Goal: Information Seeking & Learning: Learn about a topic

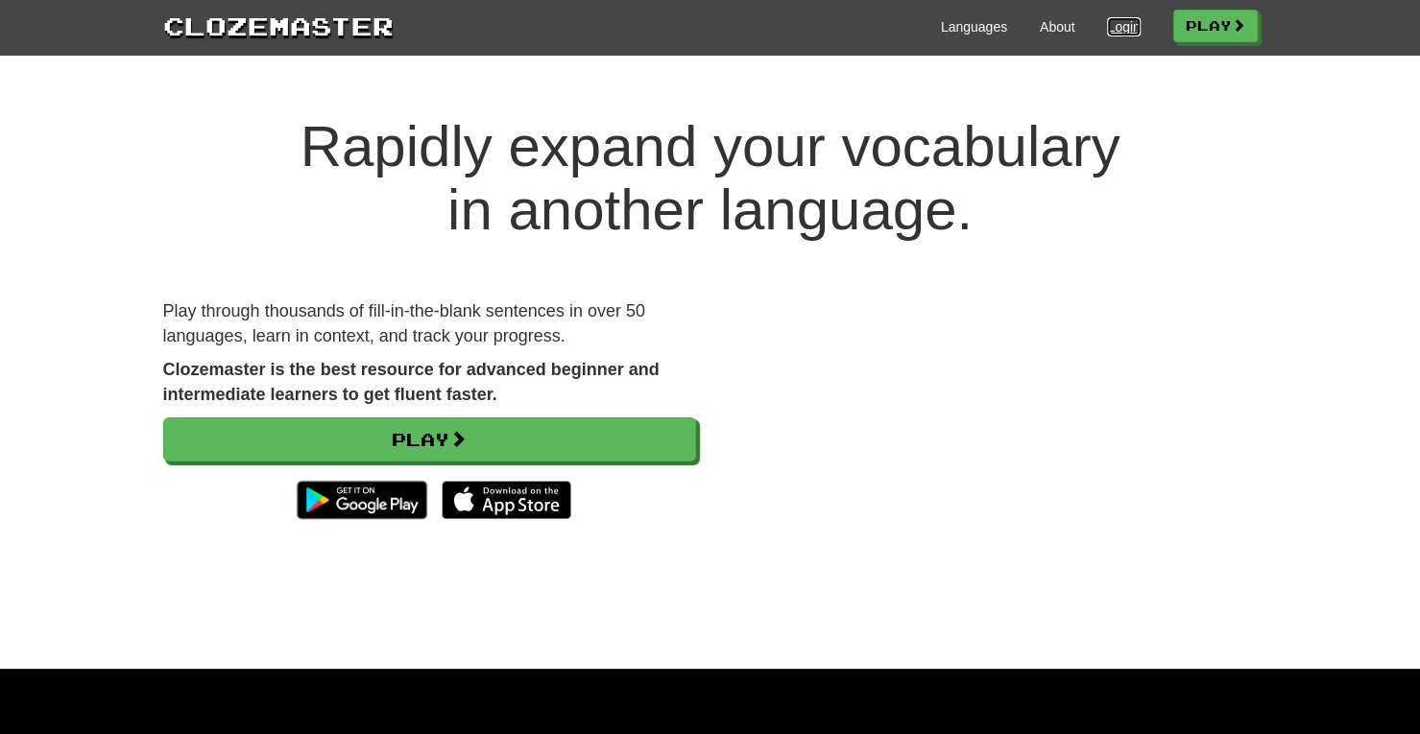
click at [1112, 18] on link "Login" at bounding box center [1123, 26] width 33 height 19
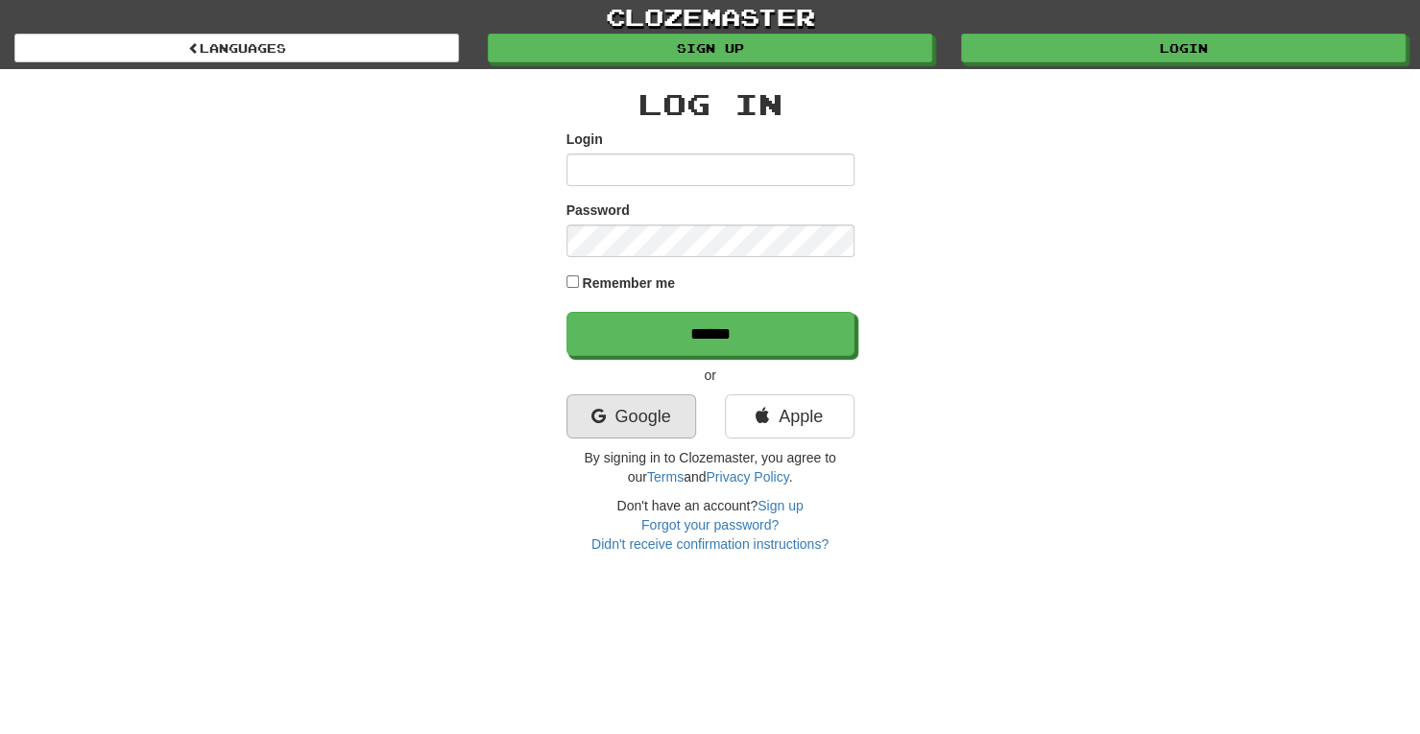
type input "**********"
click at [649, 409] on link "Google" at bounding box center [631, 416] width 130 height 44
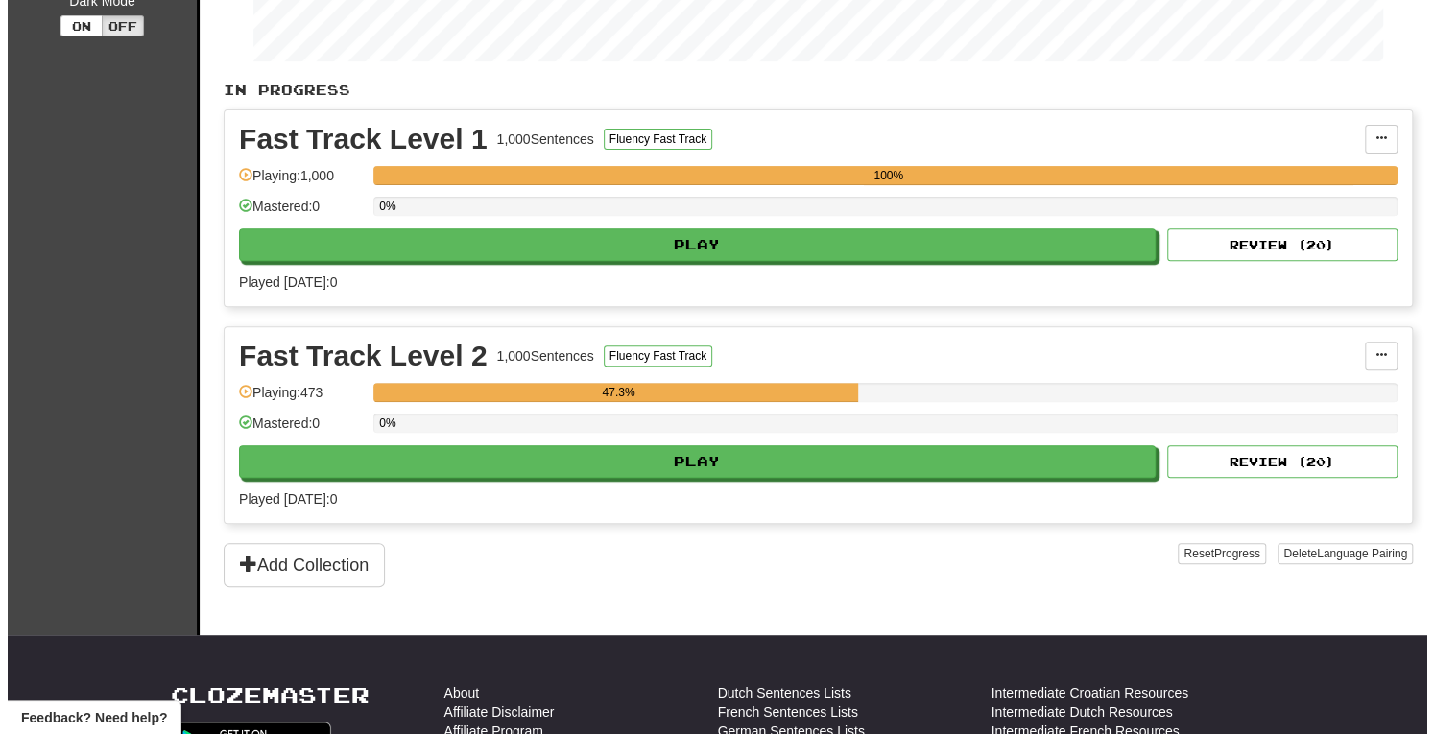
scroll to position [339, 0]
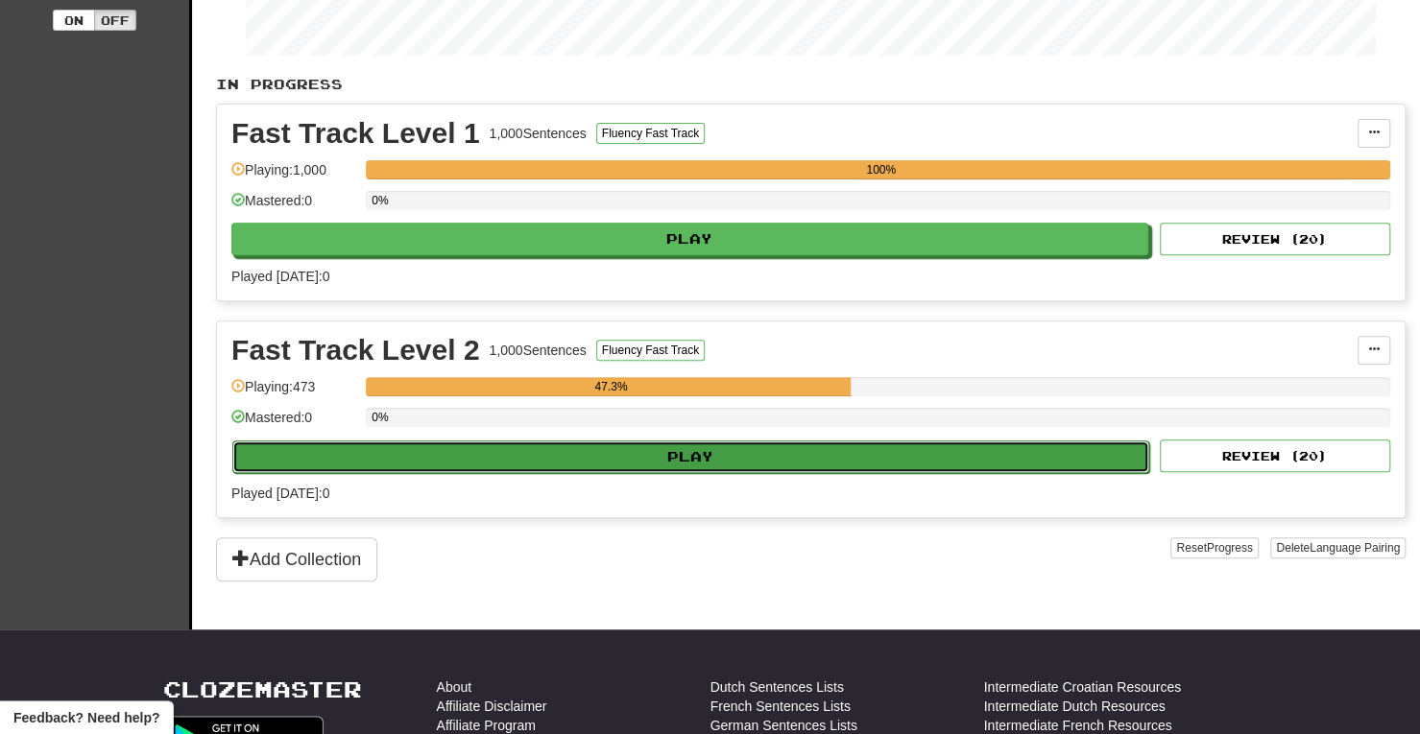
click at [678, 450] on button "Play" at bounding box center [690, 457] width 917 height 33
select select "**"
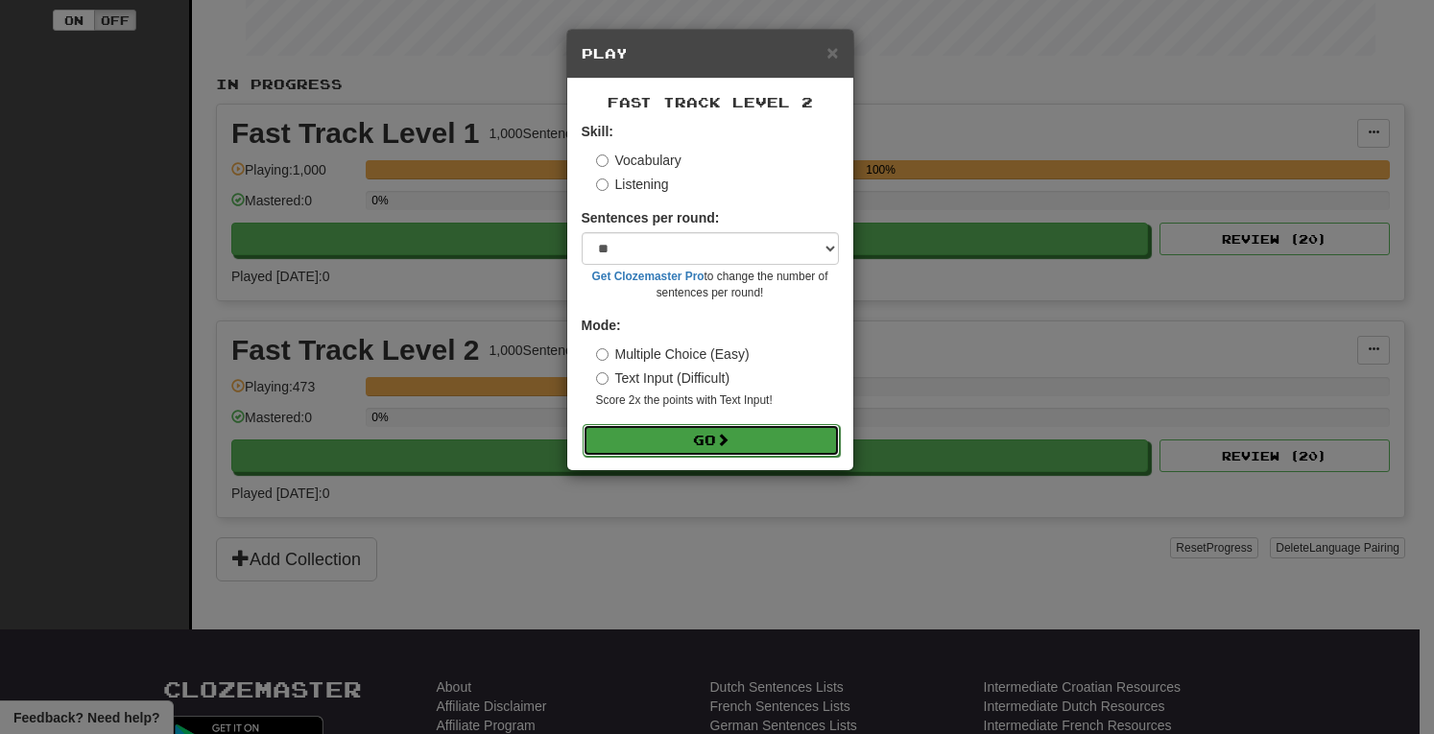
click at [701, 433] on button "Go" at bounding box center [711, 440] width 257 height 33
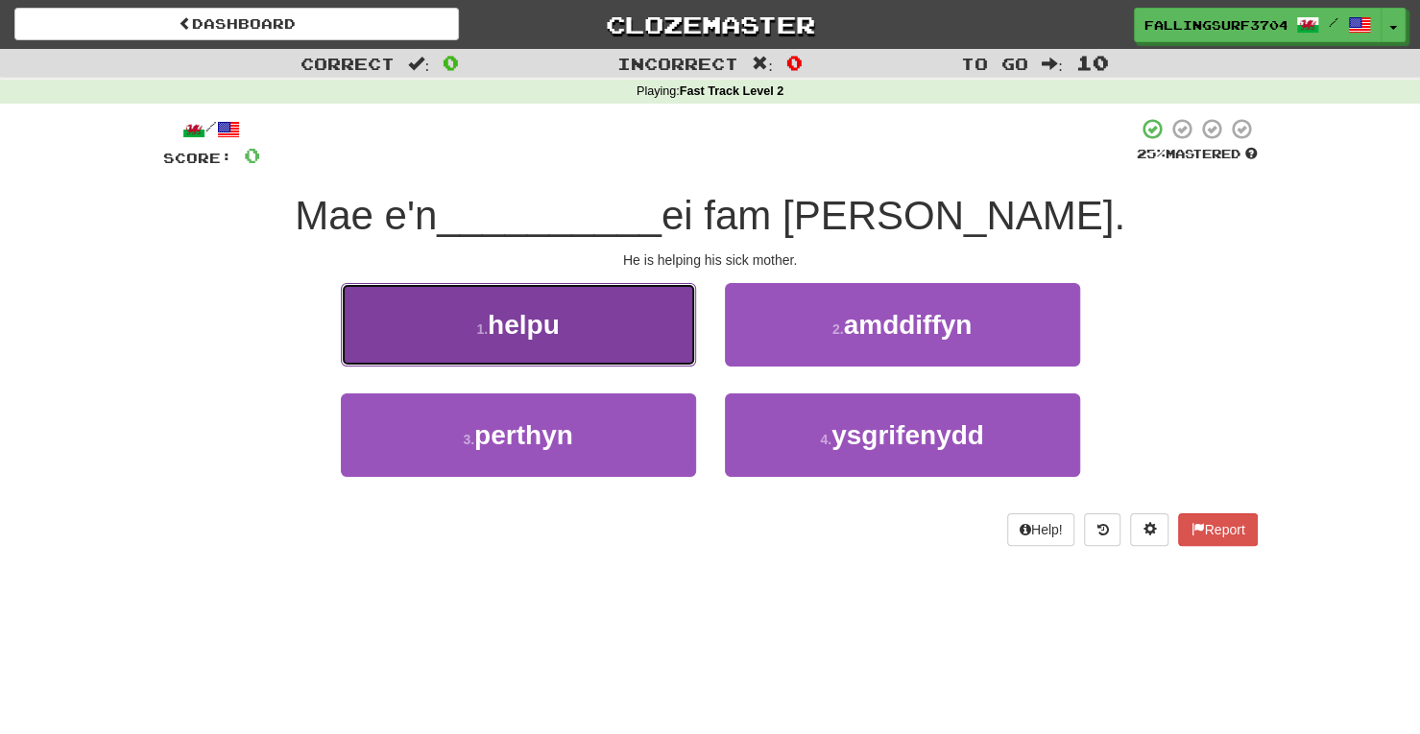
click at [616, 311] on button "1 . helpu" at bounding box center [518, 325] width 355 height 84
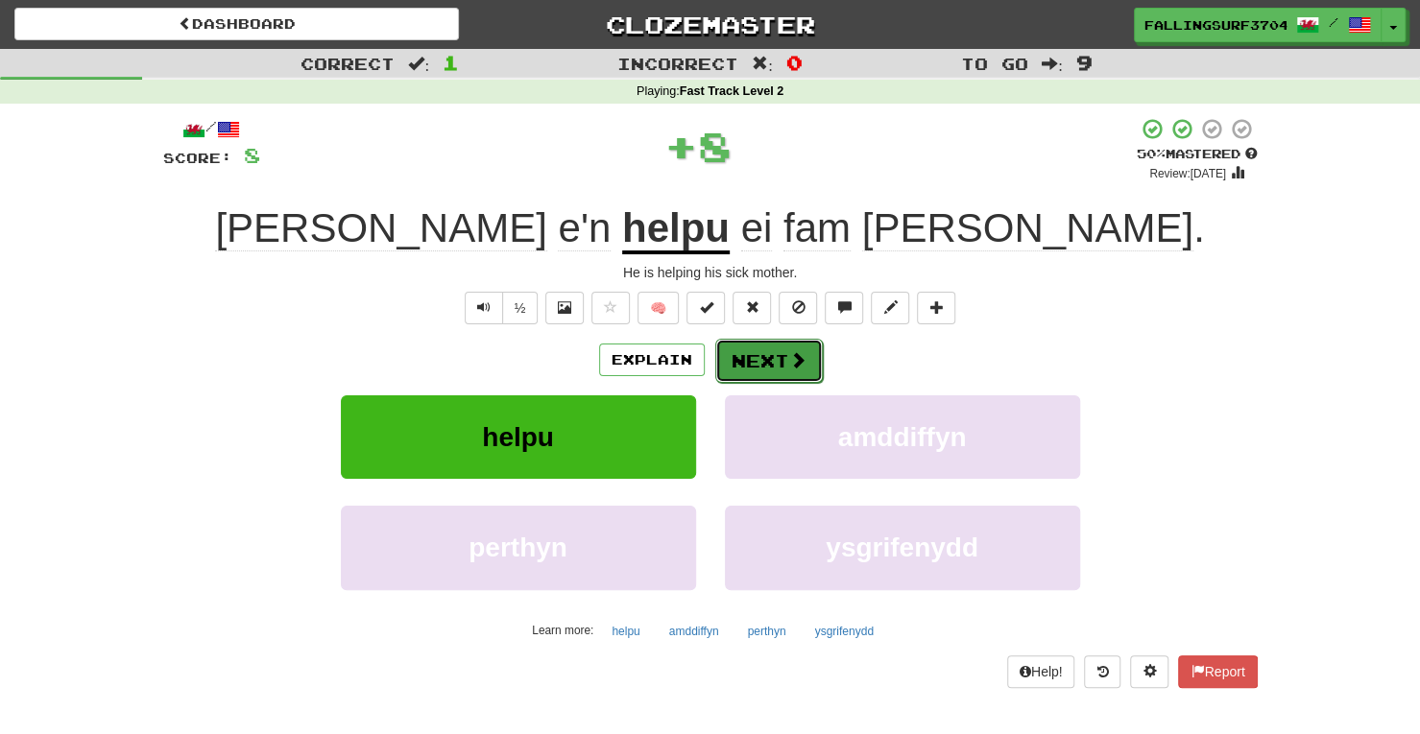
click at [801, 353] on span at bounding box center [797, 359] width 17 height 17
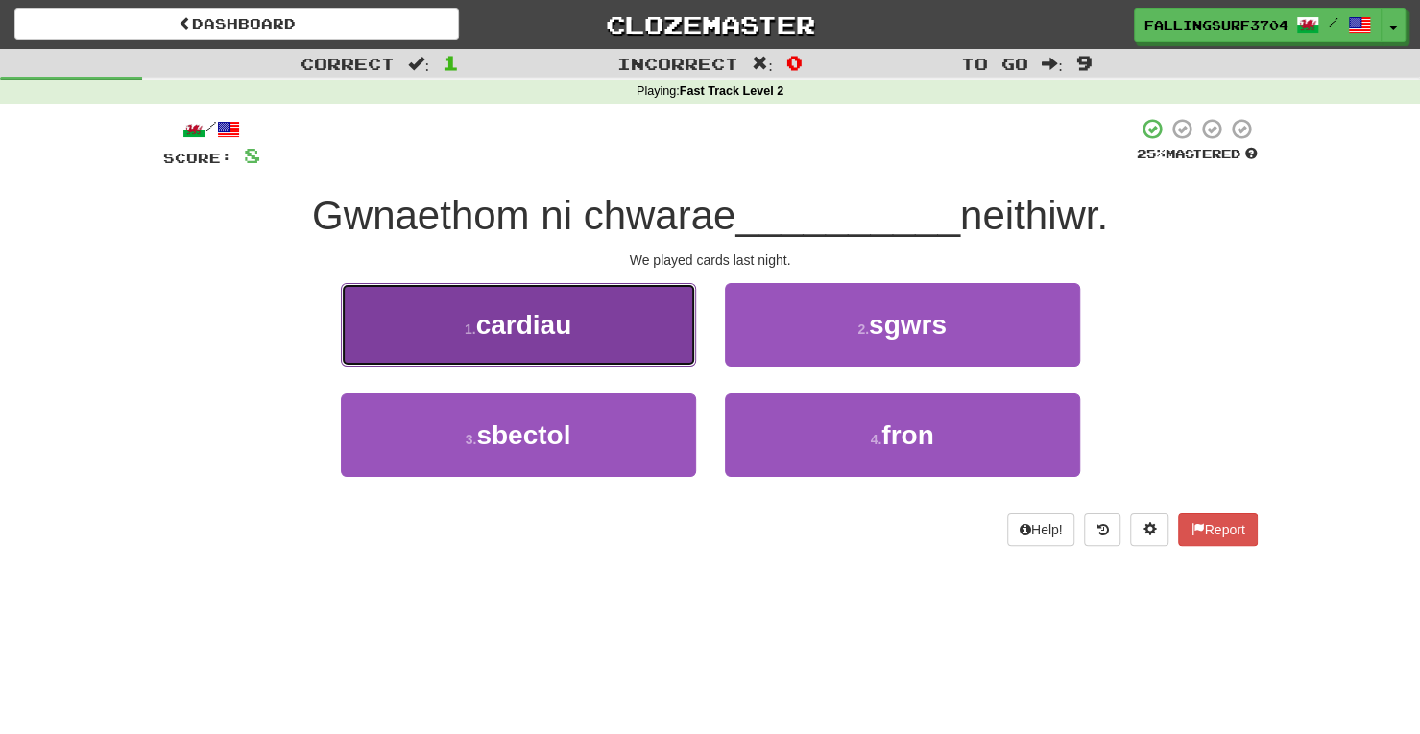
click at [630, 340] on button "1 . cardiau" at bounding box center [518, 325] width 355 height 84
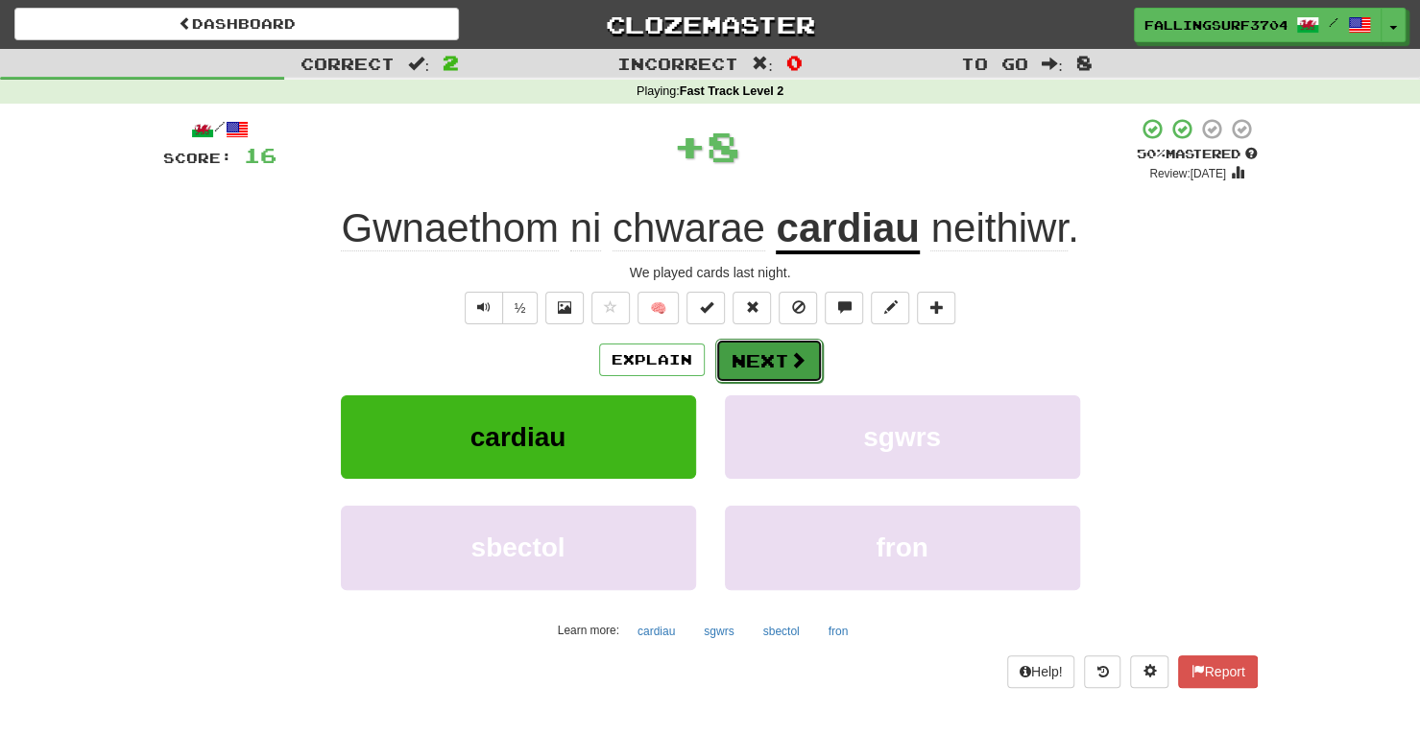
click at [770, 363] on button "Next" at bounding box center [769, 361] width 108 height 44
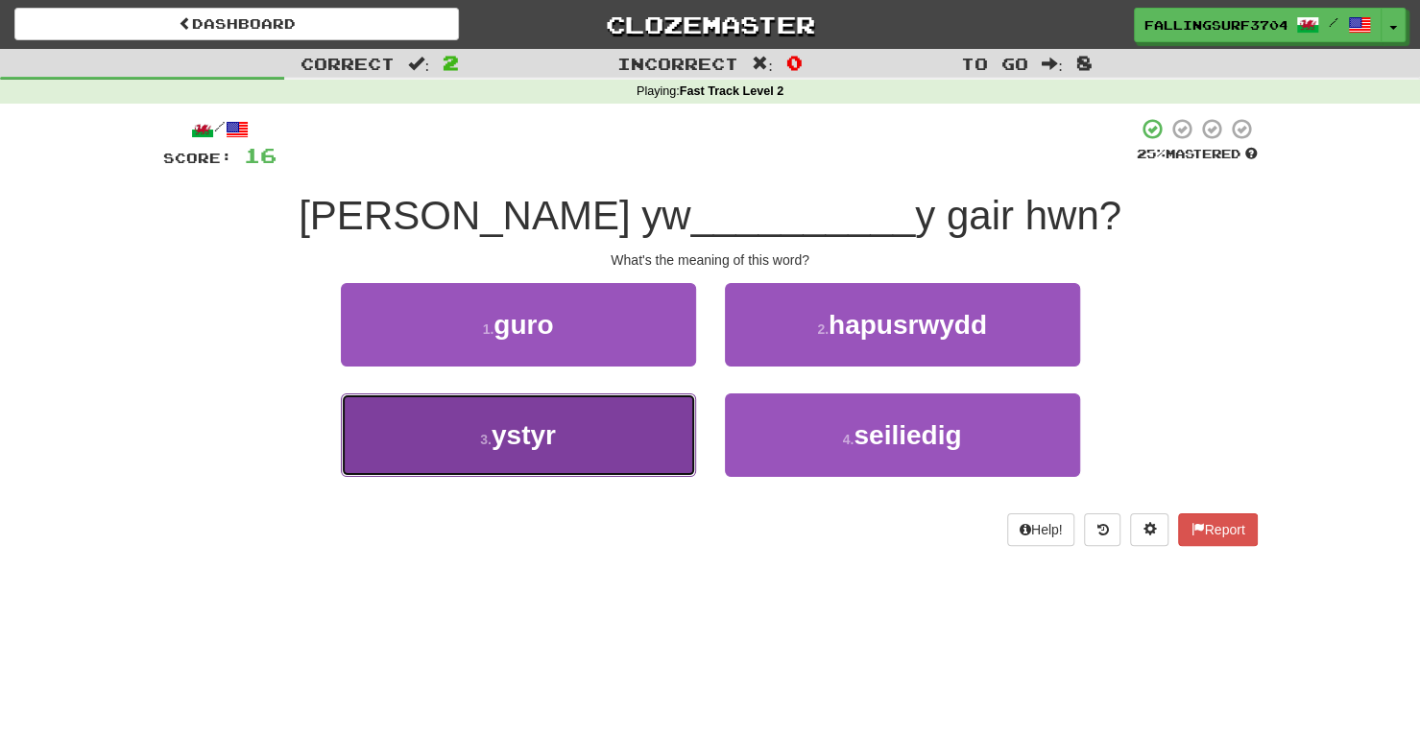
click at [591, 449] on button "3 . ystyr" at bounding box center [518, 436] width 355 height 84
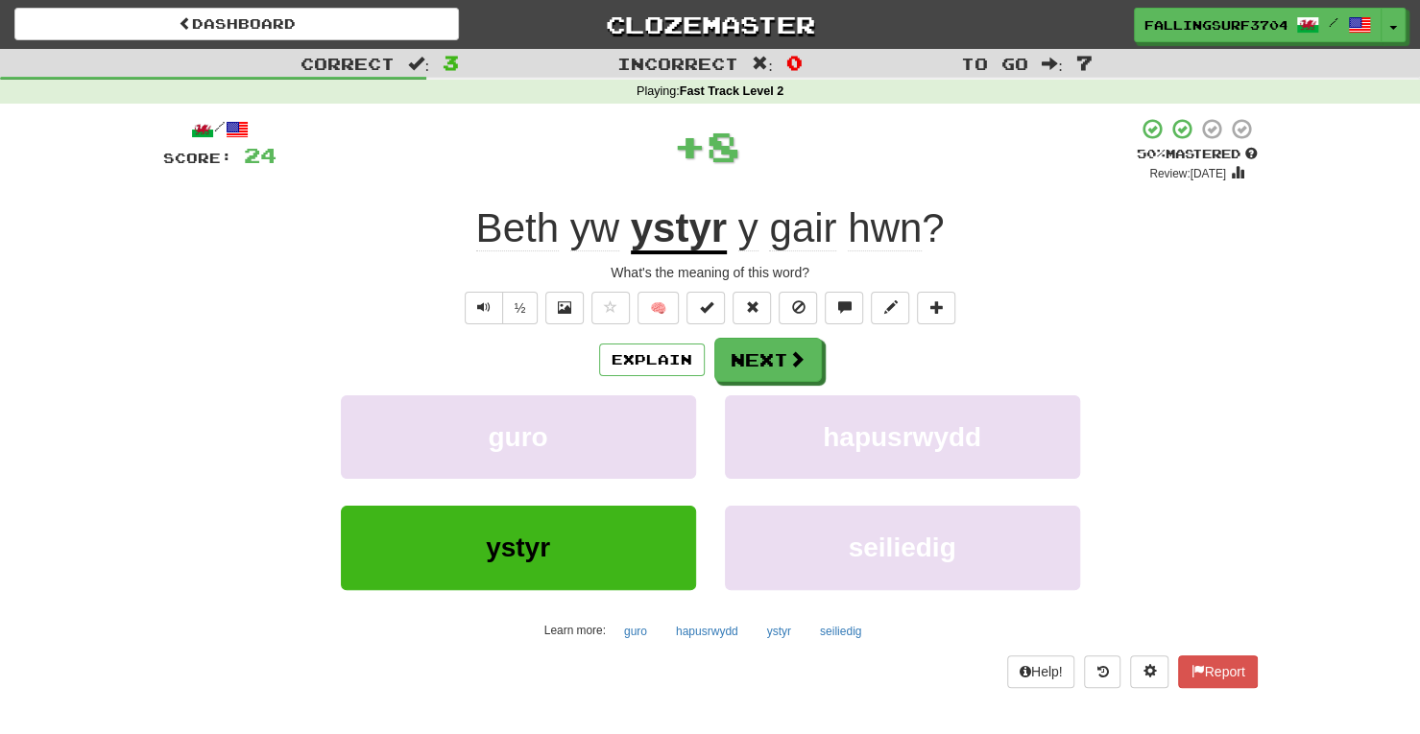
click at [699, 227] on u "ystyr" at bounding box center [679, 229] width 96 height 49
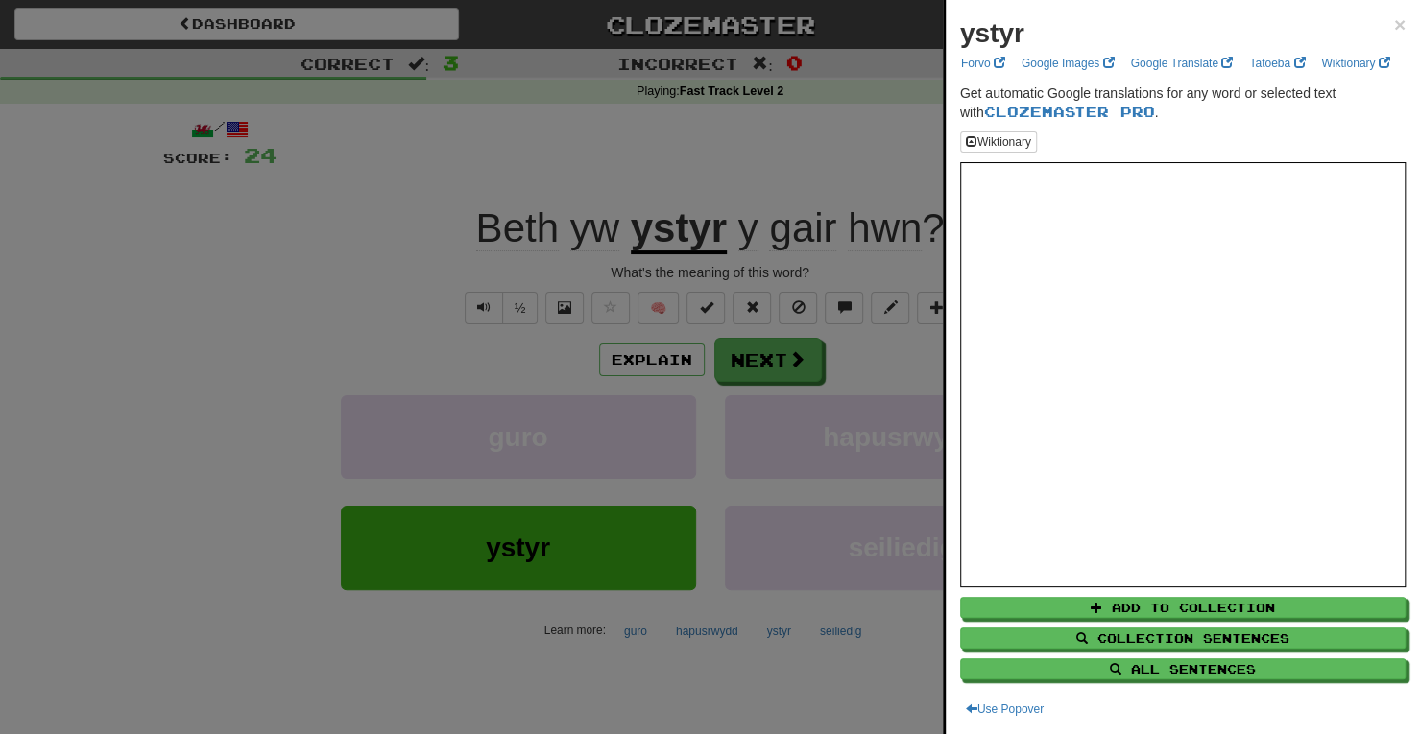
click at [768, 365] on div at bounding box center [710, 367] width 1420 height 734
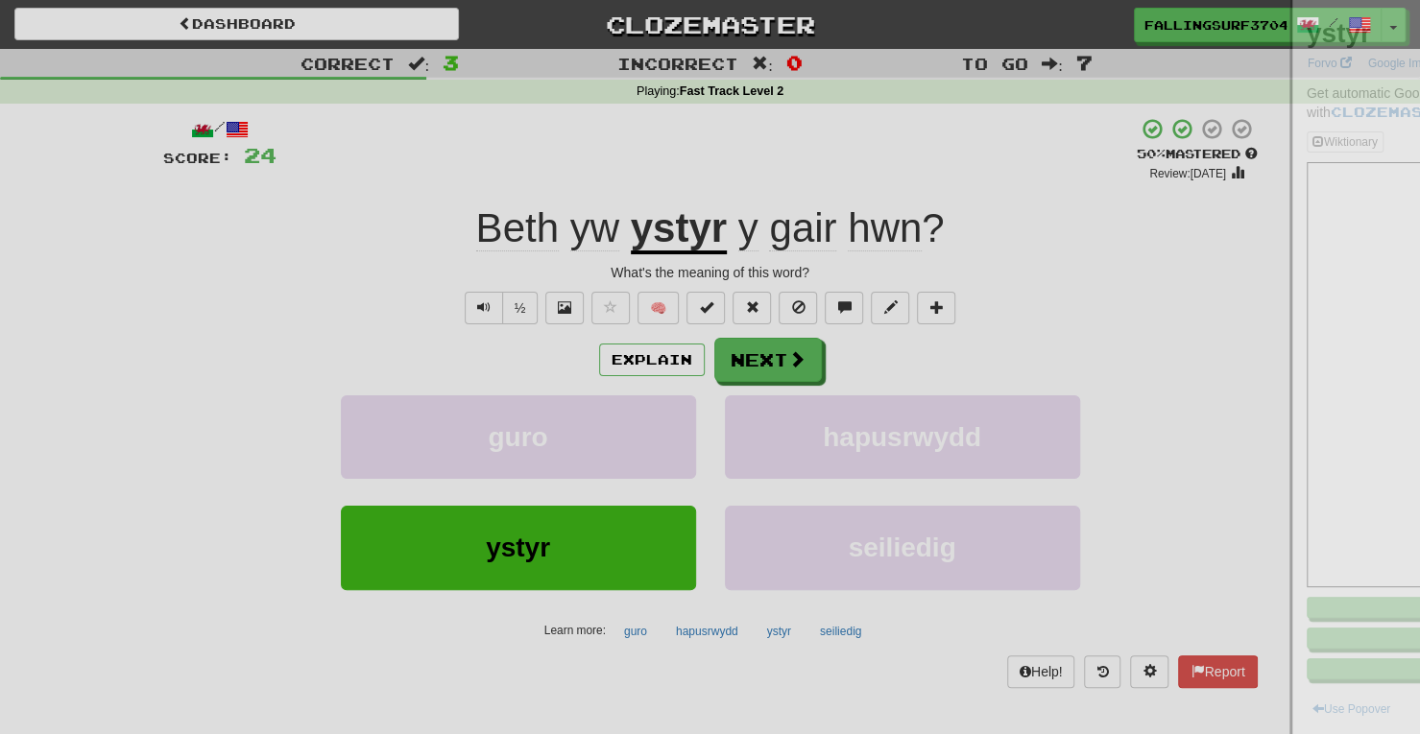
click at [768, 365] on div at bounding box center [710, 367] width 1420 height 734
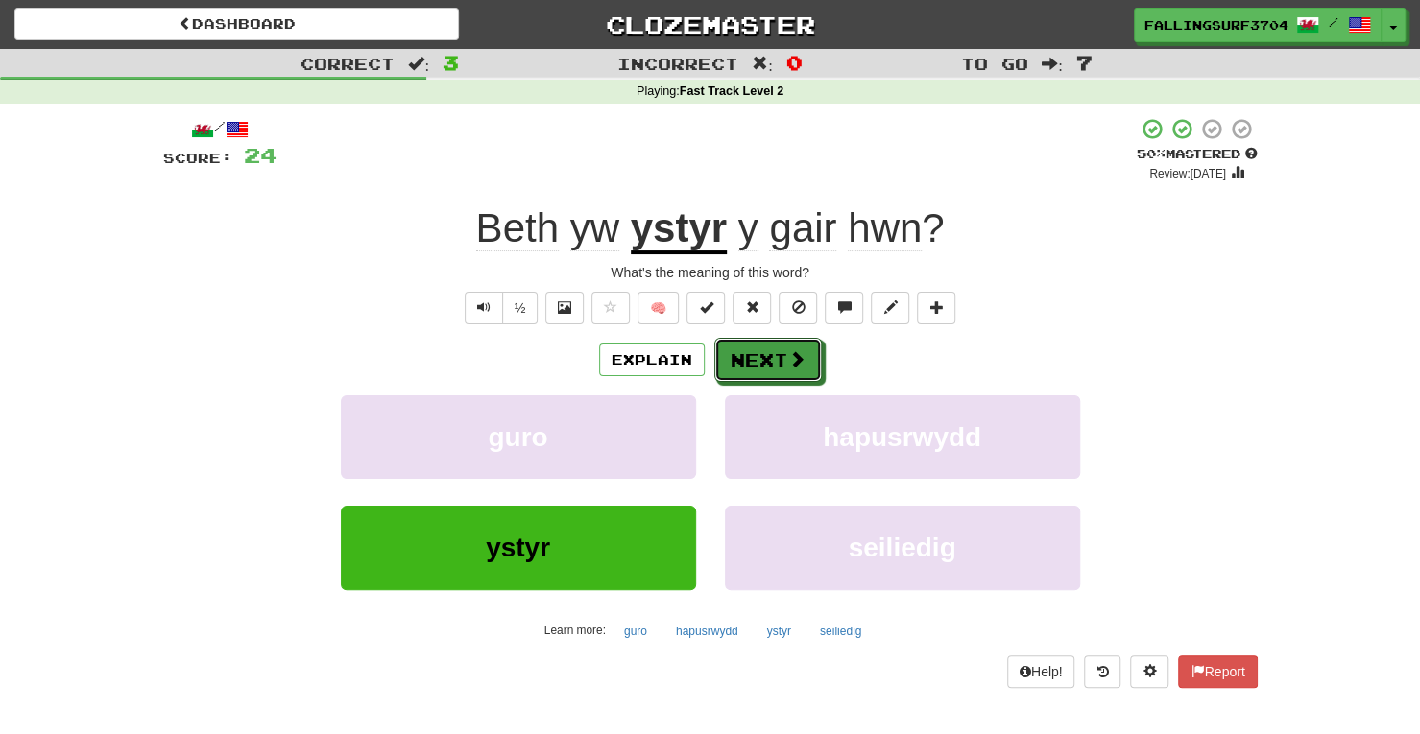
click at [768, 365] on button "Next" at bounding box center [768, 360] width 108 height 44
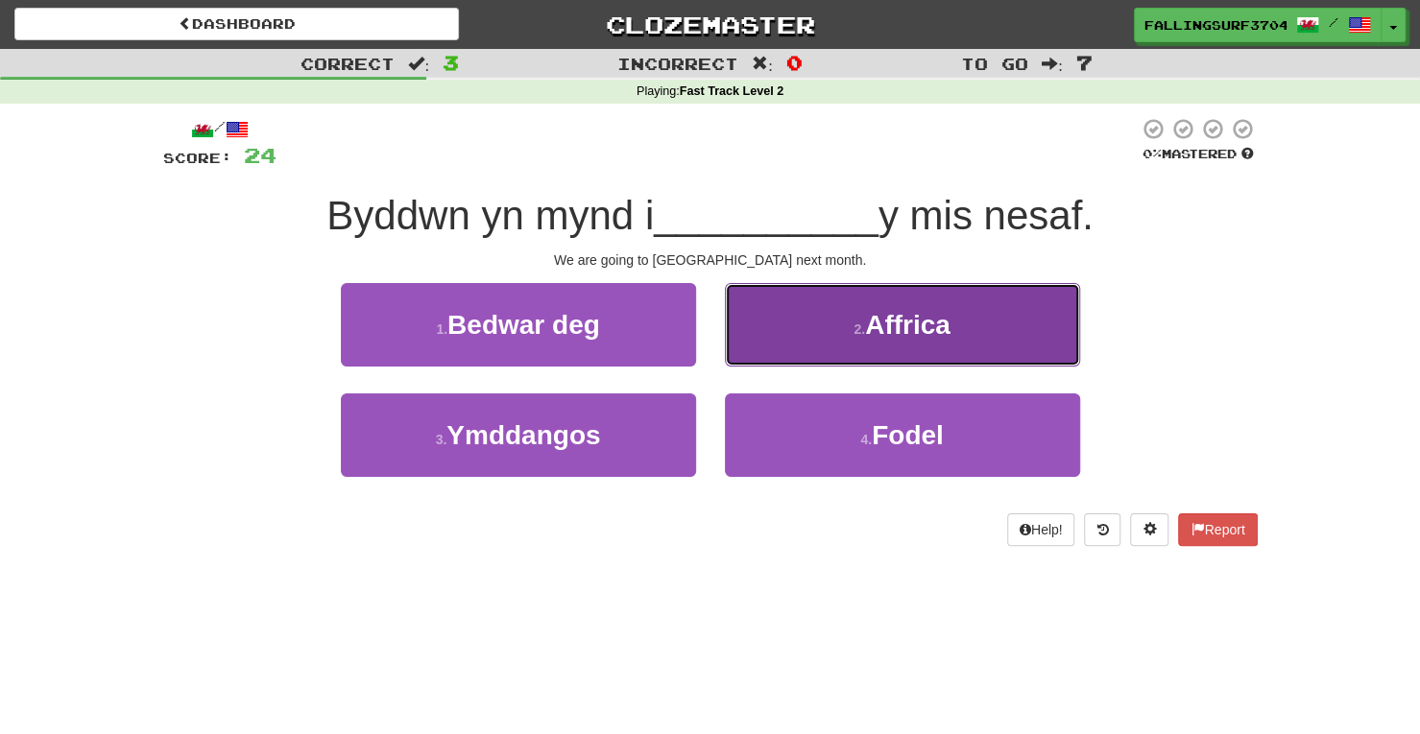
click at [959, 329] on button "2 . Affrica" at bounding box center [902, 325] width 355 height 84
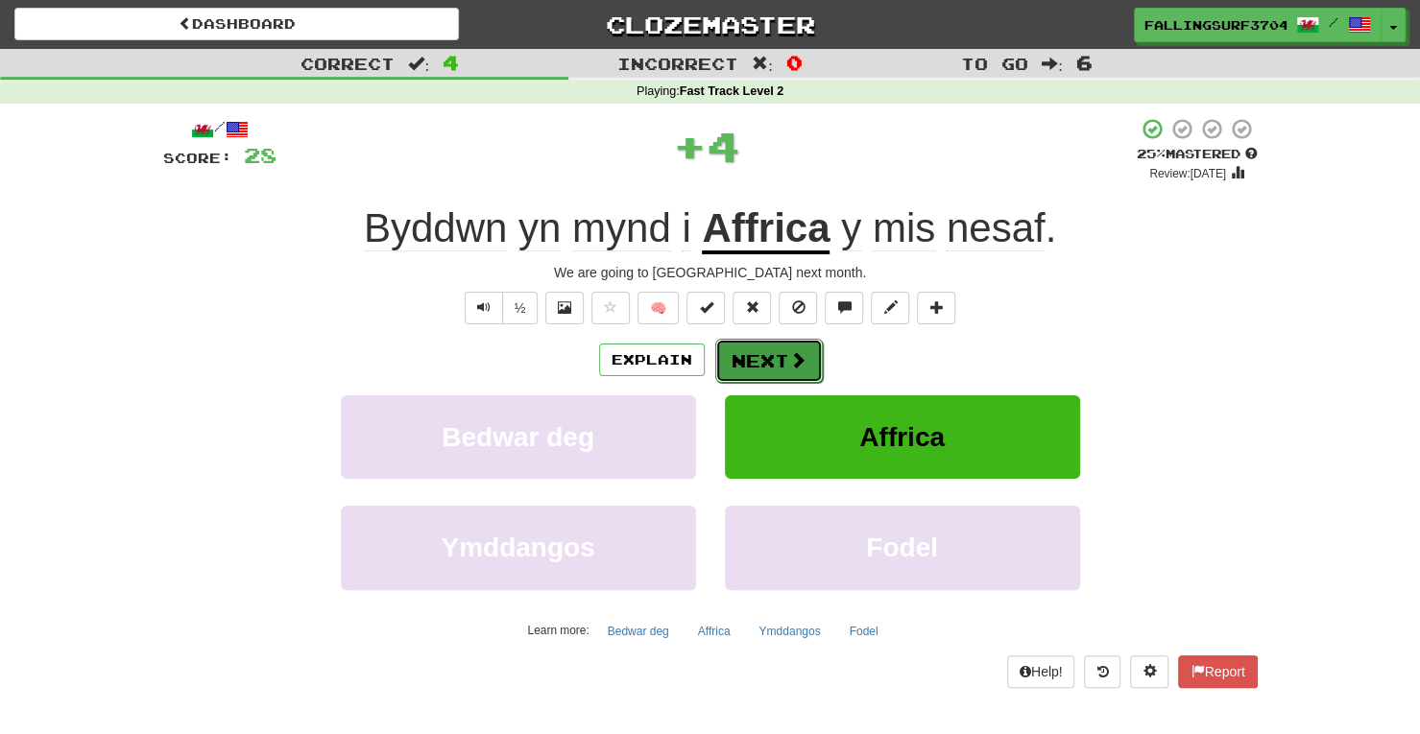
click at [764, 364] on button "Next" at bounding box center [769, 361] width 108 height 44
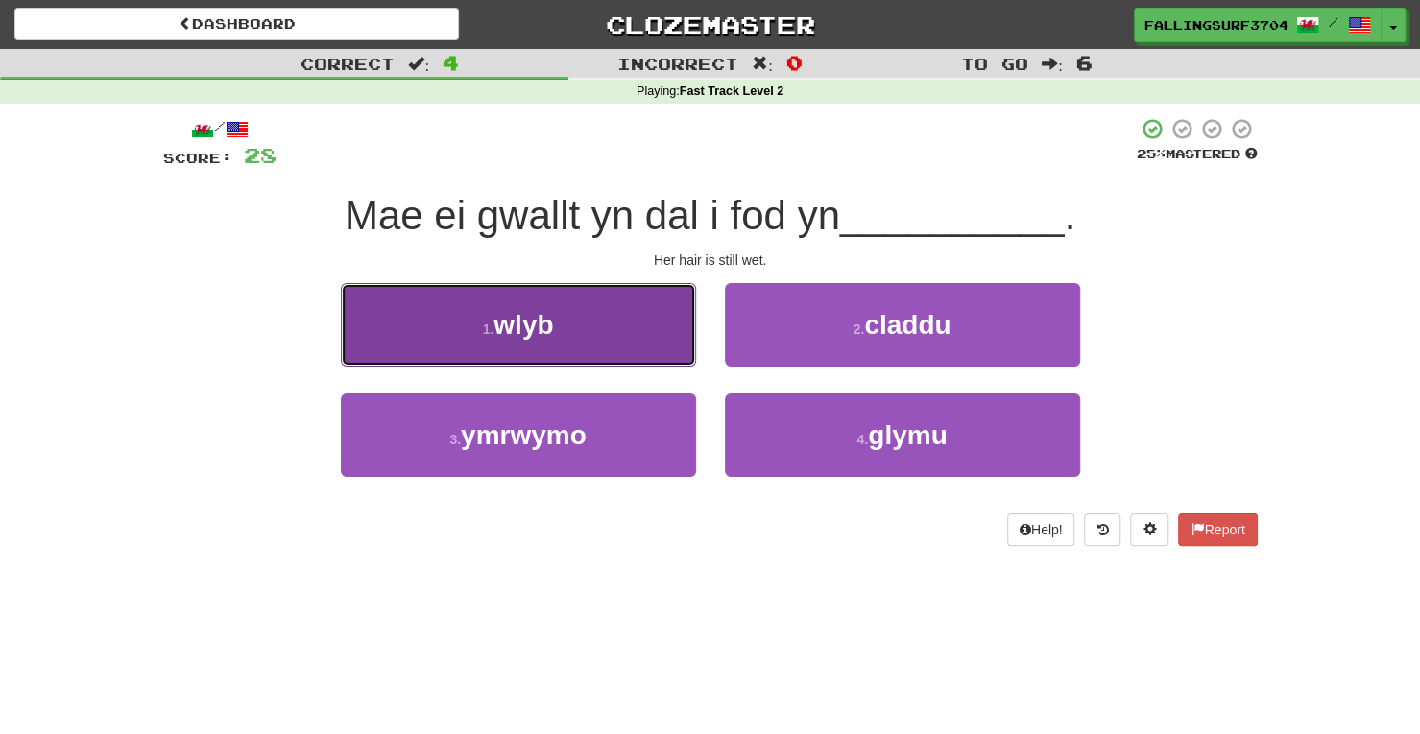
click at [475, 341] on button "1 . wlyb" at bounding box center [518, 325] width 355 height 84
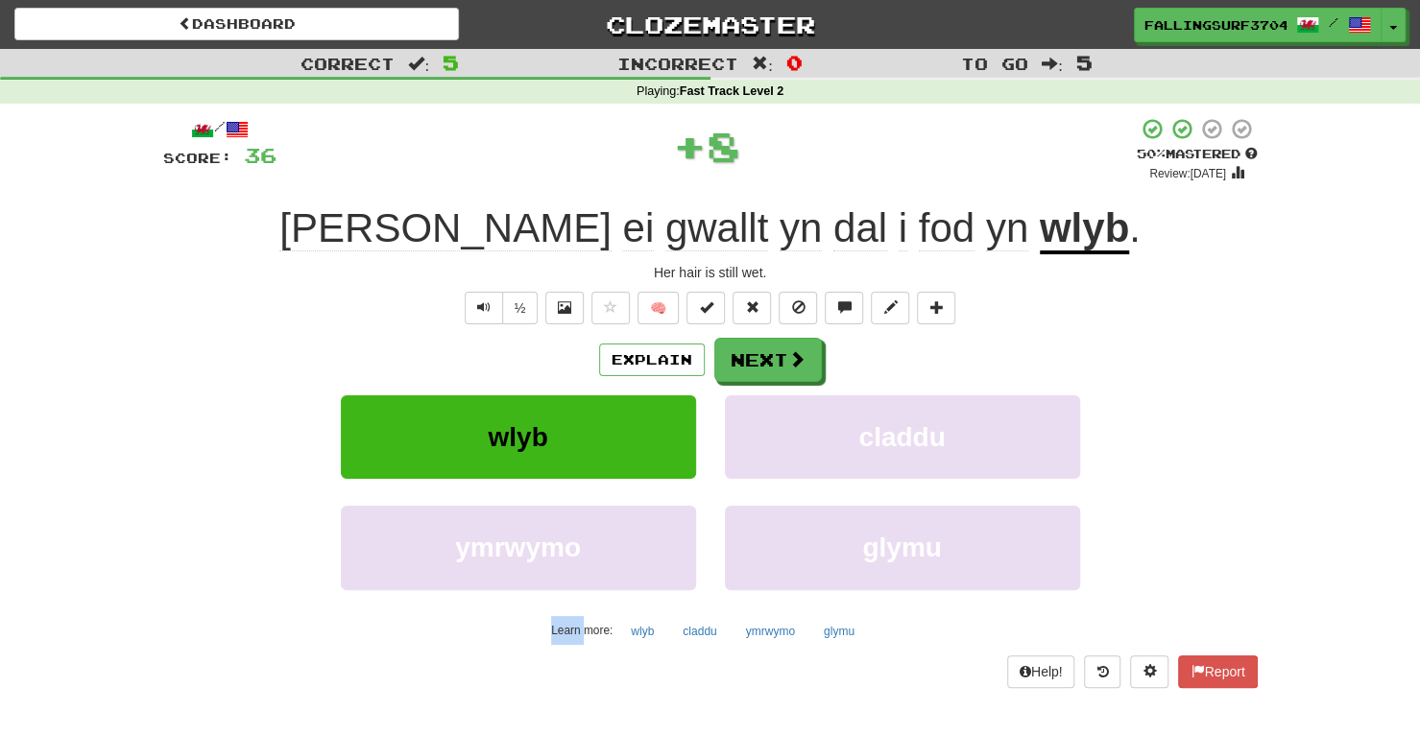
click at [475, 341] on div "Explain Next" at bounding box center [710, 360] width 1094 height 44
click at [797, 351] on span at bounding box center [797, 359] width 17 height 17
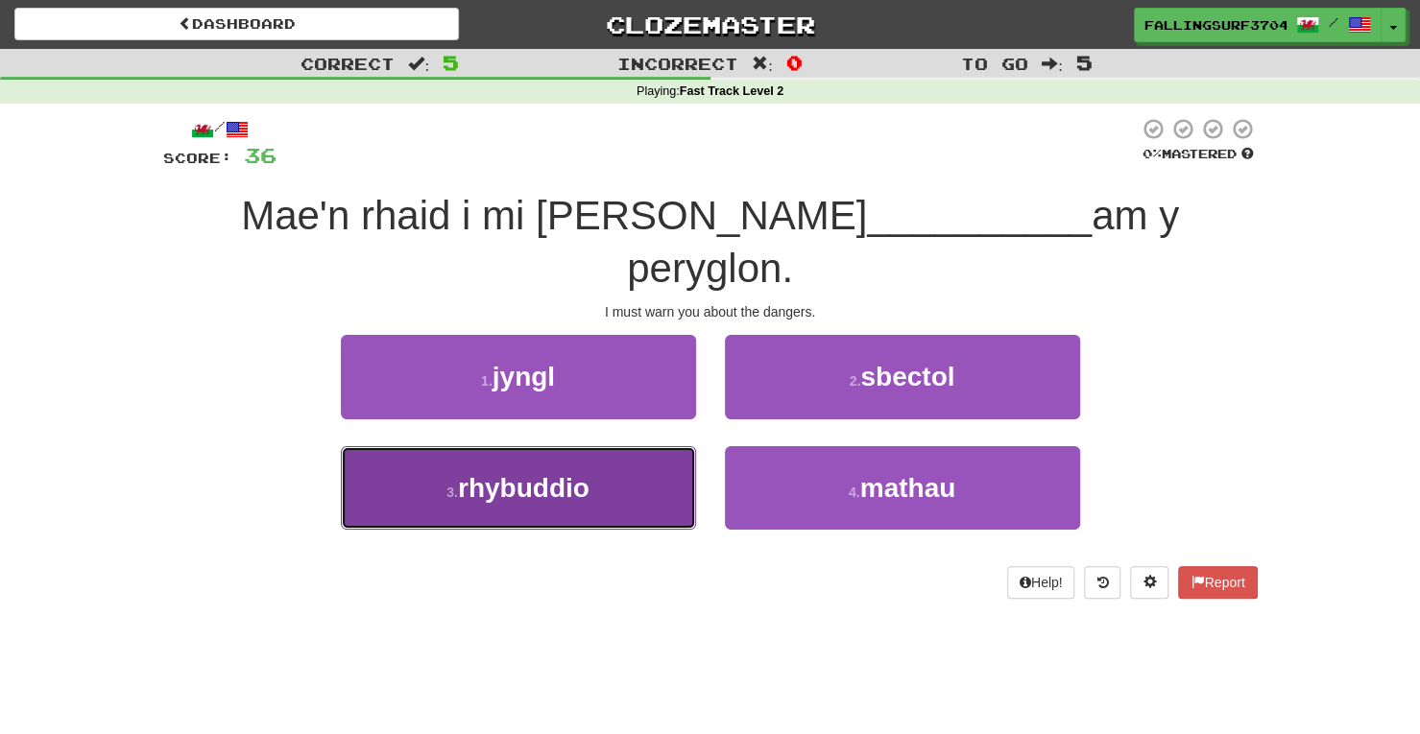
click at [636, 456] on button "3 . rhybuddio" at bounding box center [518, 488] width 355 height 84
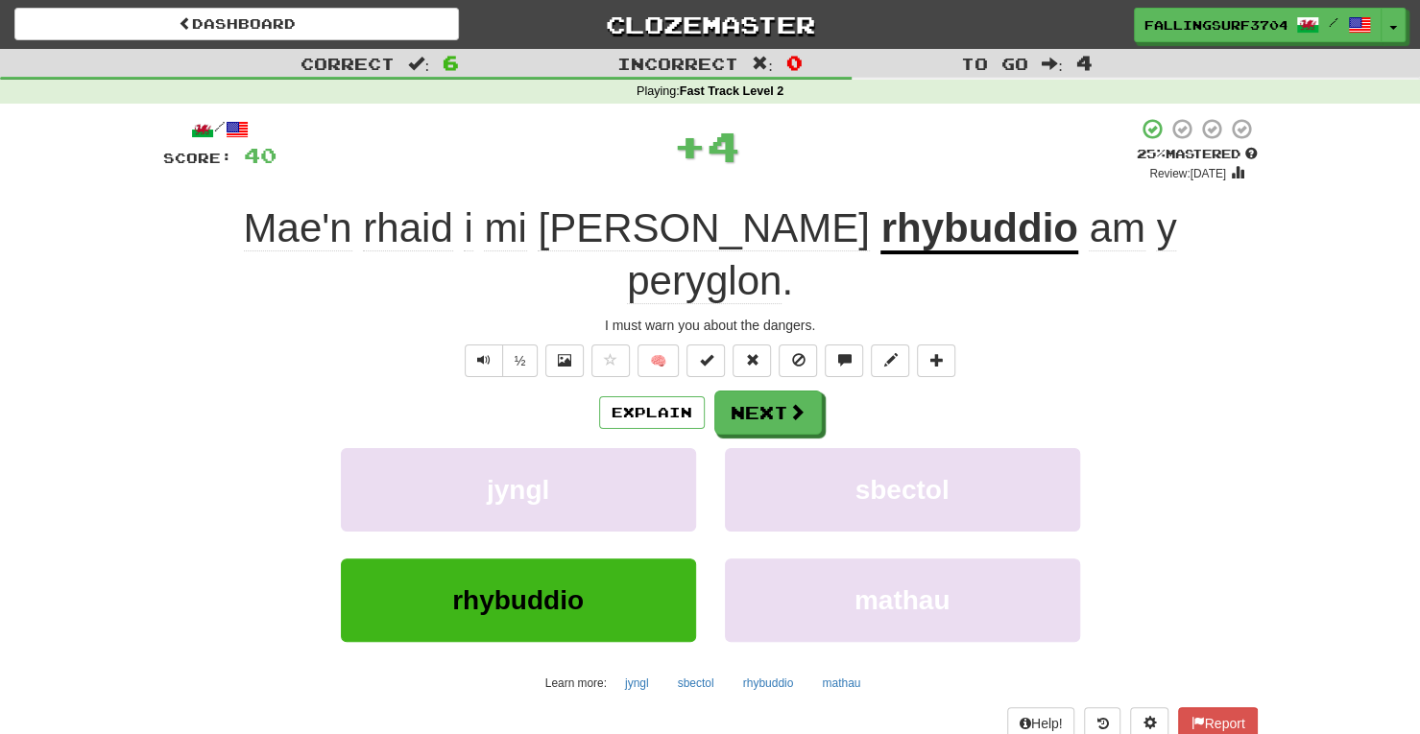
click at [880, 235] on u "rhybuddio" at bounding box center [978, 229] width 197 height 49
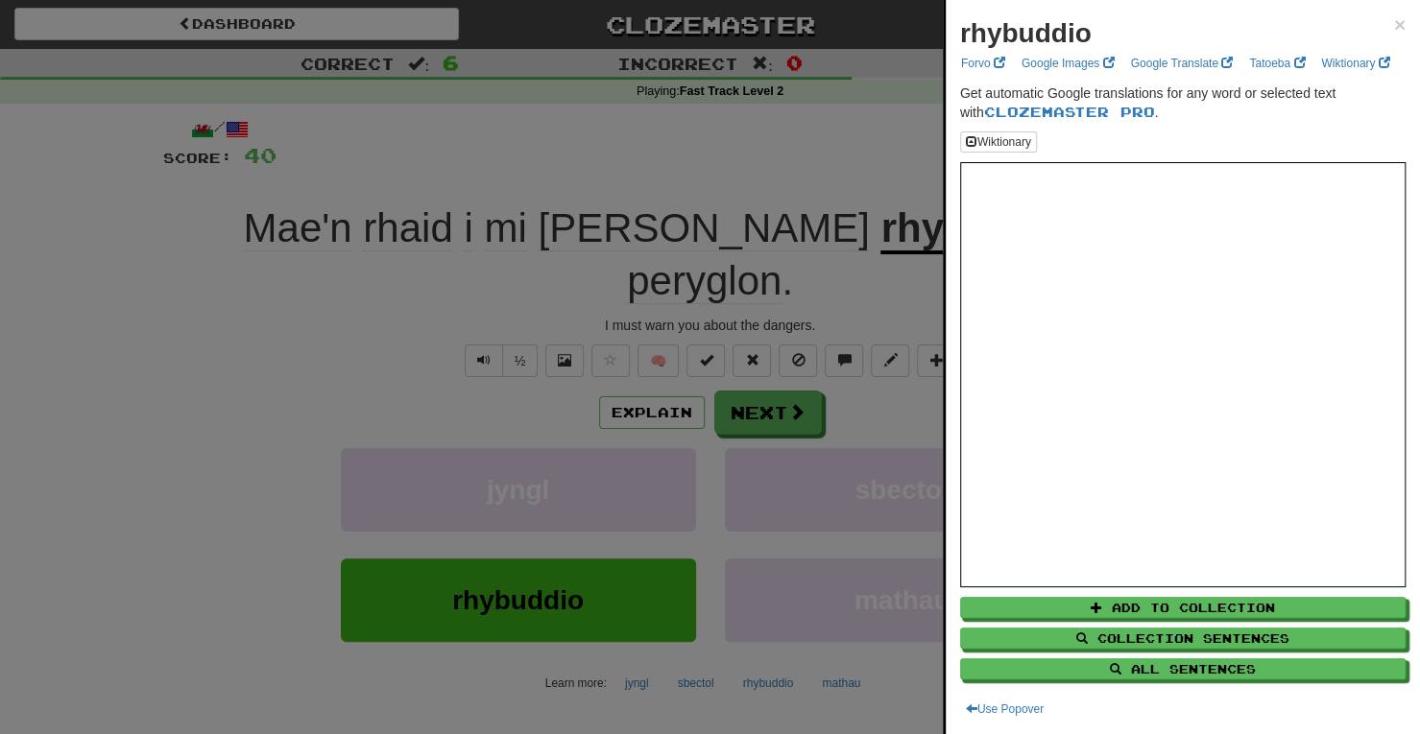
click at [902, 227] on div at bounding box center [710, 367] width 1420 height 734
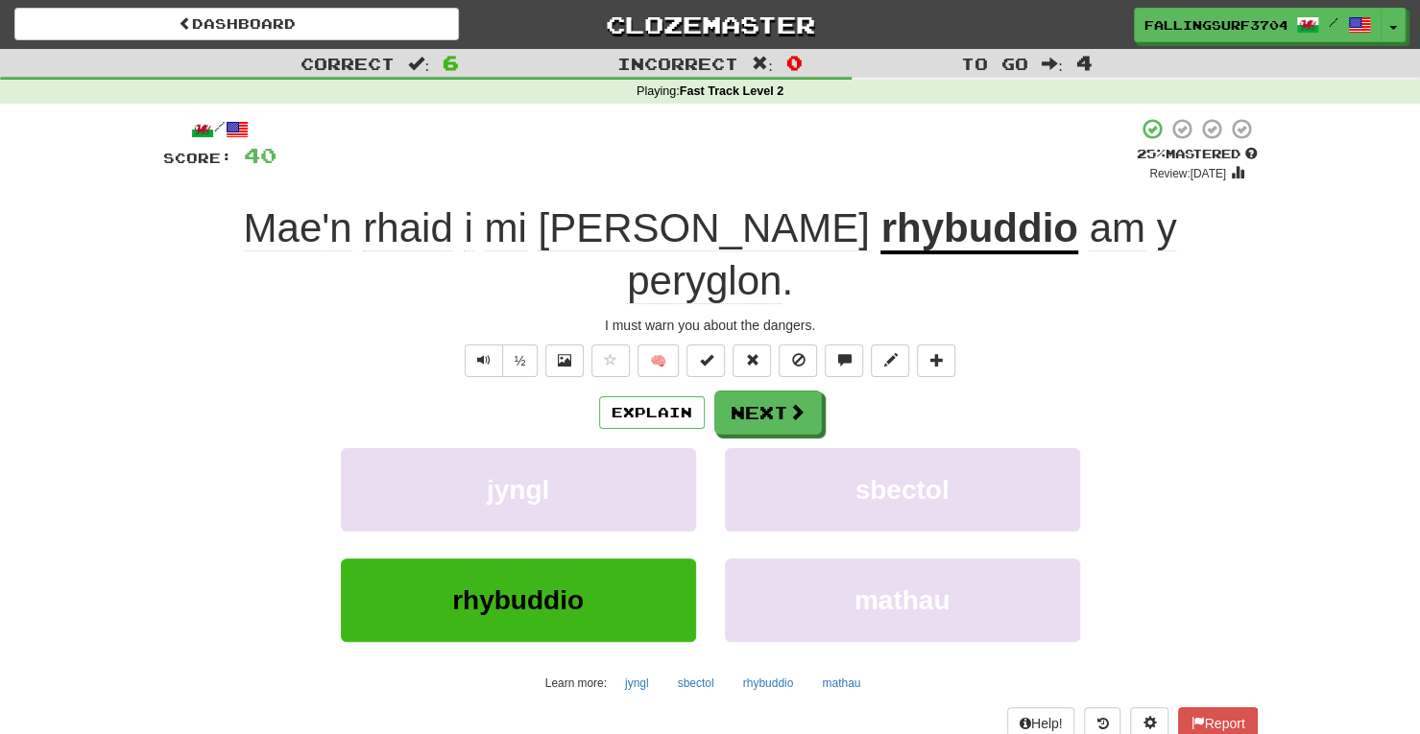
click at [781, 258] on span "peryglon" at bounding box center [704, 281] width 155 height 46
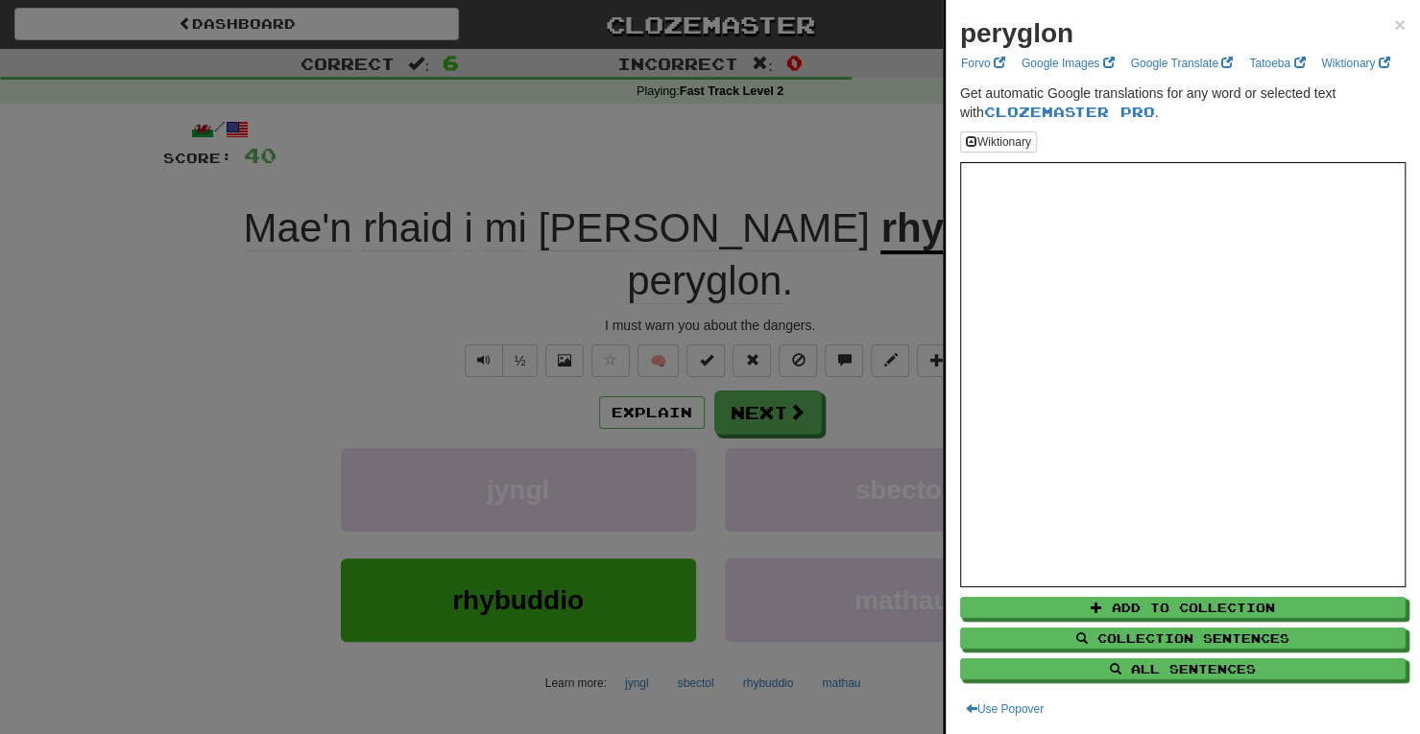
click at [783, 348] on div at bounding box center [710, 367] width 1420 height 734
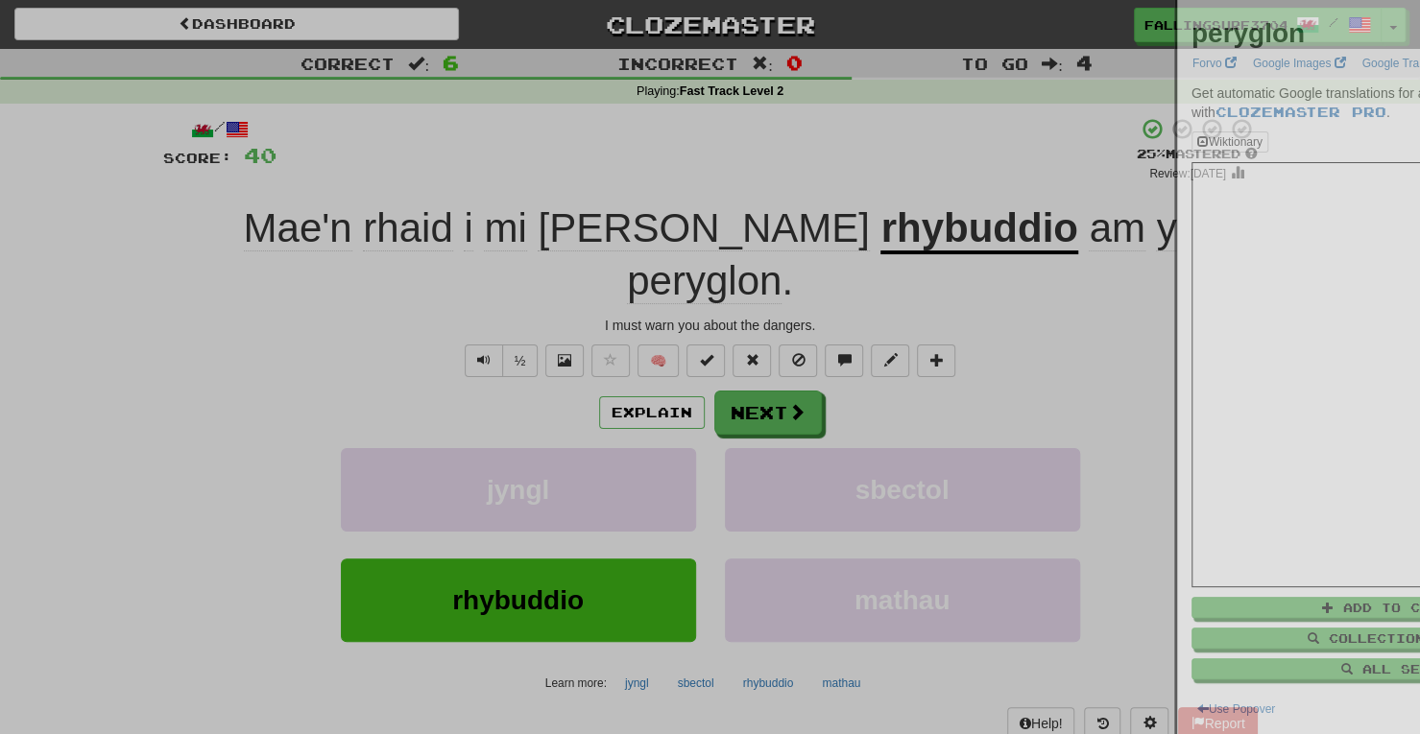
click at [783, 348] on div at bounding box center [710, 367] width 1420 height 734
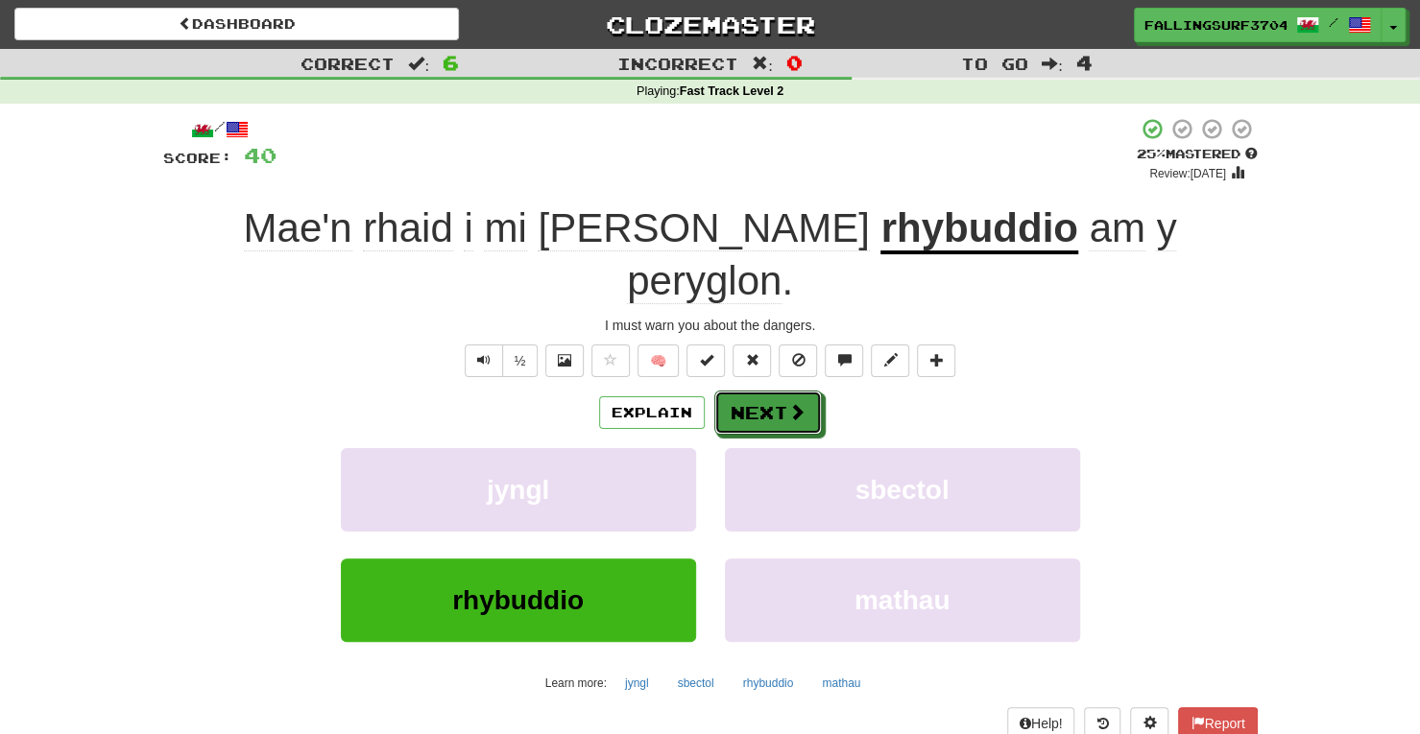
click at [783, 391] on button "Next" at bounding box center [768, 413] width 108 height 44
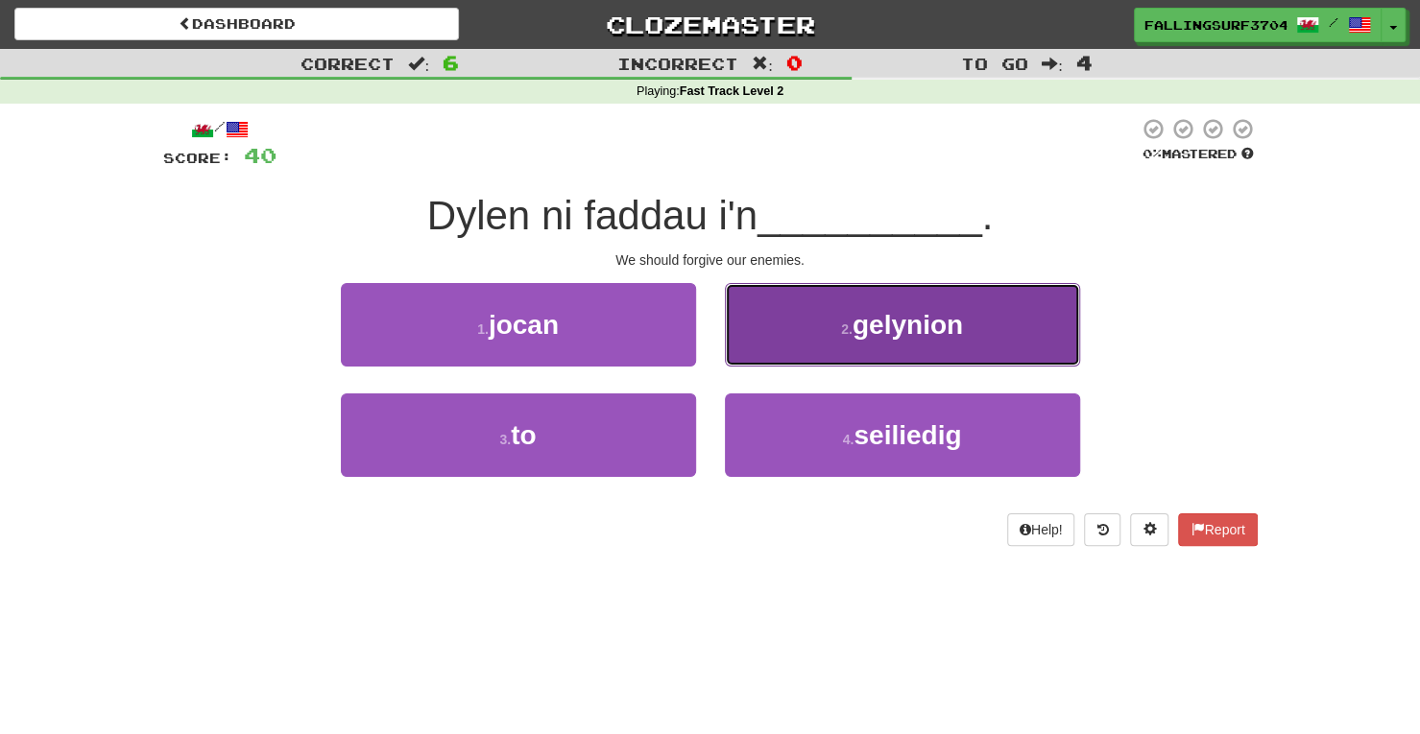
click at [925, 315] on span "gelynion" at bounding box center [907, 325] width 110 height 30
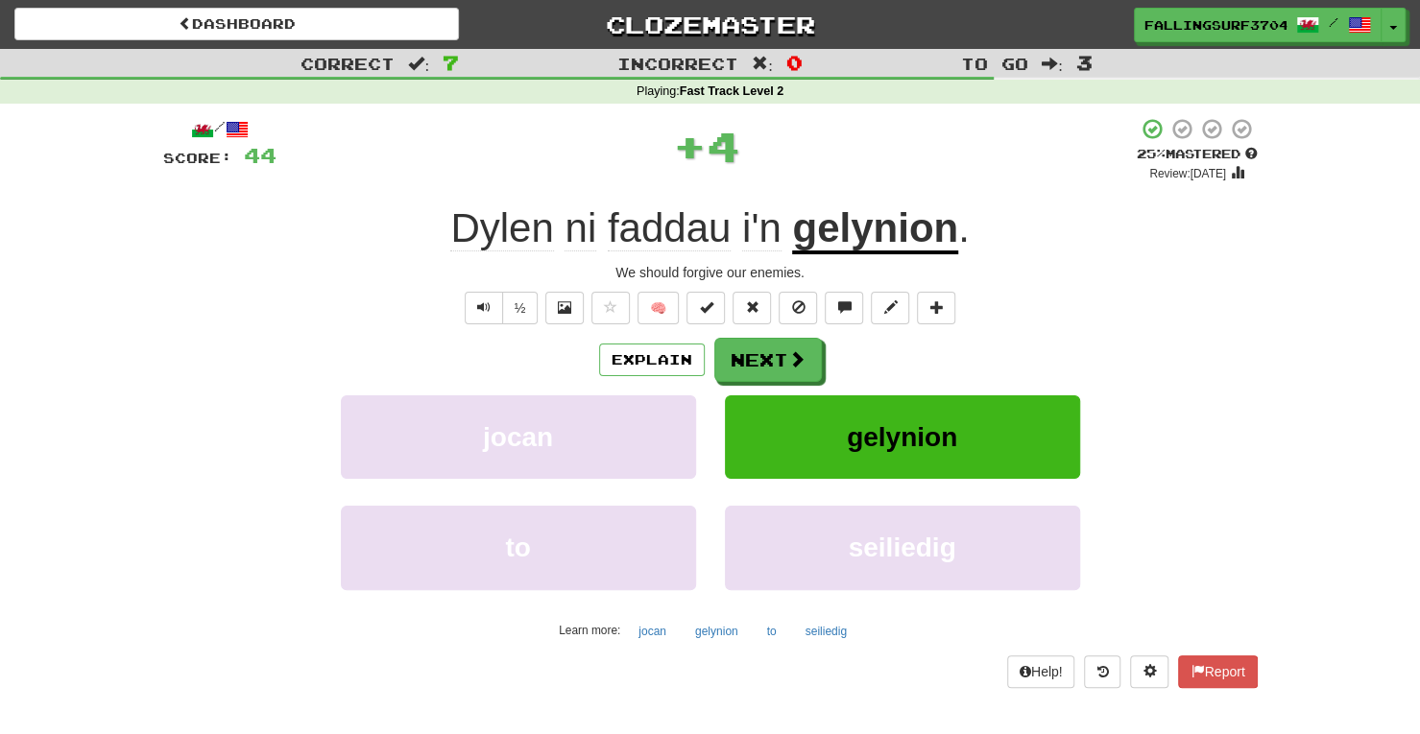
click at [847, 244] on u "gelynion" at bounding box center [875, 229] width 166 height 49
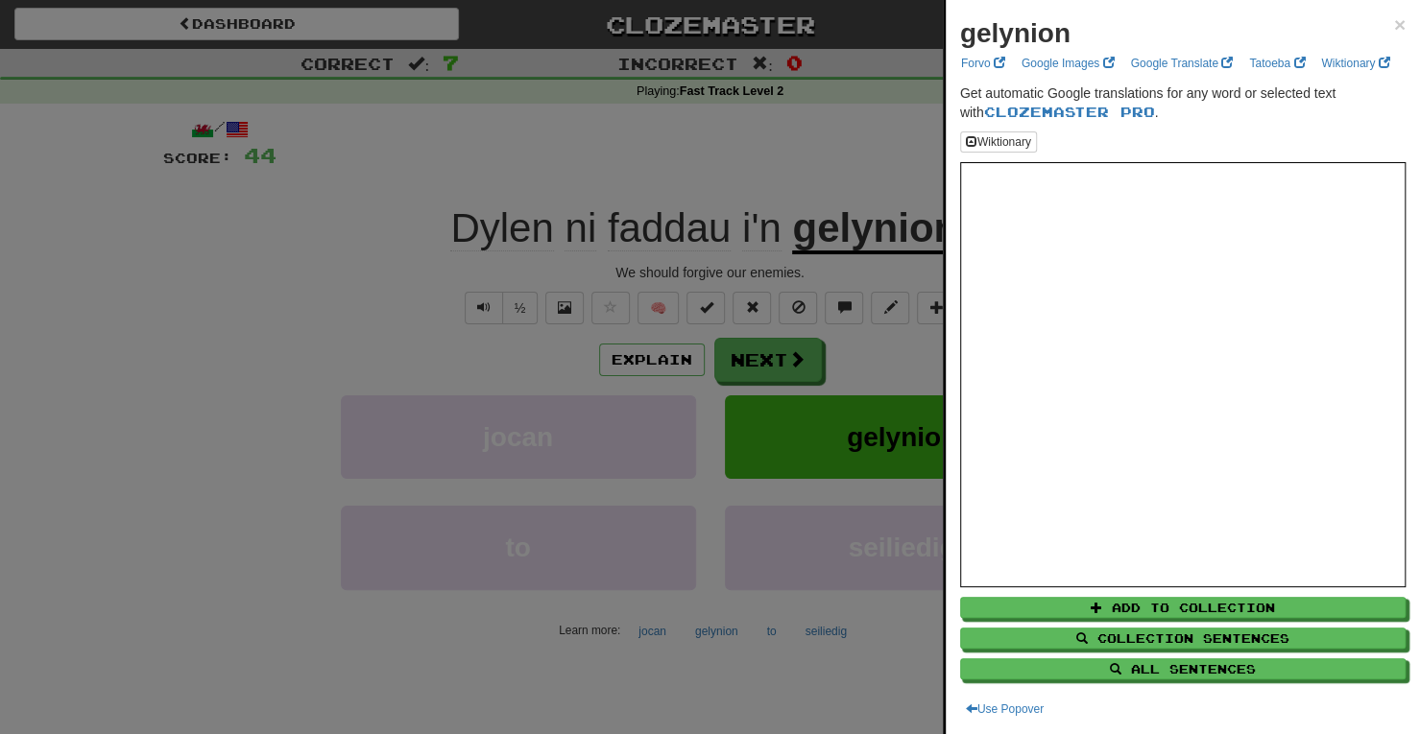
click at [777, 371] on div at bounding box center [710, 367] width 1420 height 734
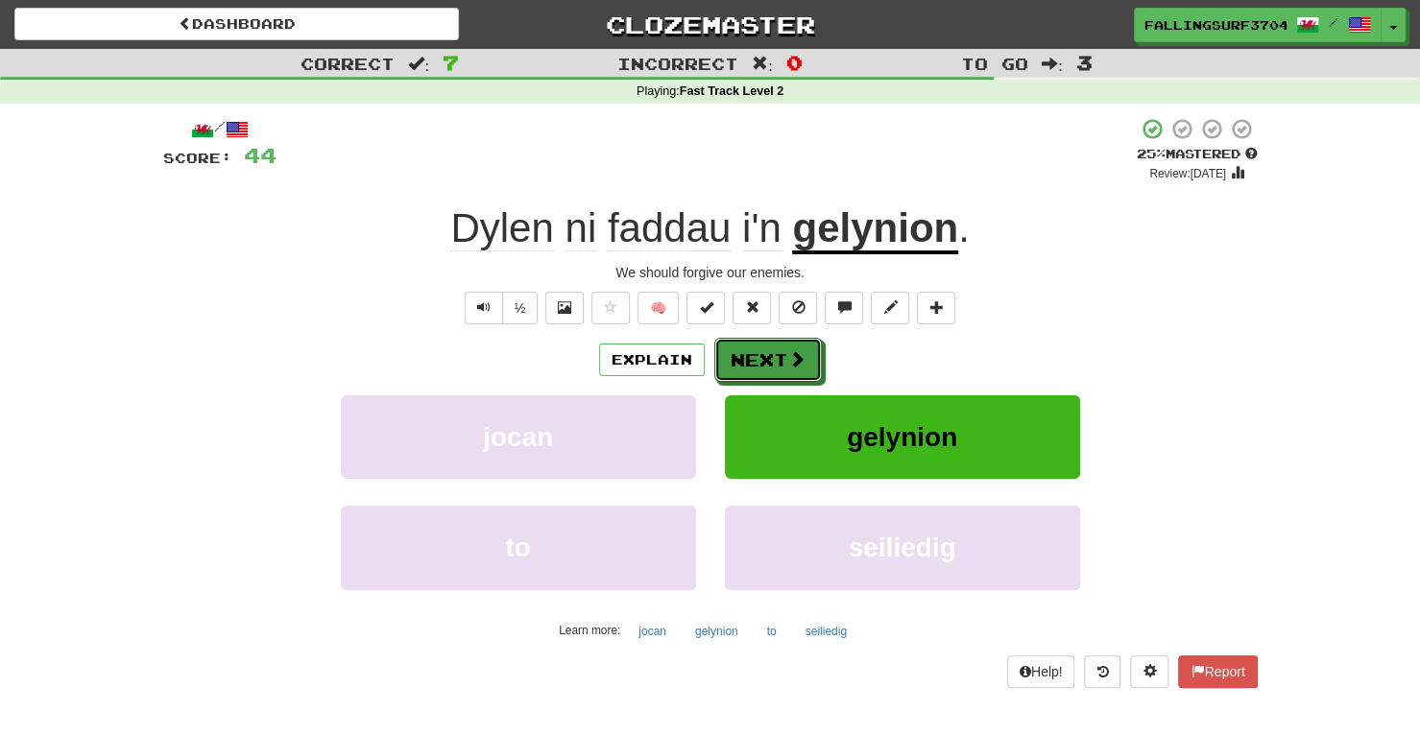
click at [777, 371] on button "Next" at bounding box center [768, 360] width 108 height 44
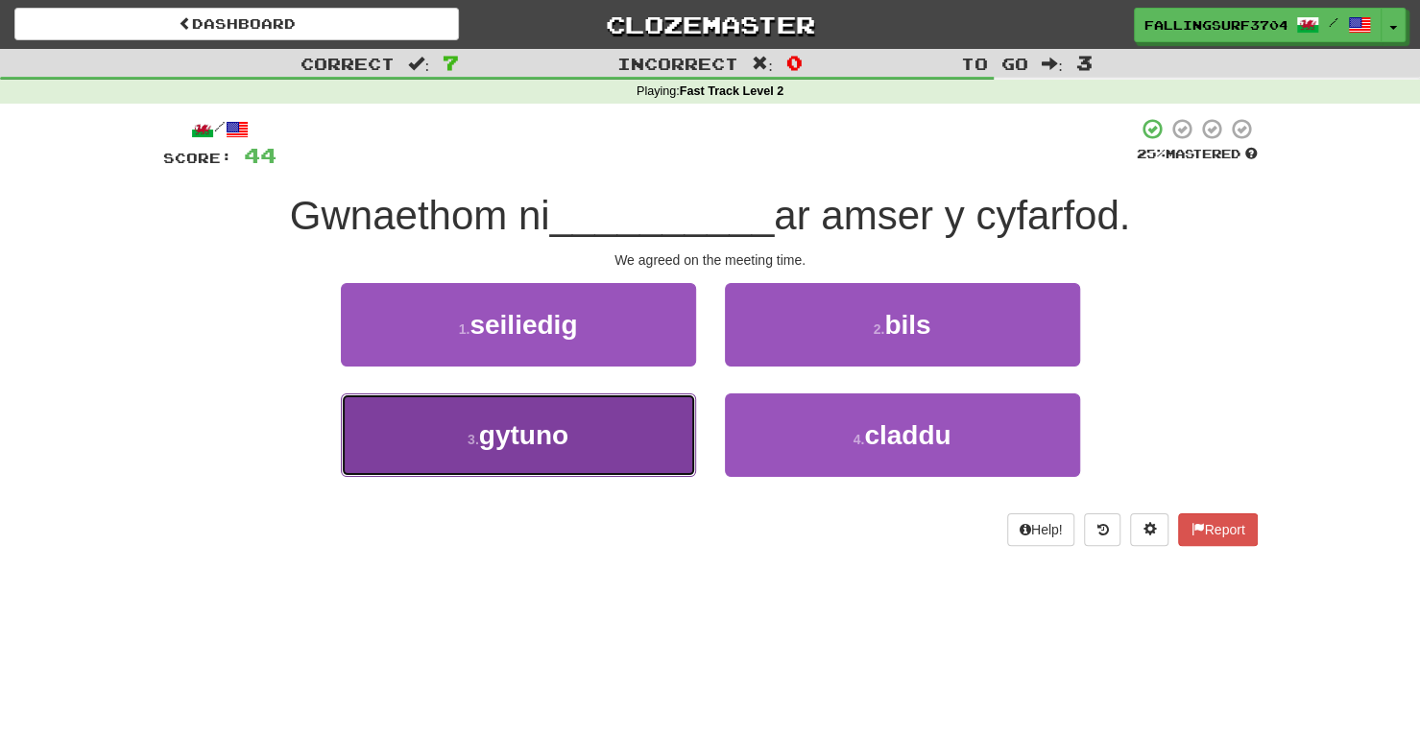
click at [537, 446] on span "gytuno" at bounding box center [523, 435] width 89 height 30
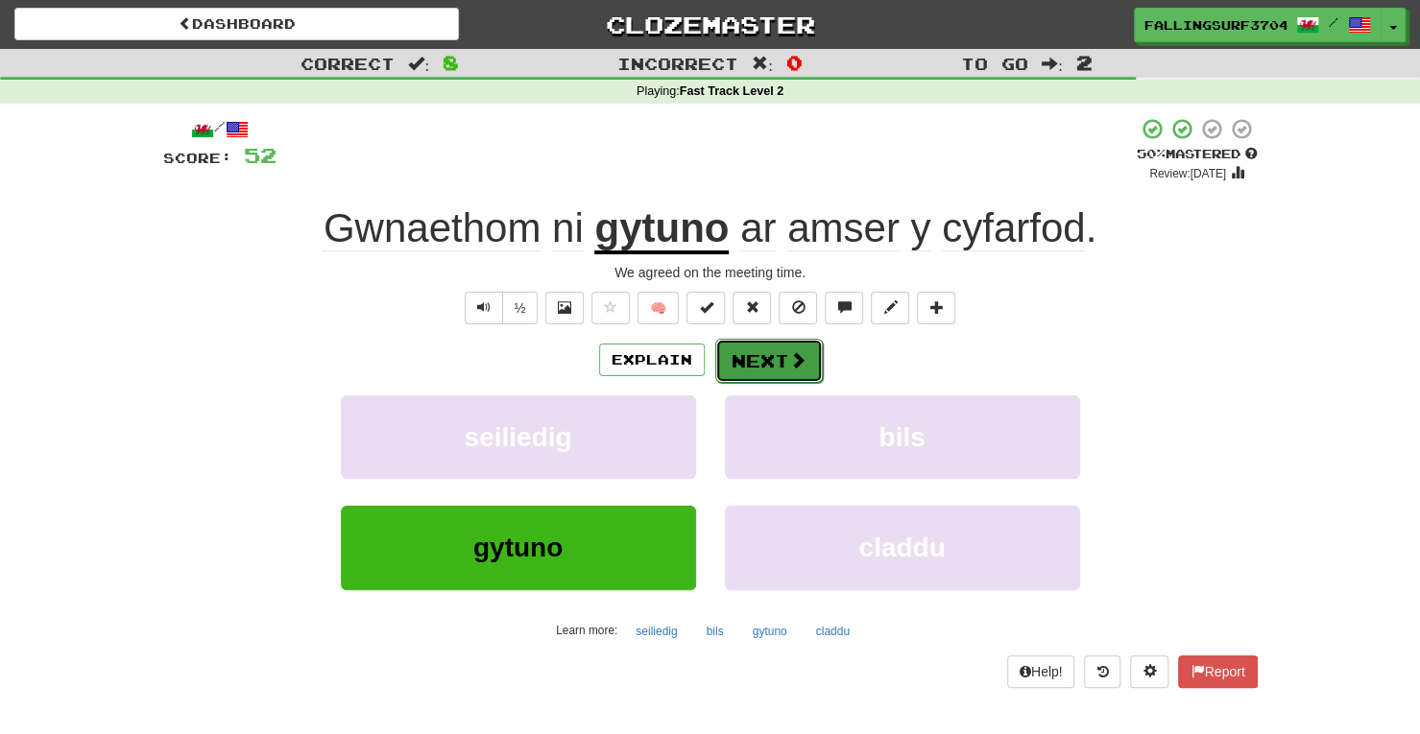
click at [777, 357] on button "Next" at bounding box center [769, 361] width 108 height 44
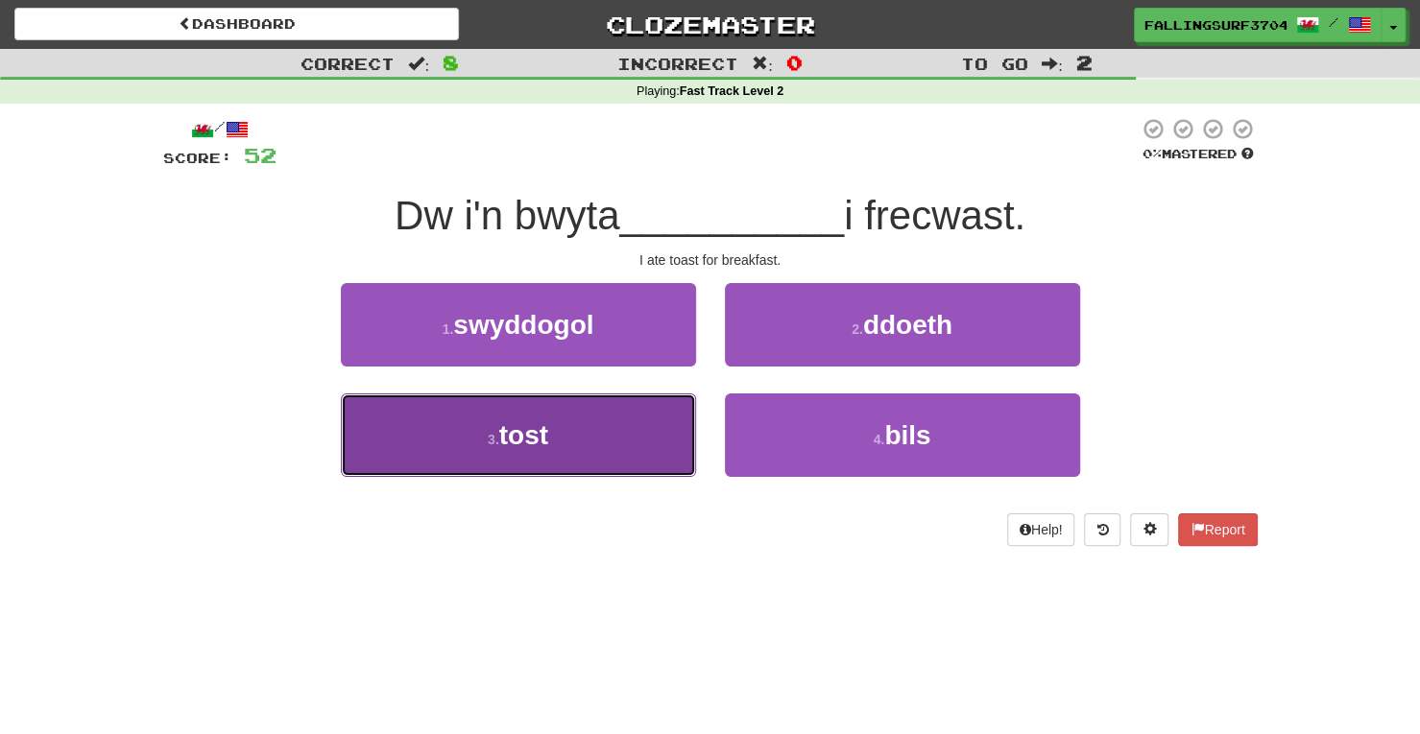
click at [575, 404] on button "3 . tost" at bounding box center [518, 436] width 355 height 84
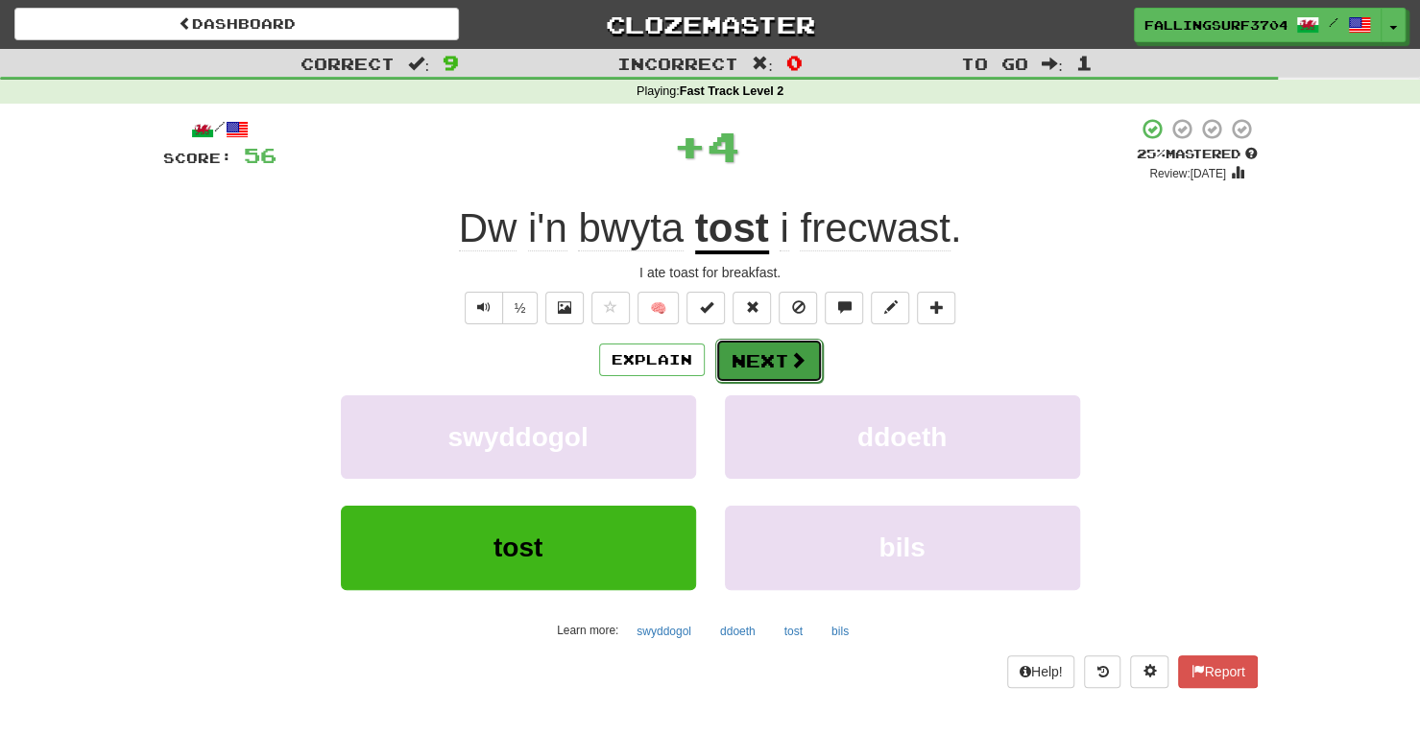
click at [765, 341] on button "Next" at bounding box center [769, 361] width 108 height 44
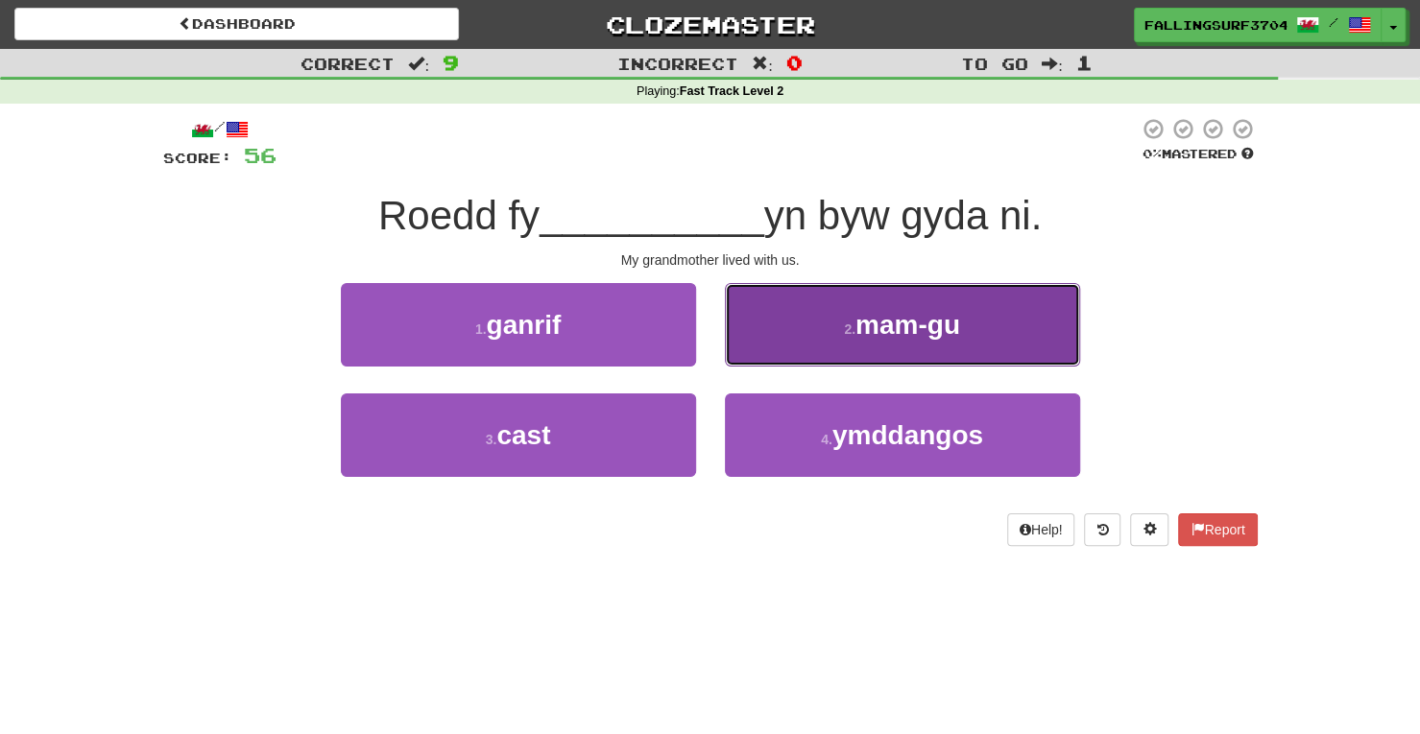
click at [921, 327] on span "mam-gu" at bounding box center [907, 325] width 105 height 30
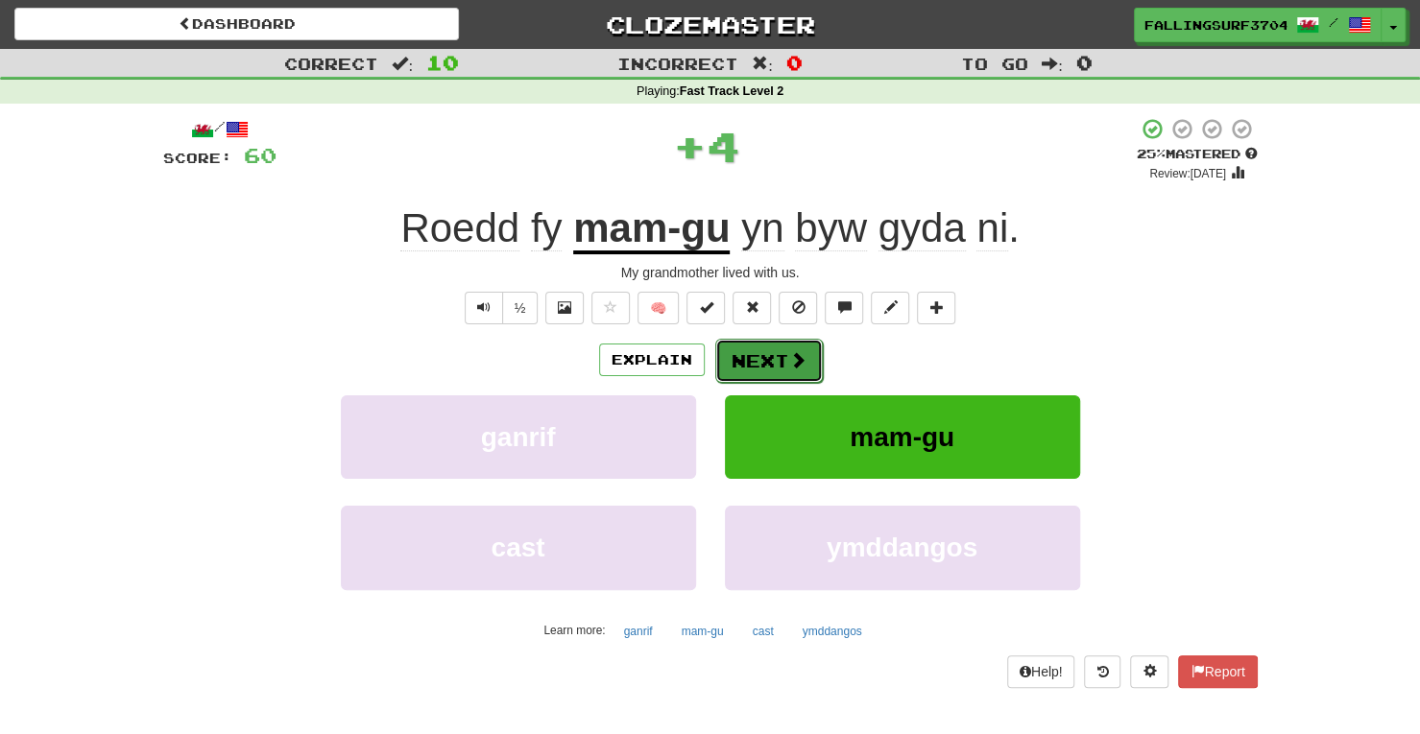
click at [771, 363] on button "Next" at bounding box center [769, 361] width 108 height 44
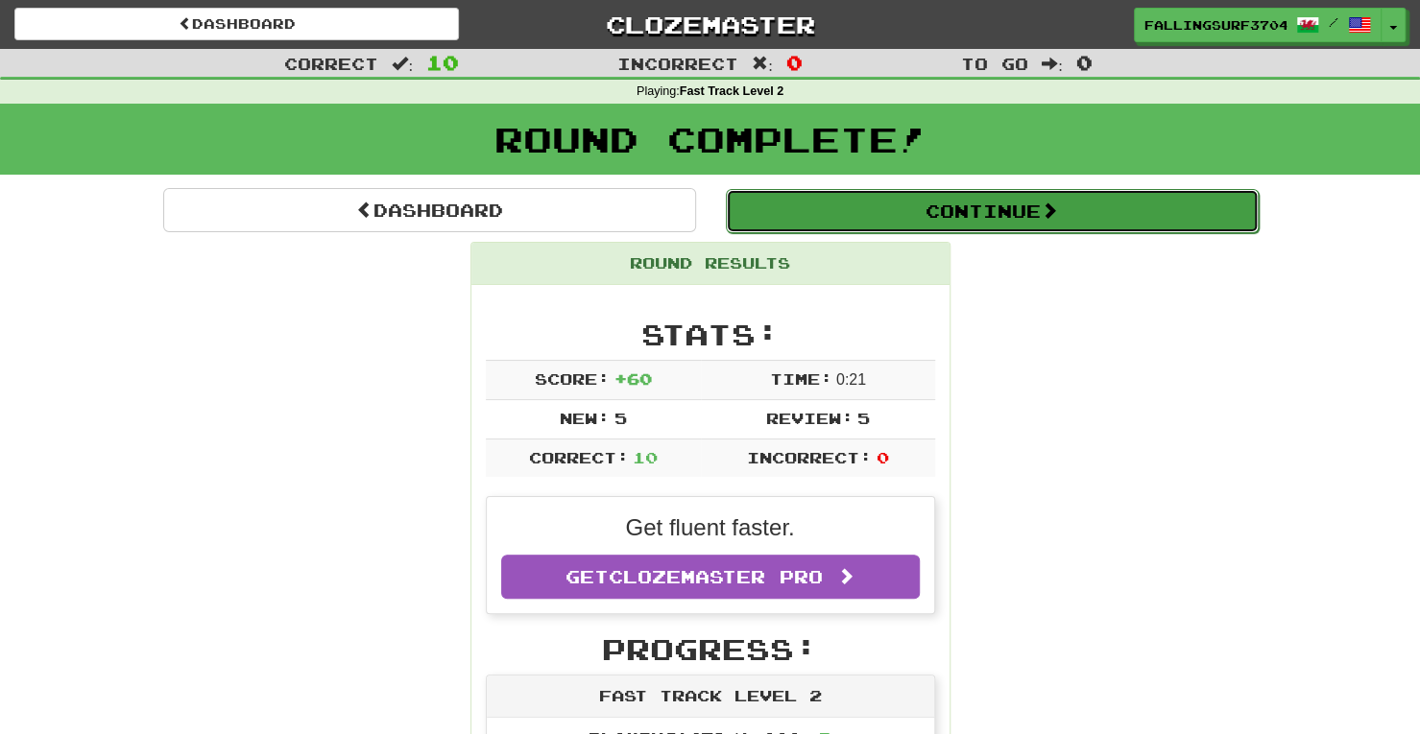
click at [960, 216] on button "Continue" at bounding box center [992, 211] width 533 height 44
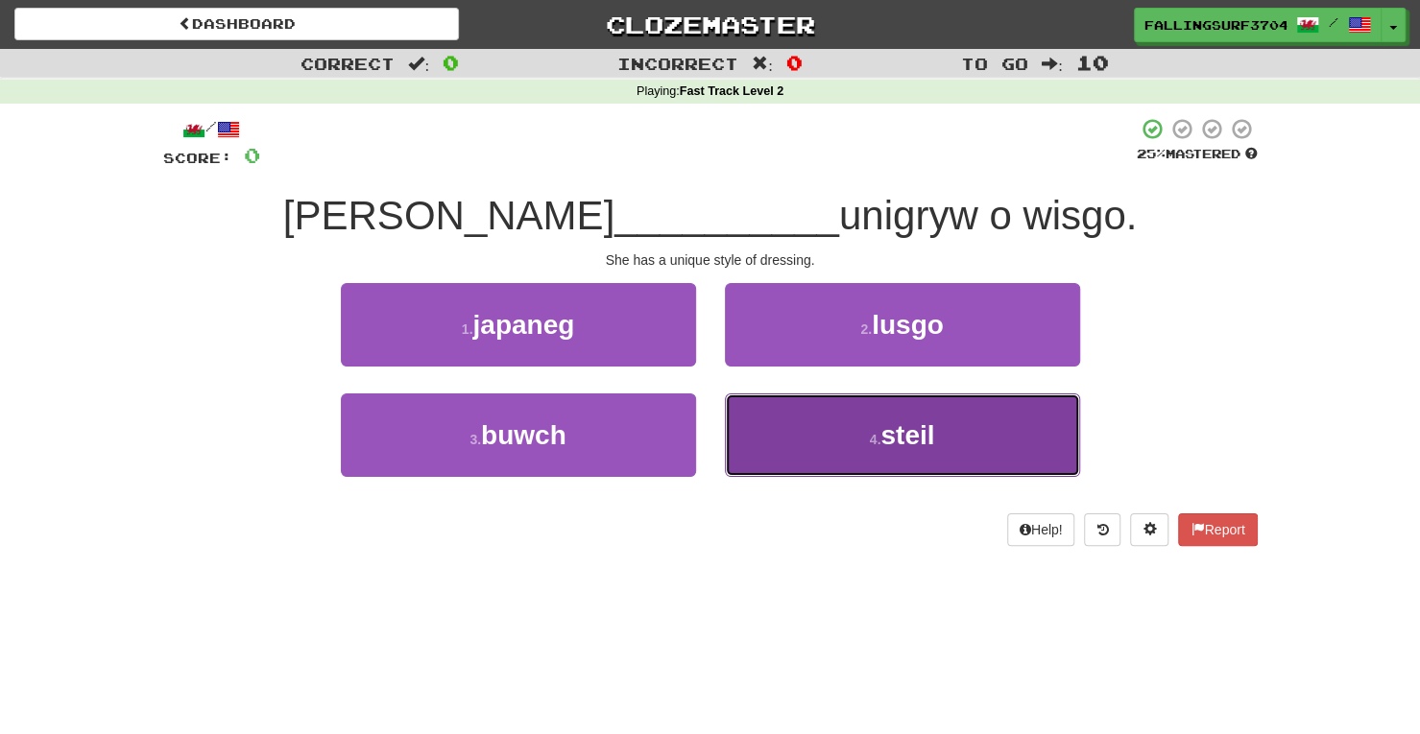
click at [895, 441] on span "steil" at bounding box center [907, 435] width 54 height 30
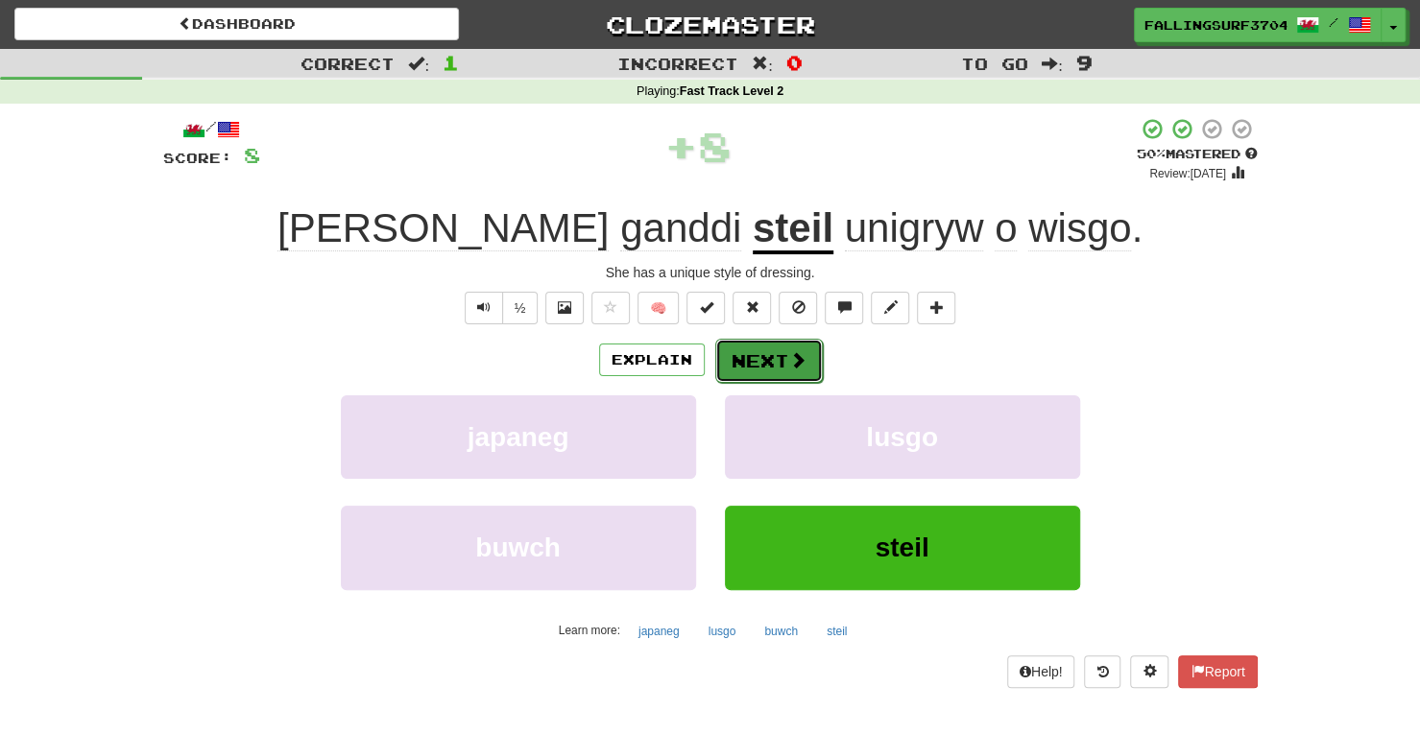
click at [768, 359] on button "Next" at bounding box center [769, 361] width 108 height 44
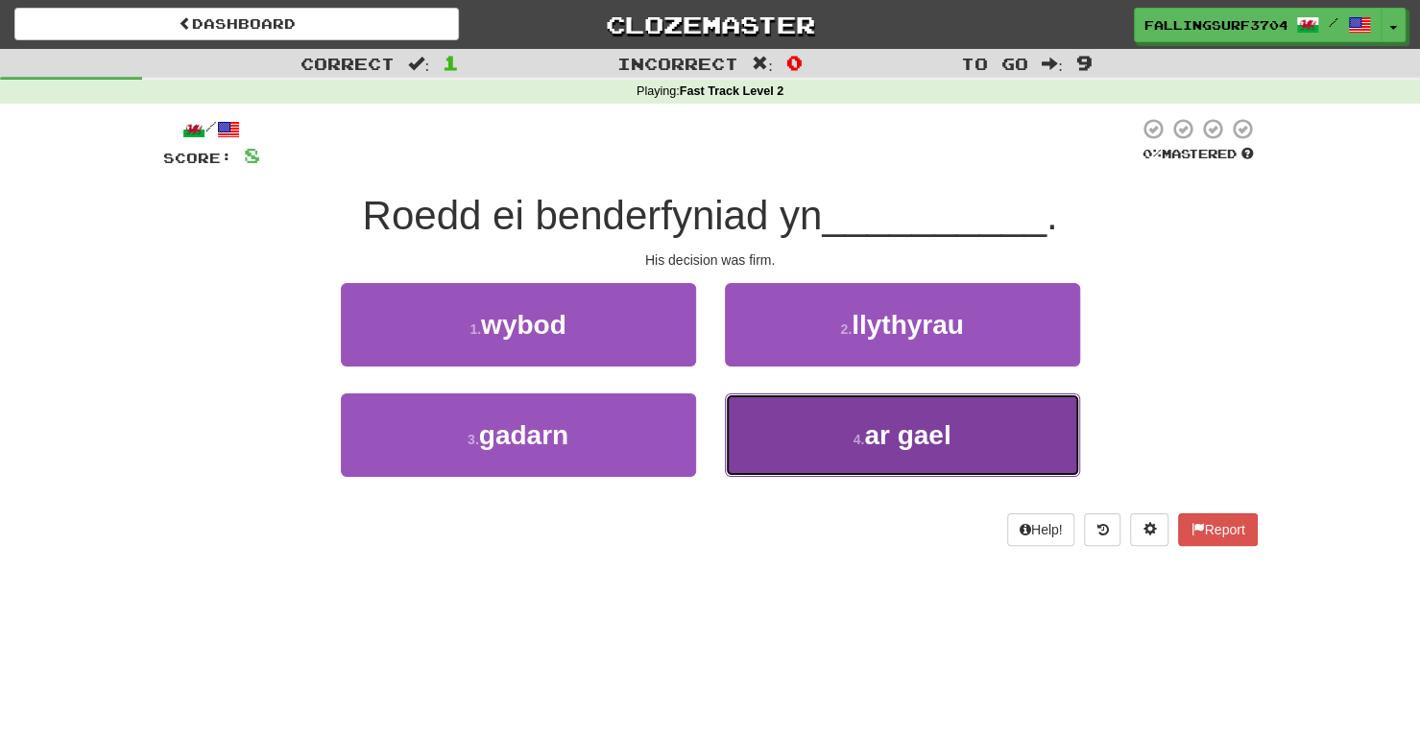
click at [882, 454] on button "4 . ar gael" at bounding box center [902, 436] width 355 height 84
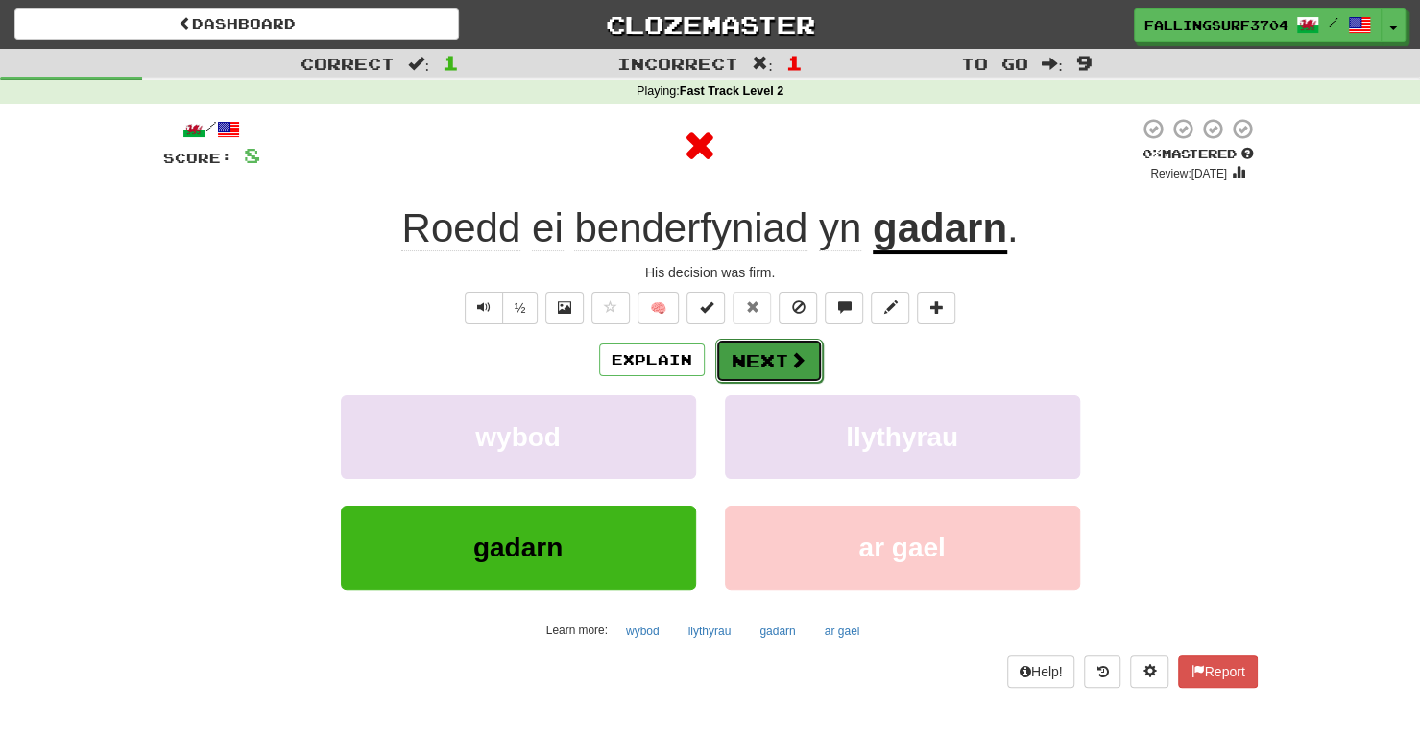
click at [789, 355] on span at bounding box center [797, 359] width 17 height 17
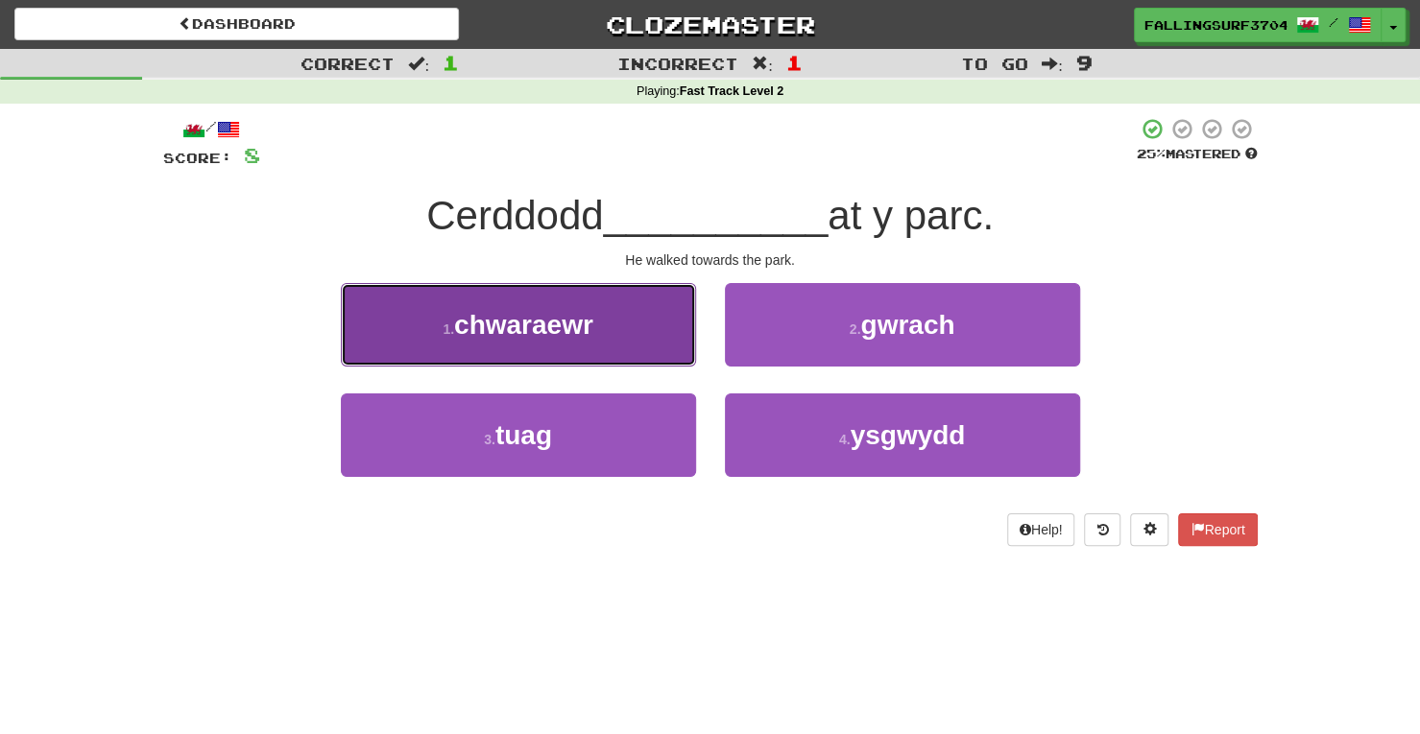
click at [612, 336] on button "1 . chwaraewr" at bounding box center [518, 325] width 355 height 84
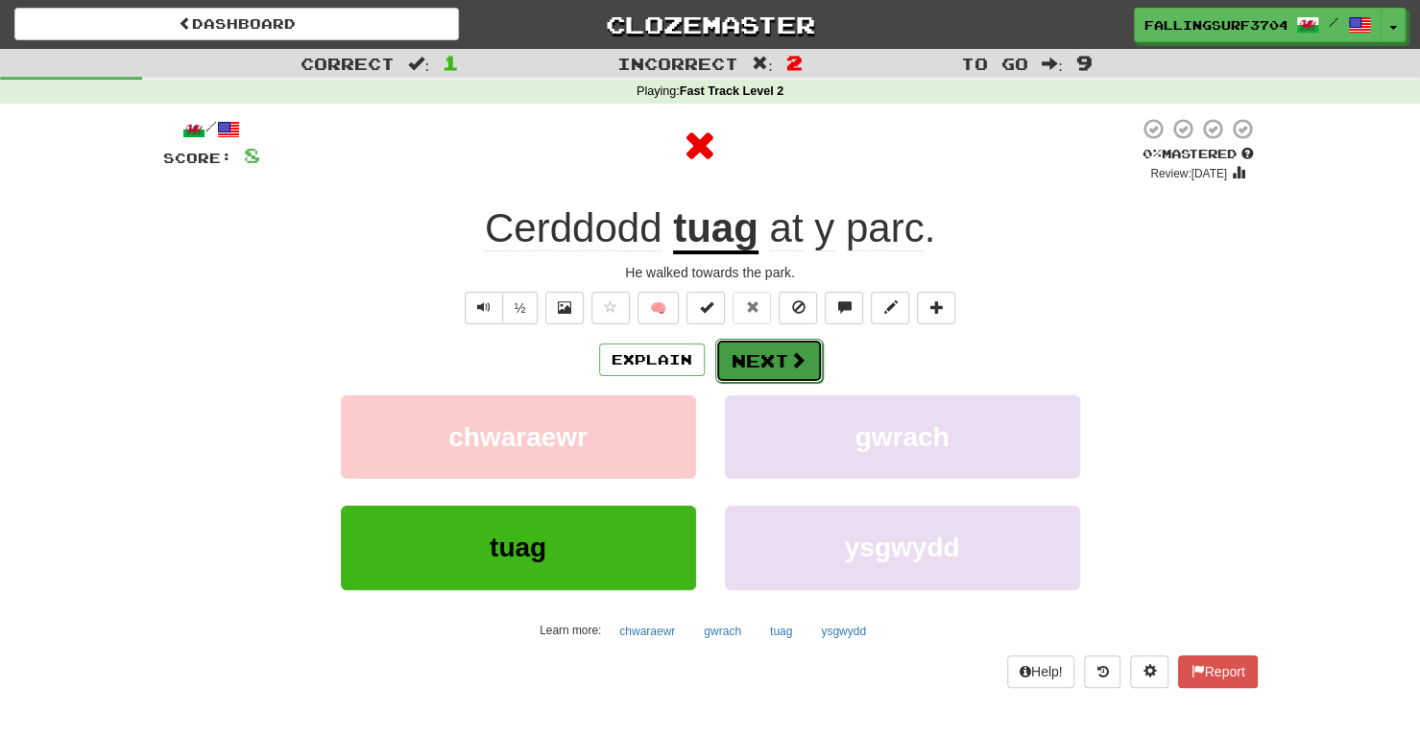
click at [781, 344] on button "Next" at bounding box center [769, 361] width 108 height 44
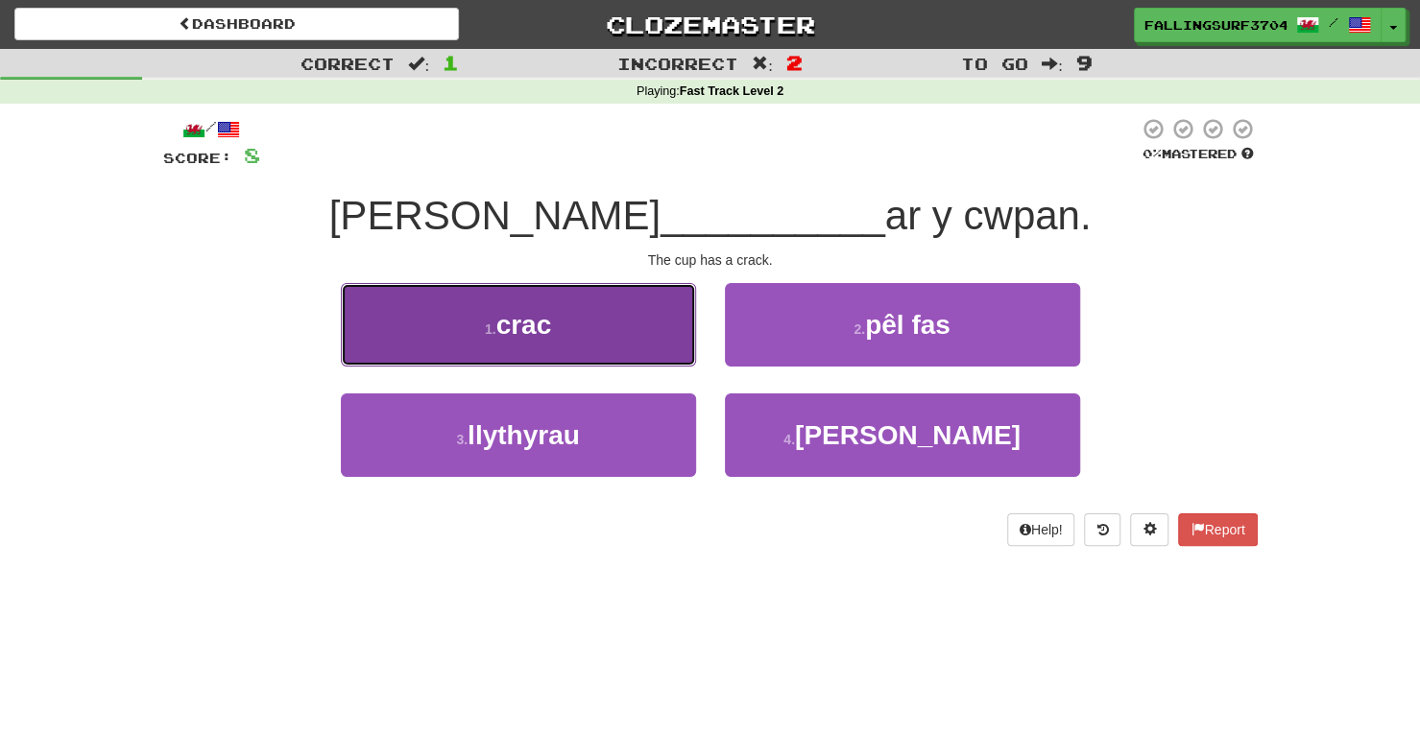
click at [633, 327] on button "1 . crac" at bounding box center [518, 325] width 355 height 84
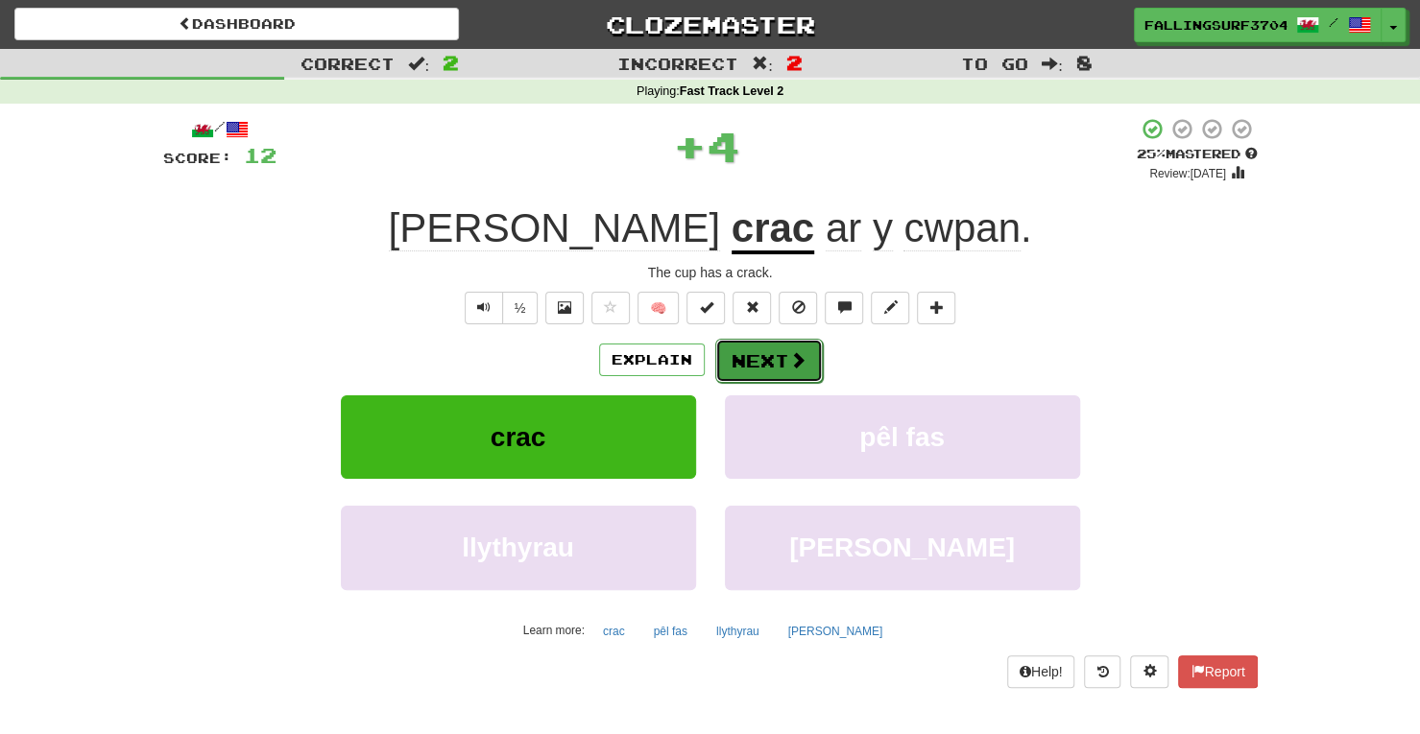
click at [762, 349] on button "Next" at bounding box center [769, 361] width 108 height 44
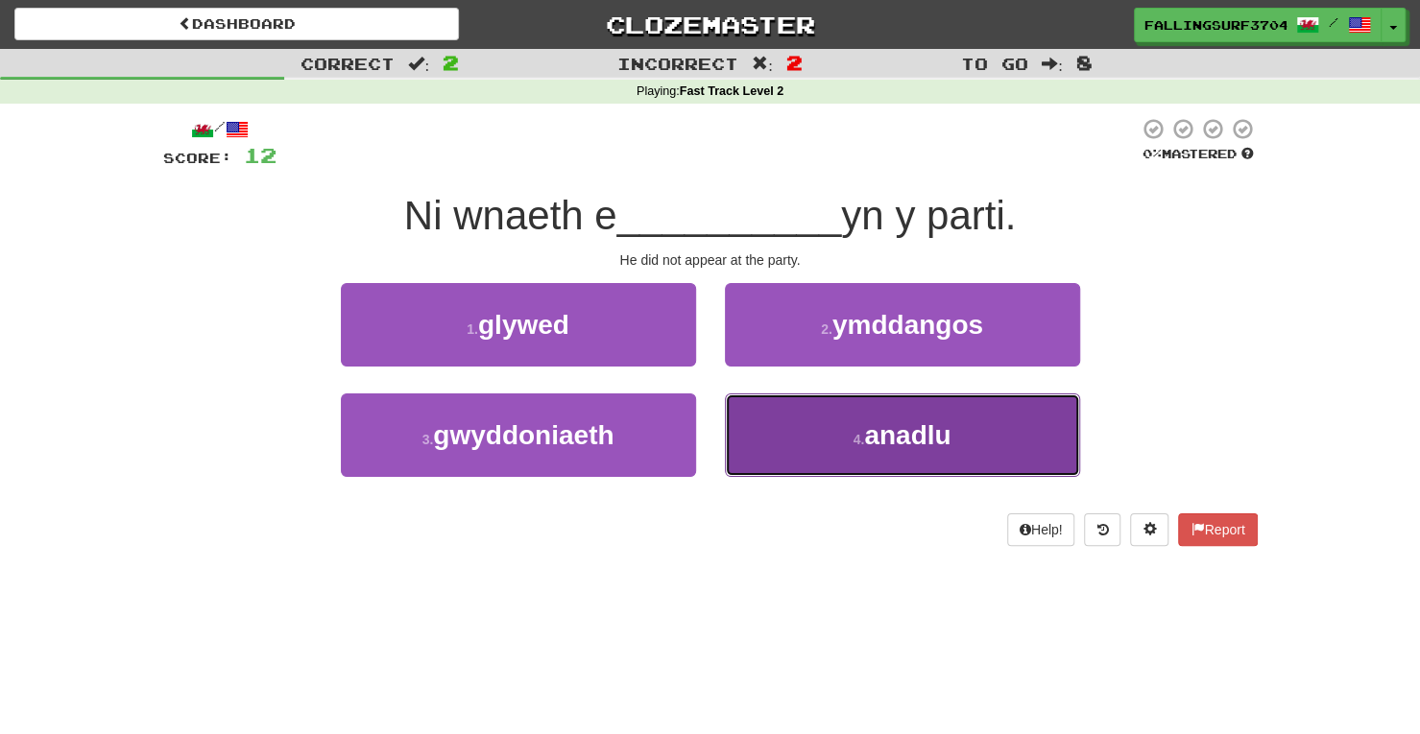
click at [889, 437] on span "anadlu" at bounding box center [907, 435] width 86 height 30
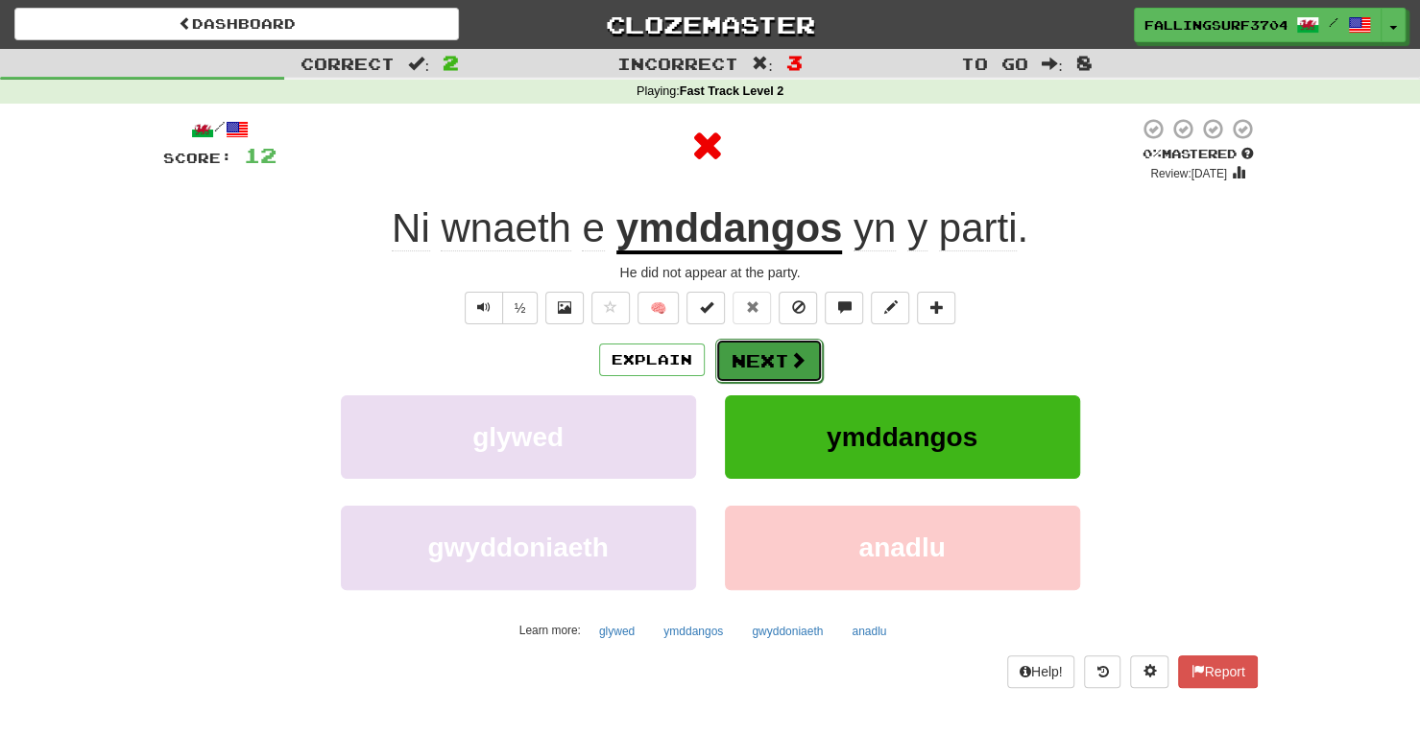
click at [765, 373] on button "Next" at bounding box center [769, 361] width 108 height 44
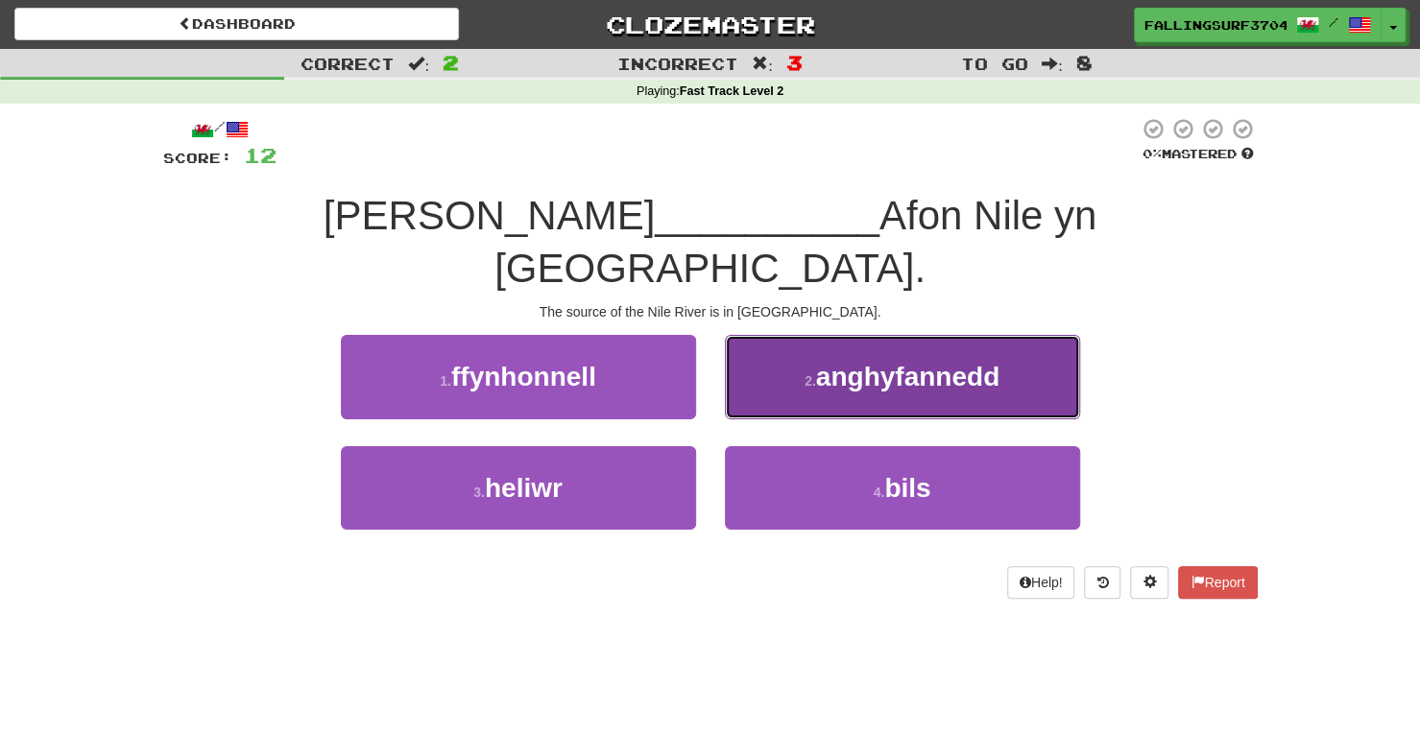
click at [749, 341] on button "2 . anghyfannedd" at bounding box center [902, 377] width 355 height 84
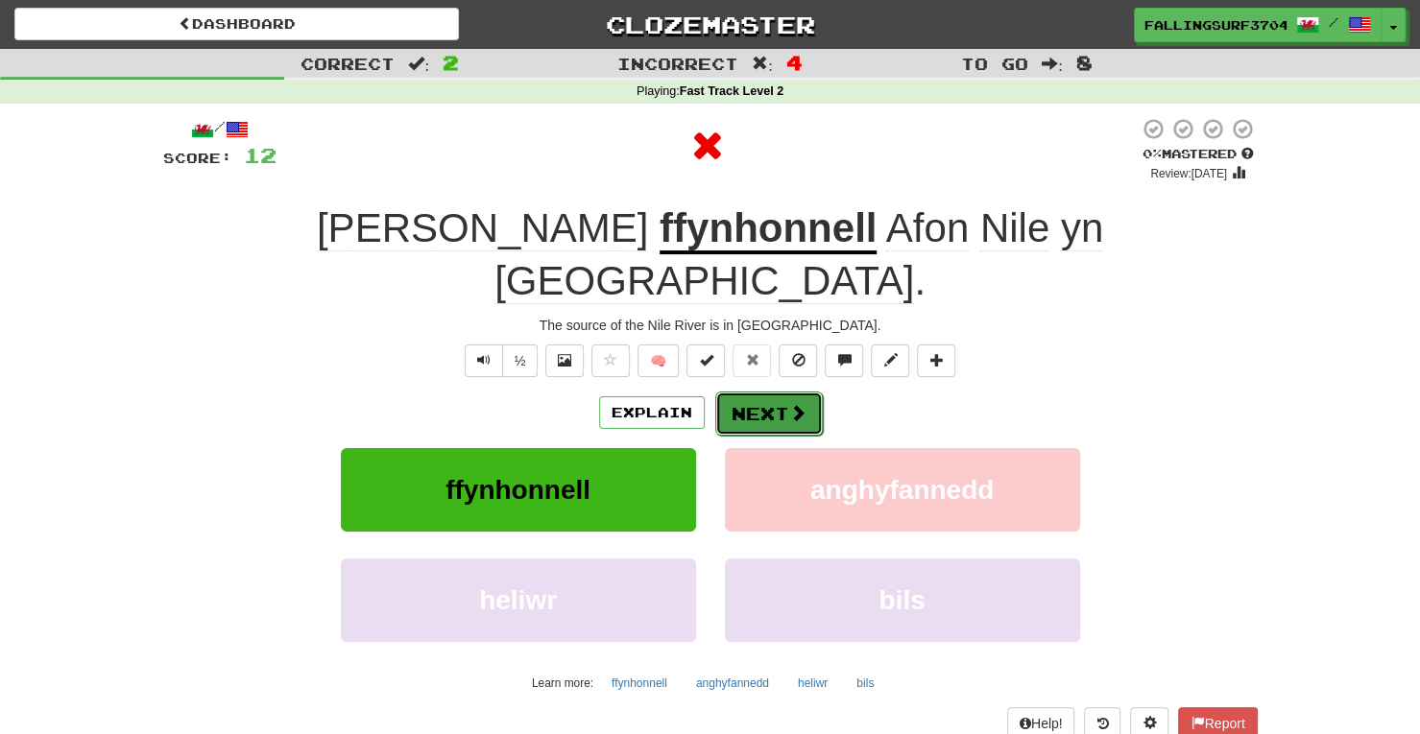
click at [758, 392] on button "Next" at bounding box center [769, 414] width 108 height 44
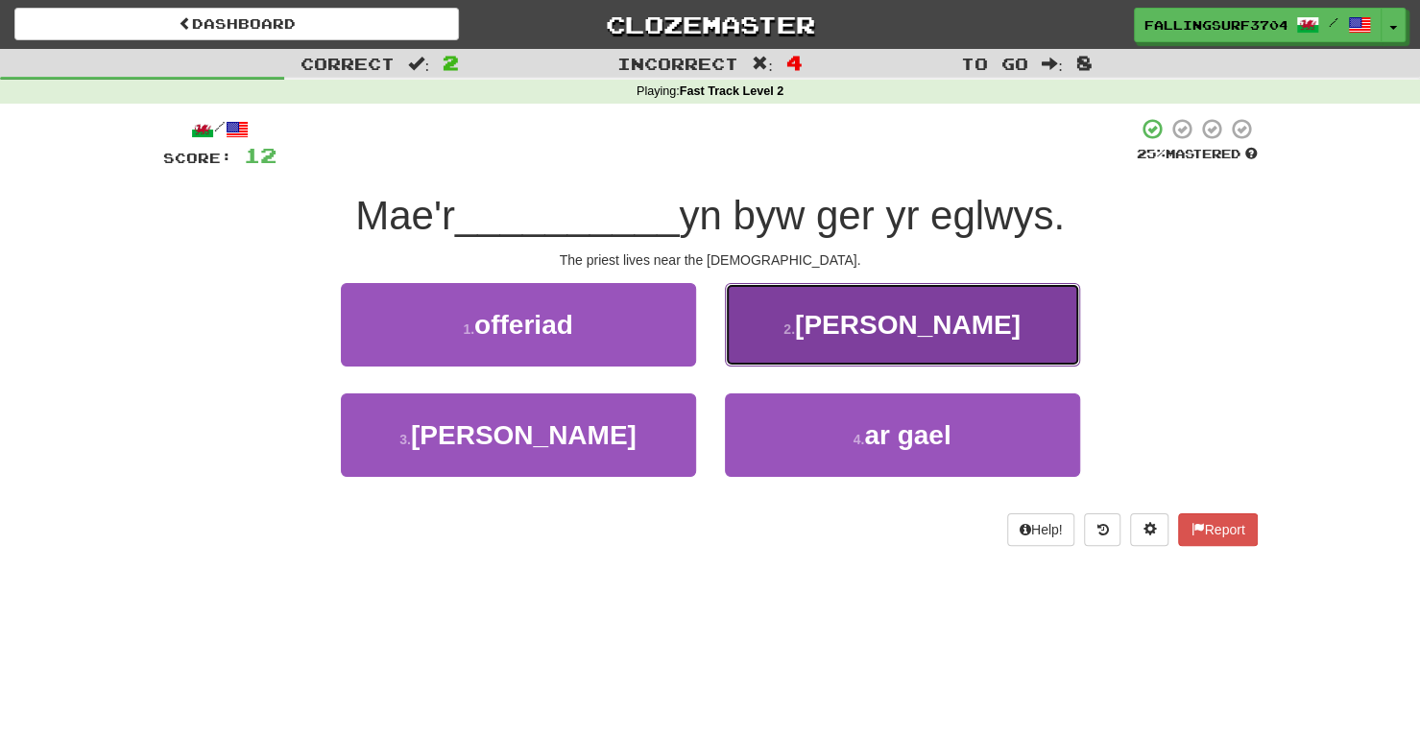
click at [904, 340] on button "2 . bryd" at bounding box center [902, 325] width 355 height 84
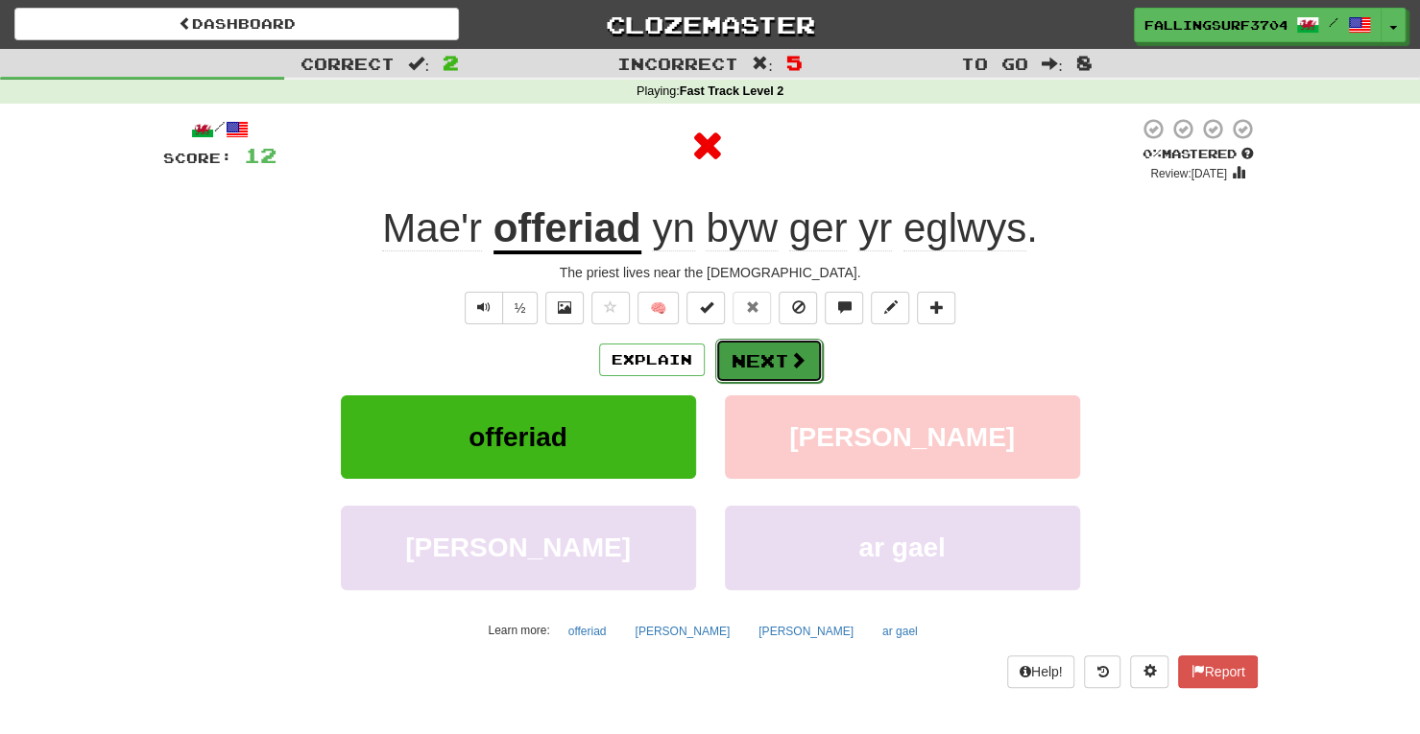
click at [776, 362] on button "Next" at bounding box center [769, 361] width 108 height 44
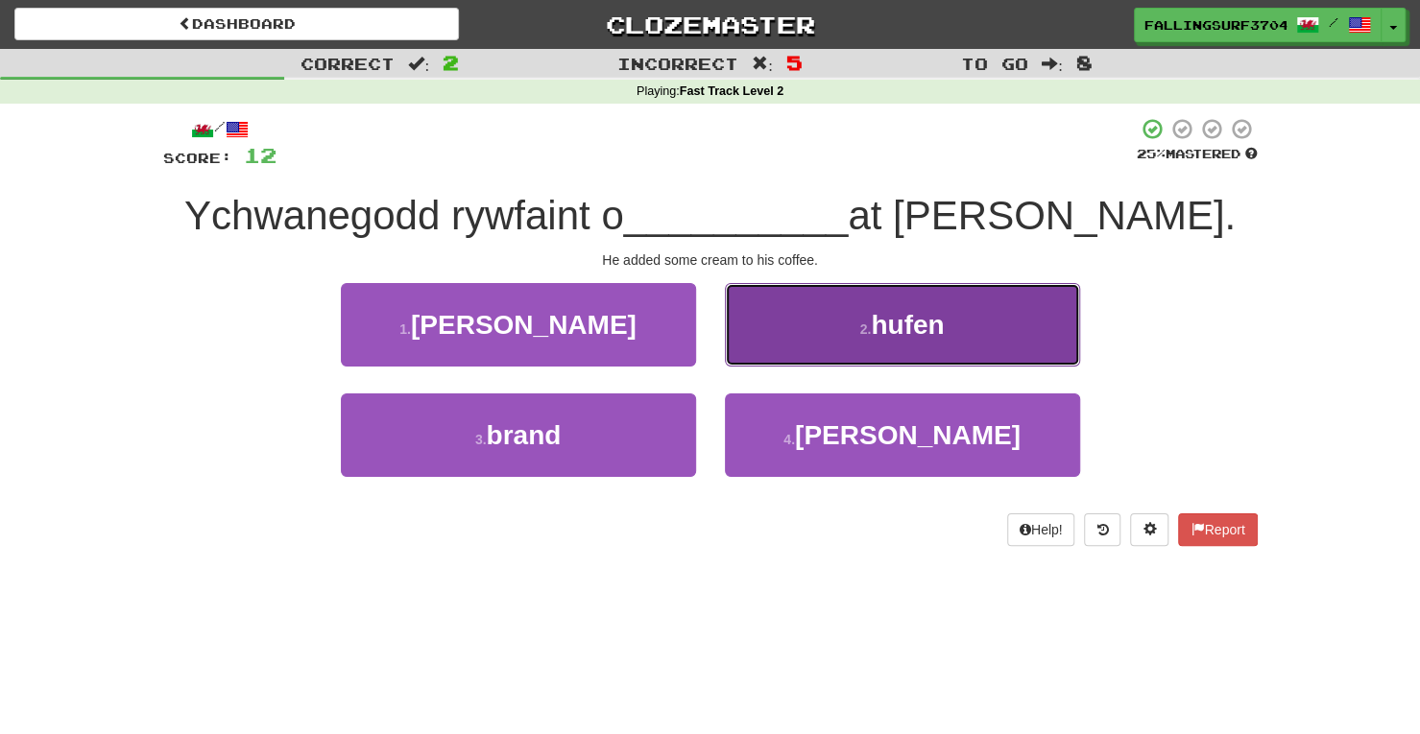
click at [908, 336] on span "hufen" at bounding box center [907, 325] width 73 height 30
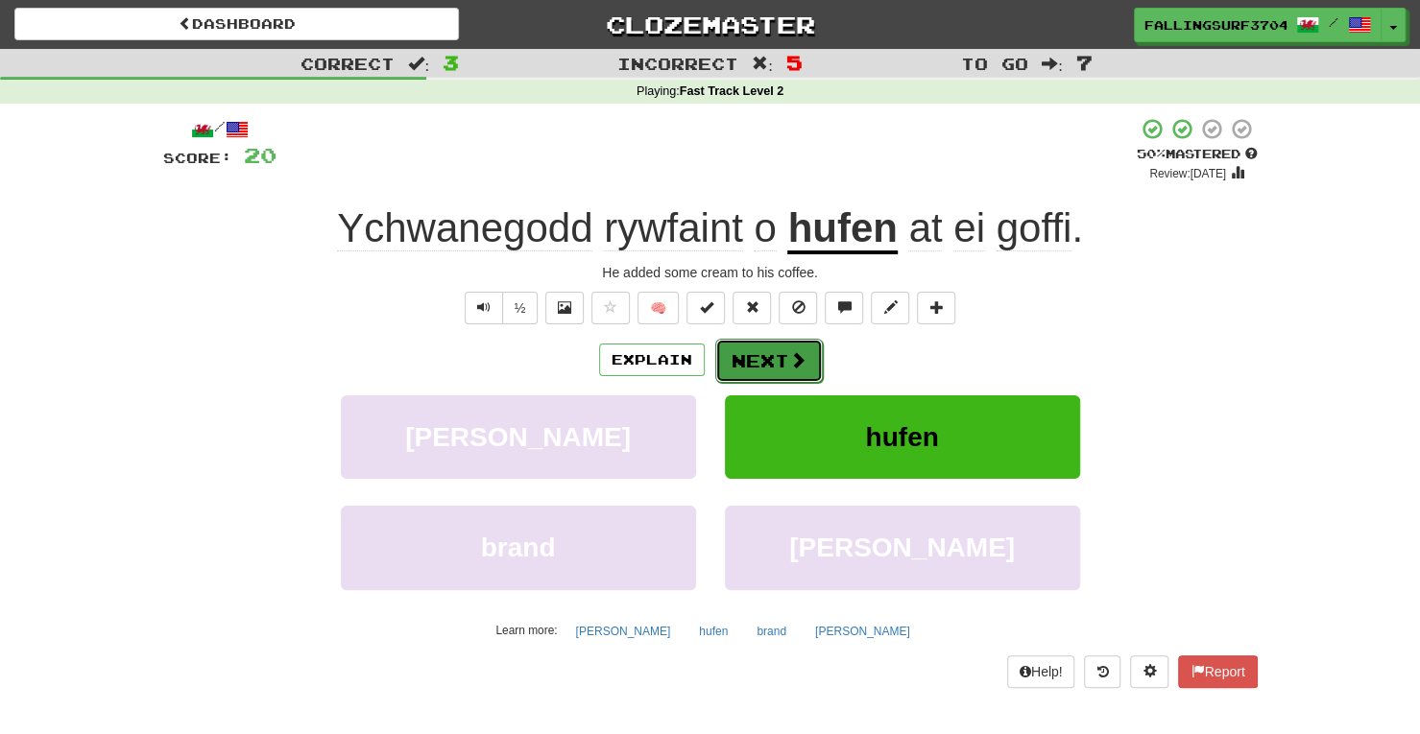
click at [761, 352] on button "Next" at bounding box center [769, 361] width 108 height 44
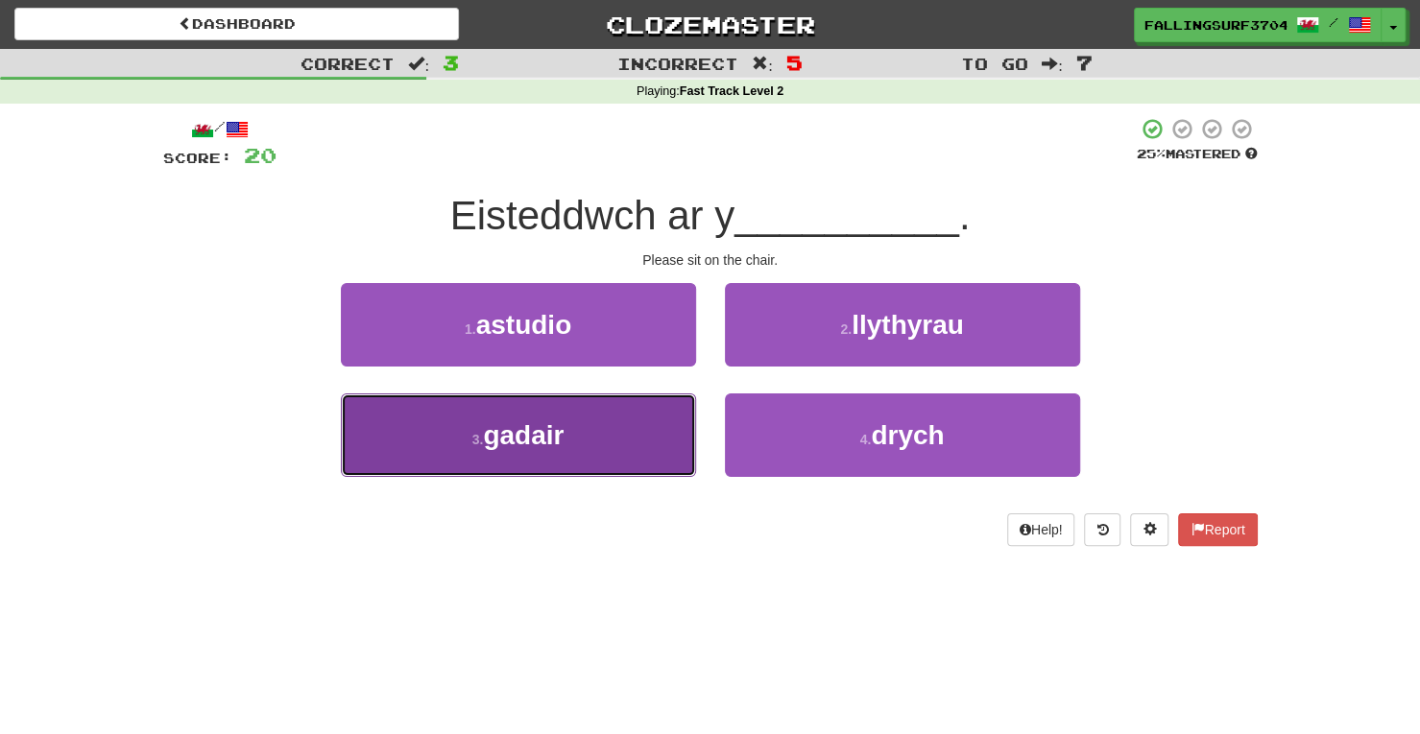
click at [595, 436] on button "3 . gadair" at bounding box center [518, 436] width 355 height 84
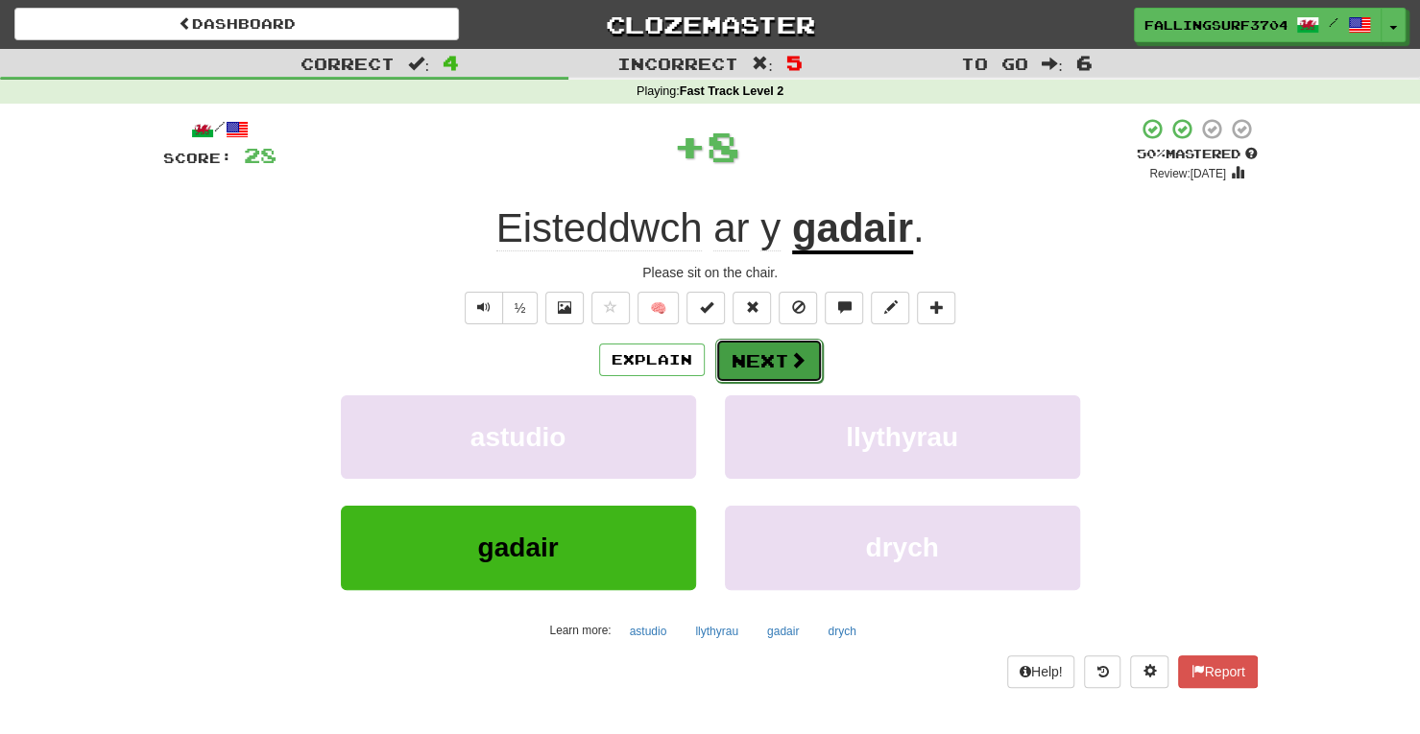
click at [781, 356] on button "Next" at bounding box center [769, 361] width 108 height 44
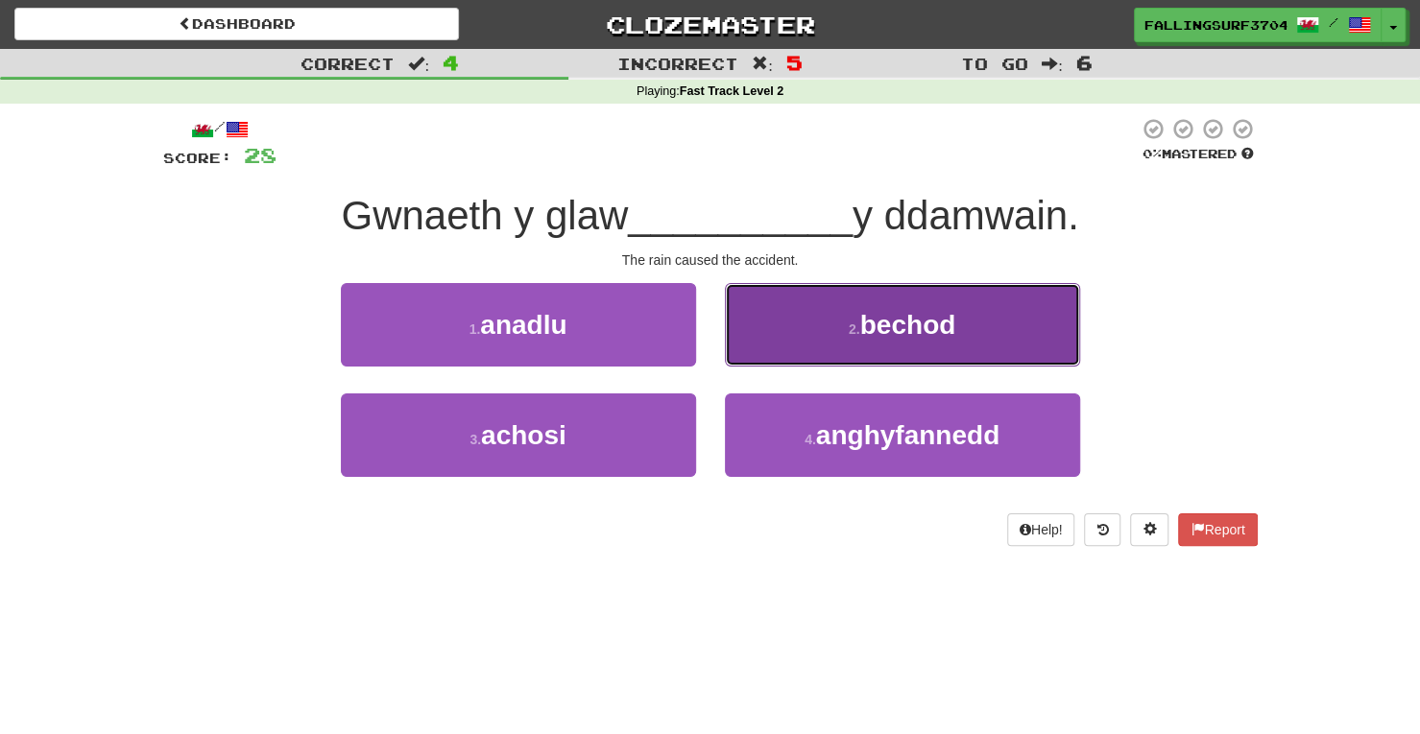
click at [928, 325] on span "bechod" at bounding box center [908, 325] width 96 height 30
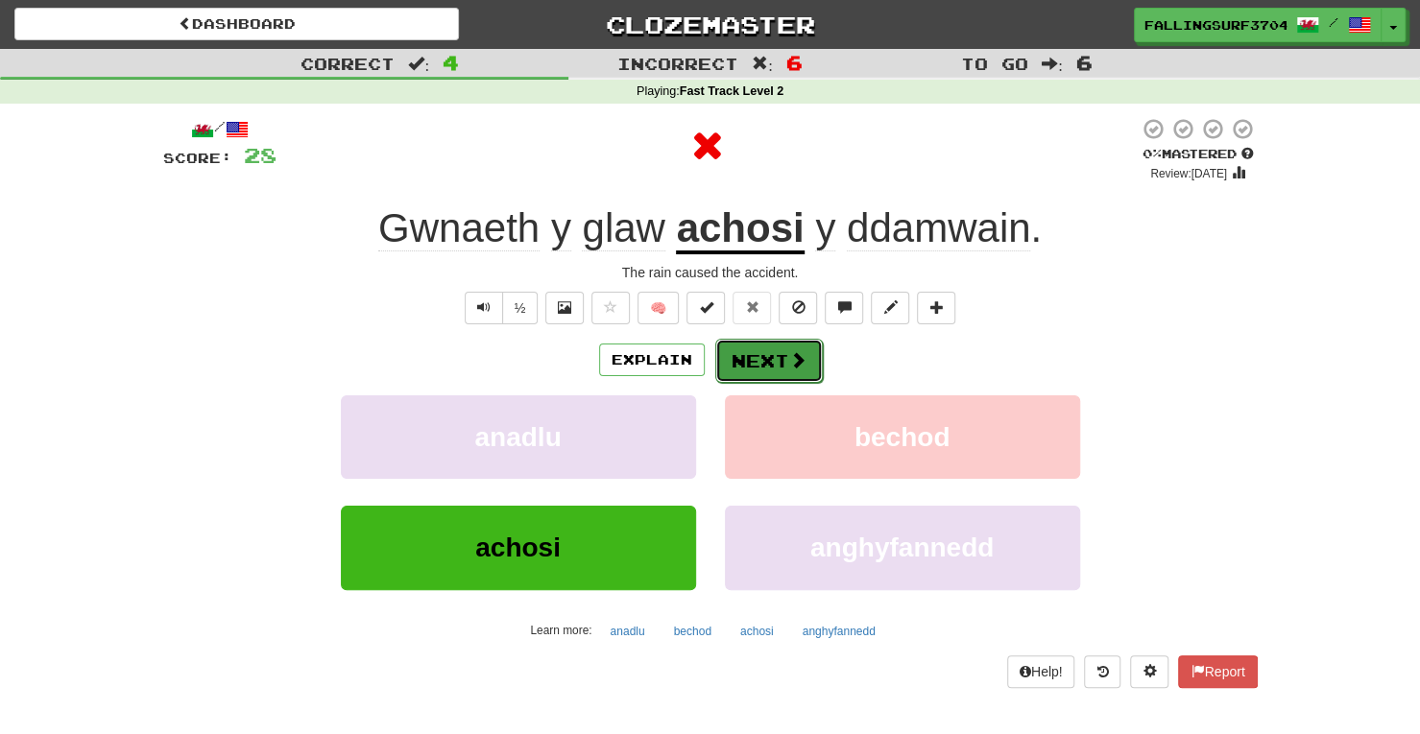
click at [760, 367] on button "Next" at bounding box center [769, 361] width 108 height 44
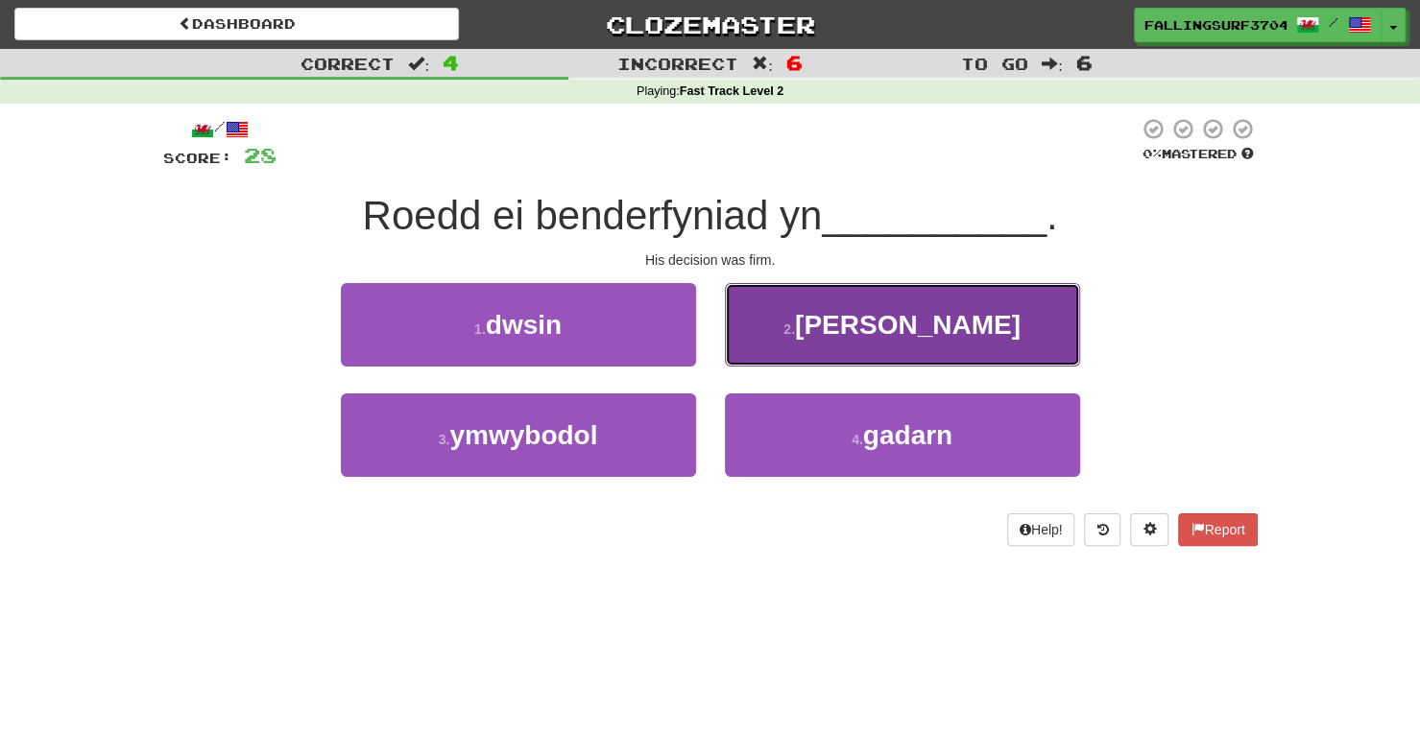
click at [867, 322] on span "gwenwyn" at bounding box center [908, 325] width 226 height 30
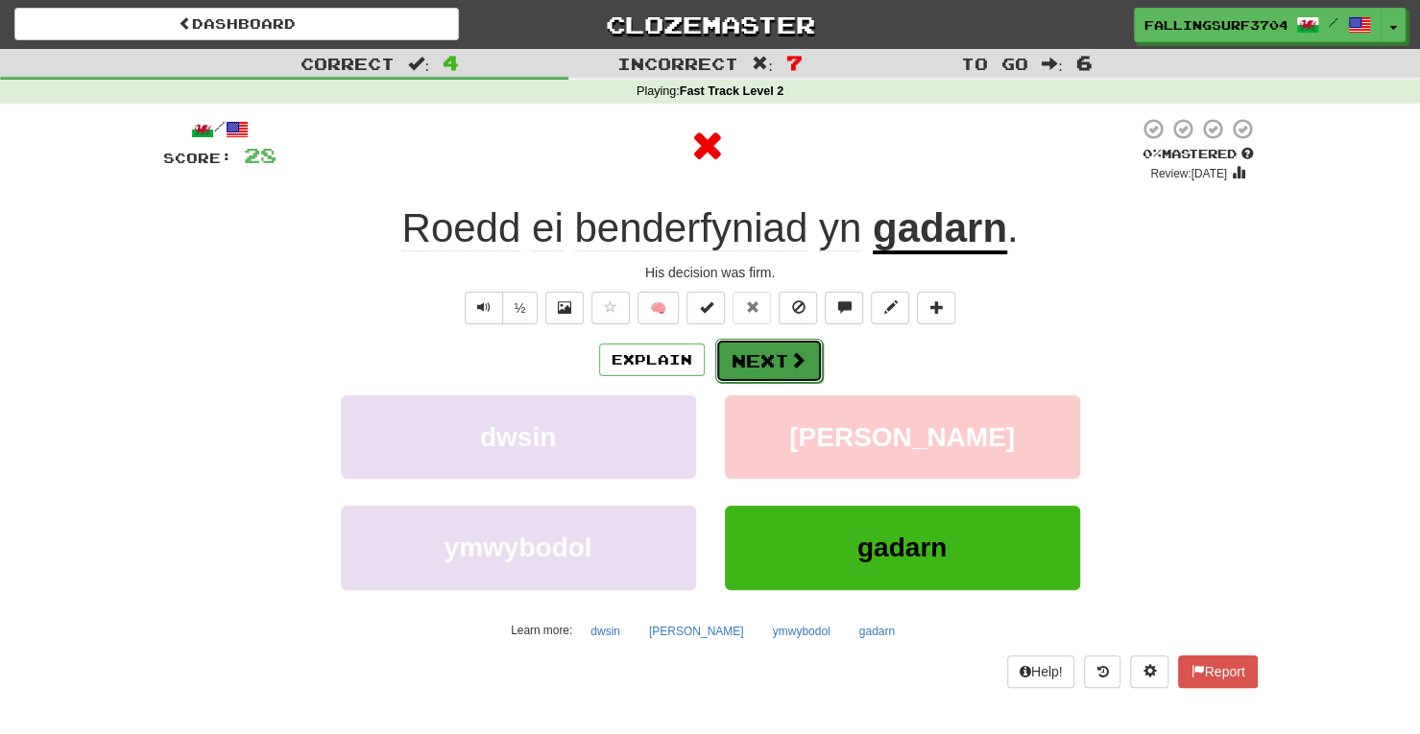
click at [784, 347] on button "Next" at bounding box center [769, 361] width 108 height 44
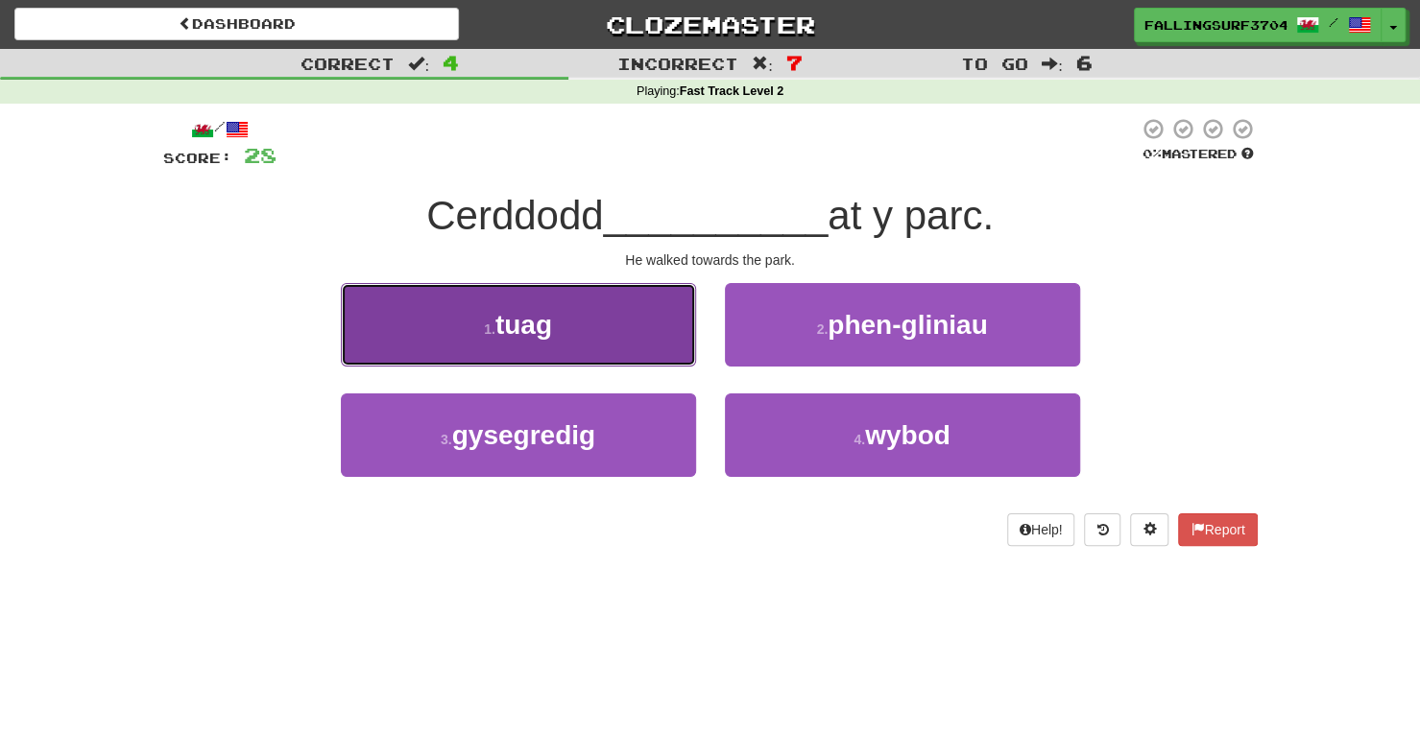
click at [577, 348] on button "1 . tuag" at bounding box center [518, 325] width 355 height 84
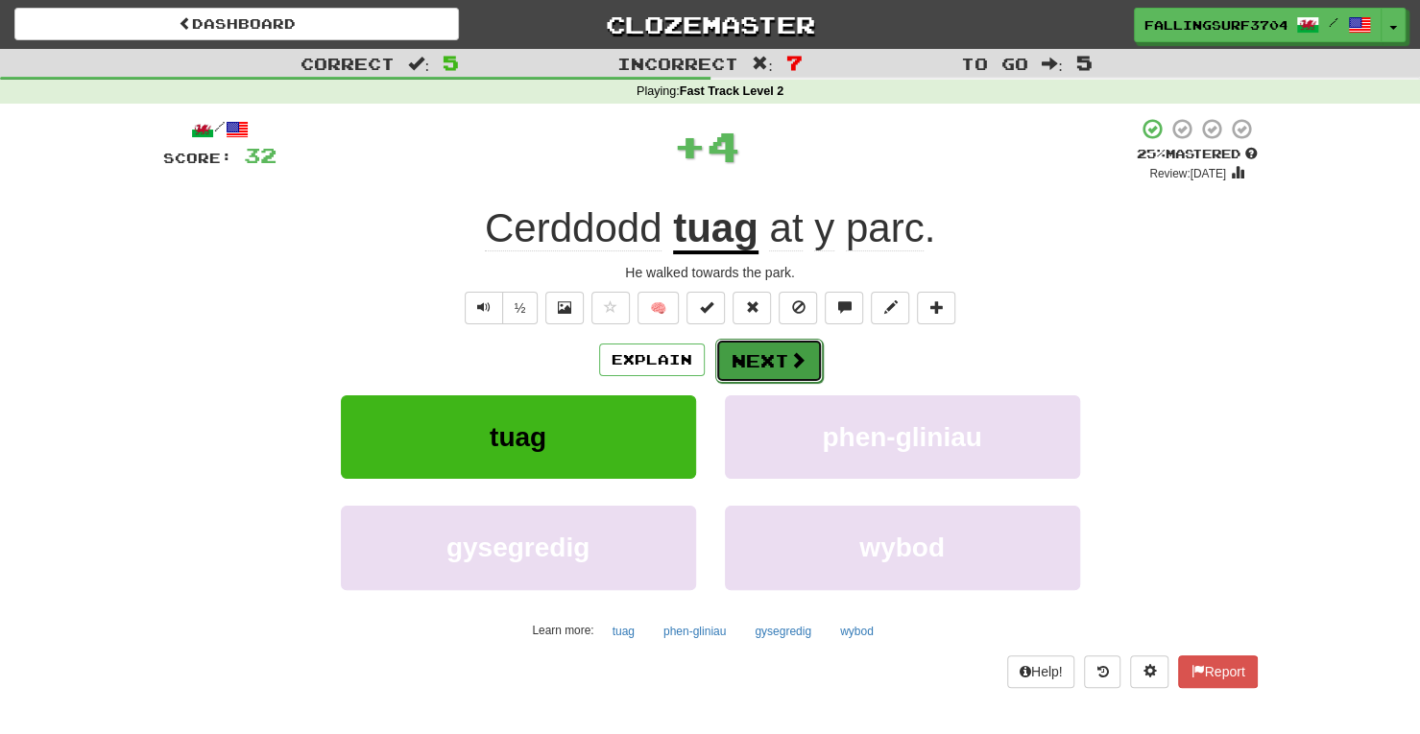
click at [761, 356] on button "Next" at bounding box center [769, 361] width 108 height 44
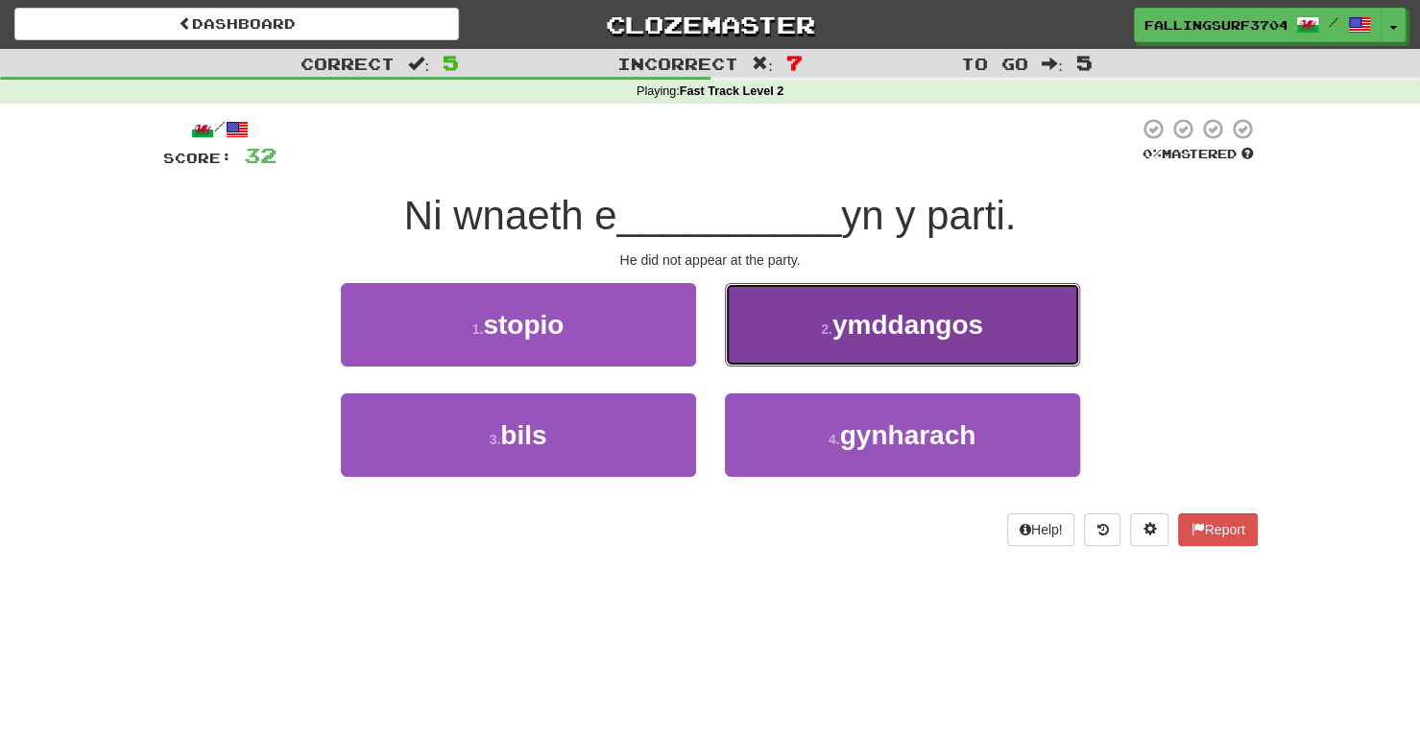
click at [926, 327] on span "ymddangos" at bounding box center [907, 325] width 151 height 30
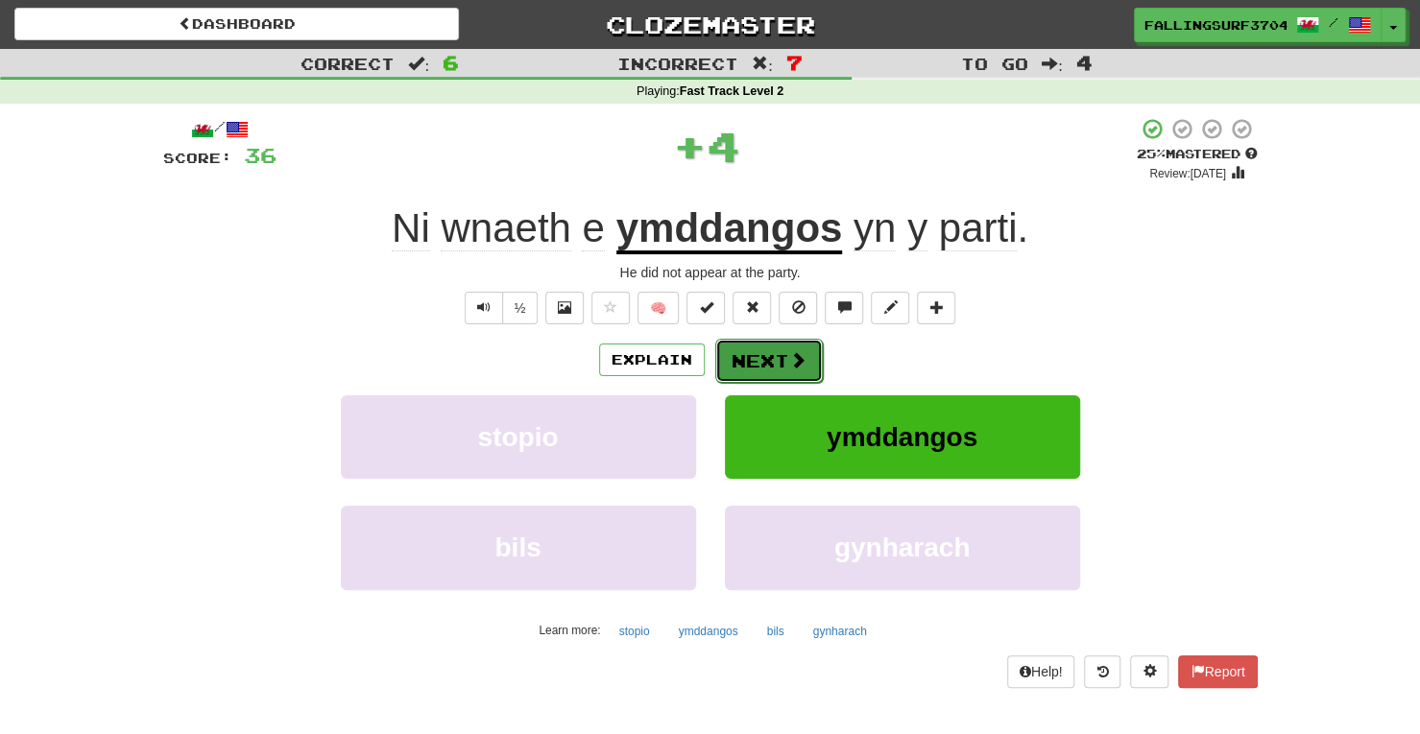
click at [782, 356] on button "Next" at bounding box center [769, 361] width 108 height 44
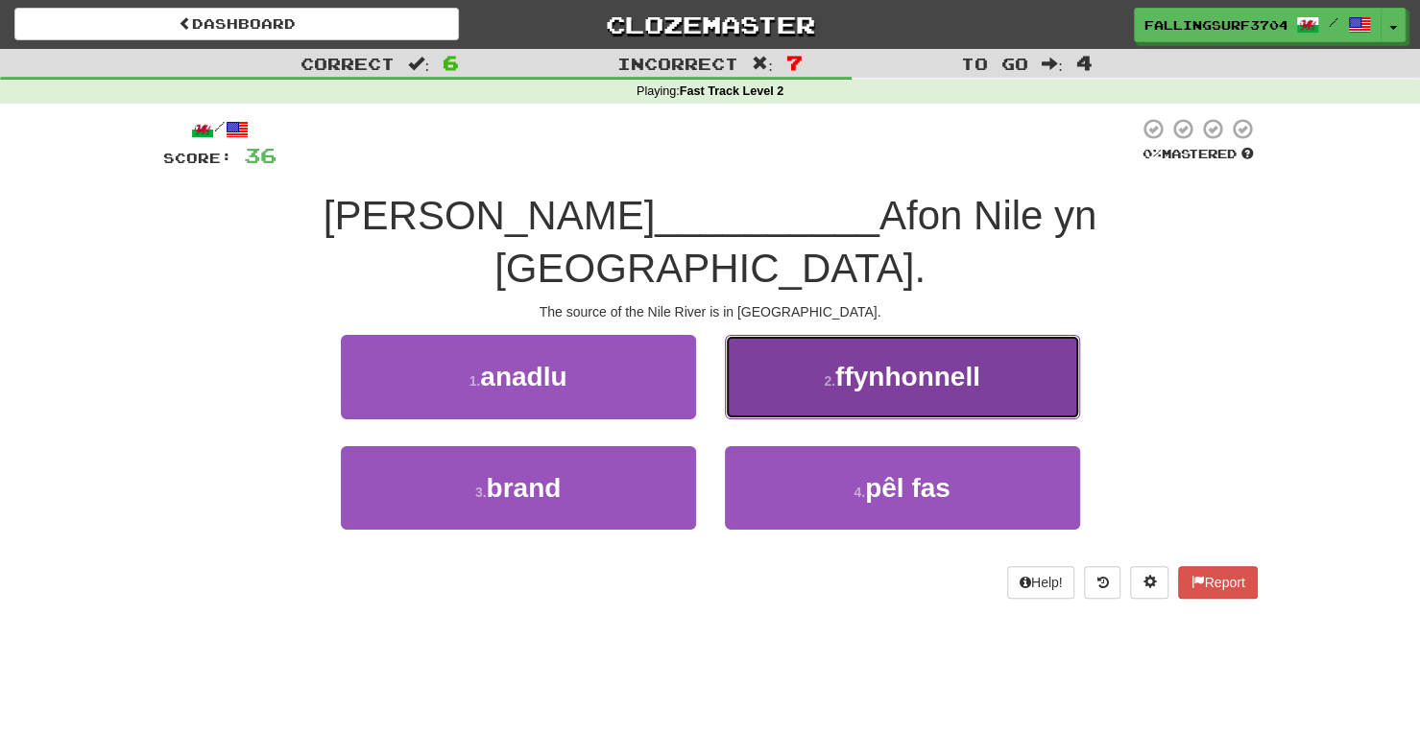
click at [910, 362] on span "ffynhonnell" at bounding box center [907, 377] width 145 height 30
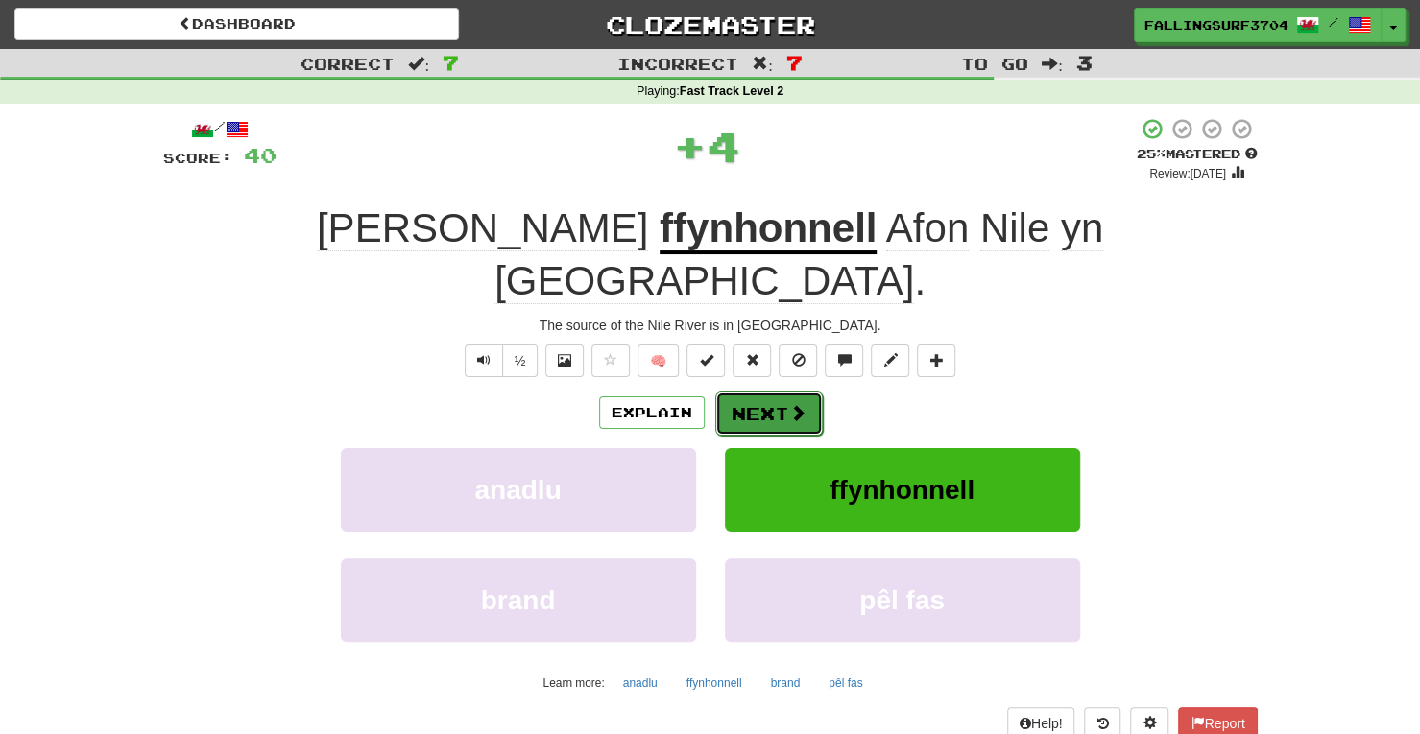
click at [770, 392] on button "Next" at bounding box center [769, 414] width 108 height 44
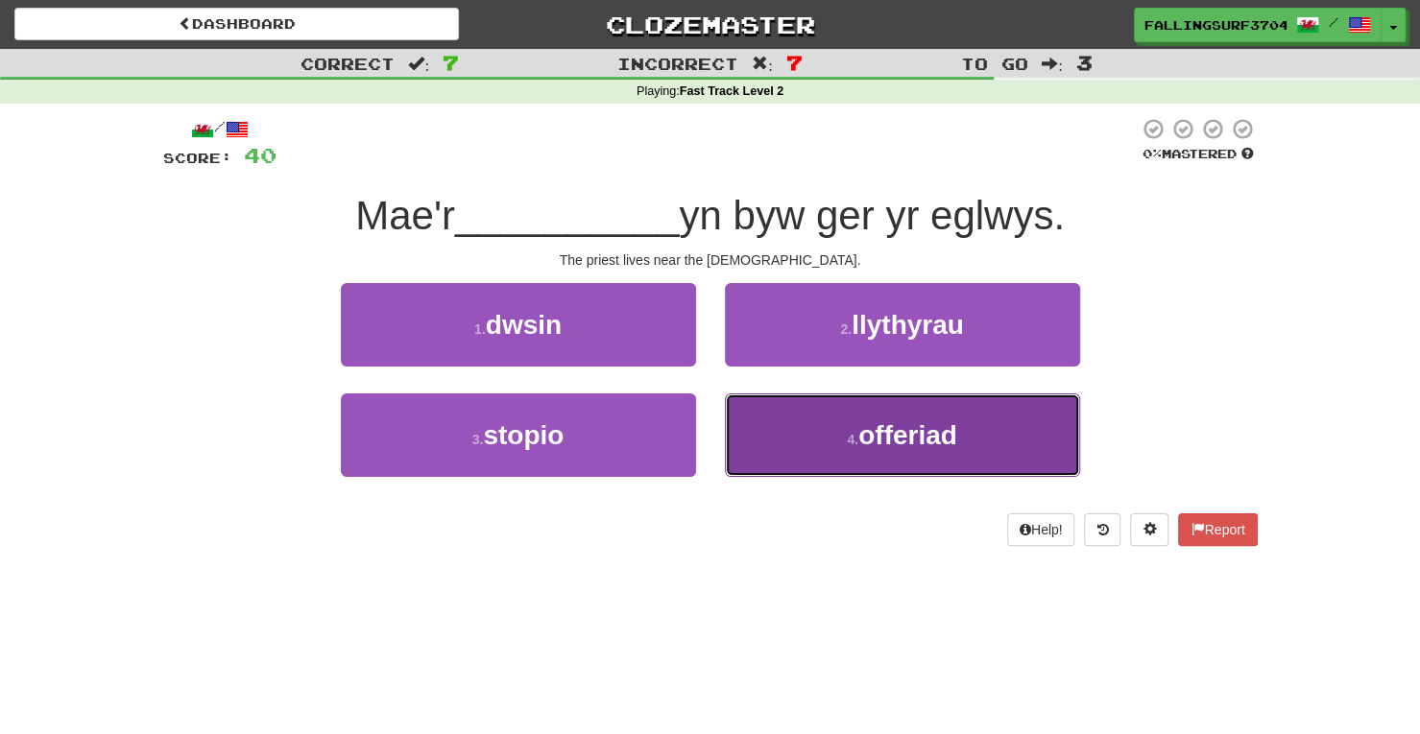
click at [871, 435] on span "offeriad" at bounding box center [907, 435] width 99 height 30
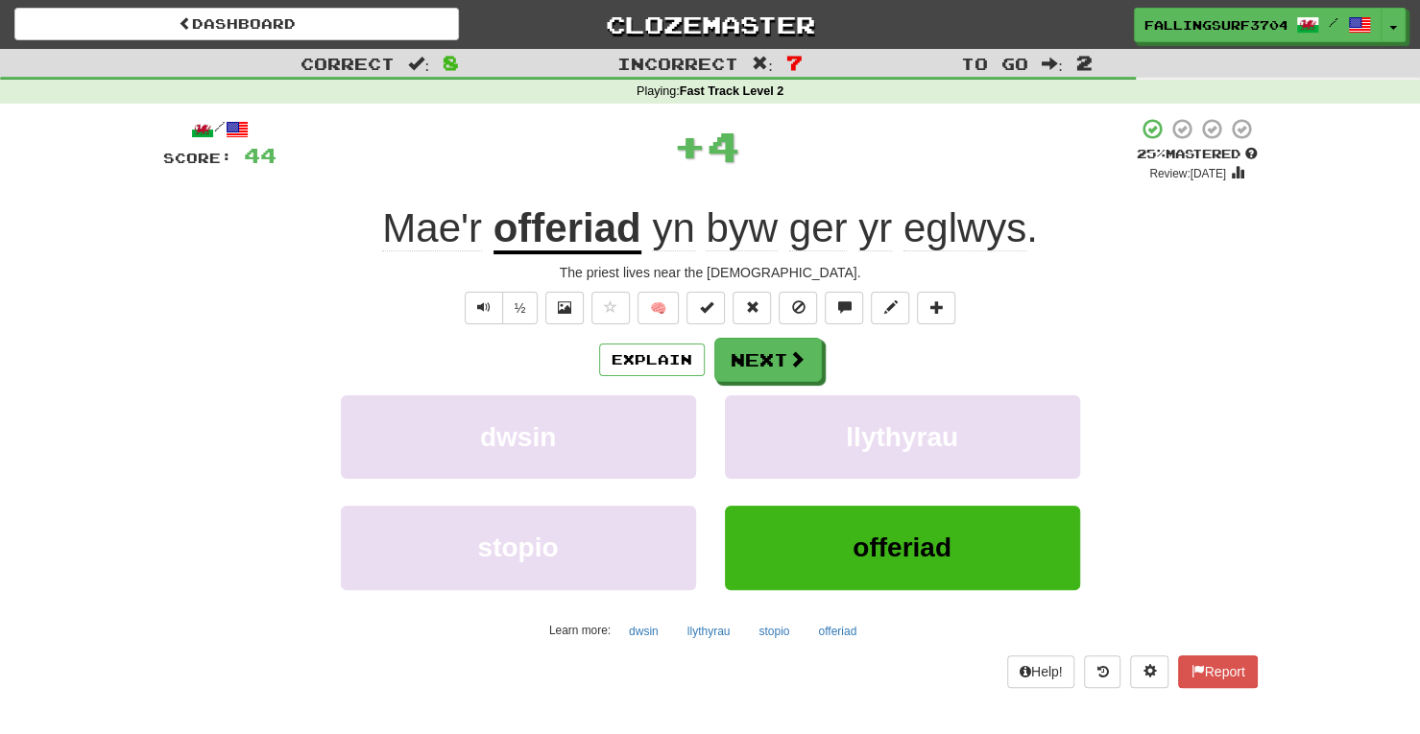
click at [551, 242] on u "offeriad" at bounding box center [567, 229] width 148 height 49
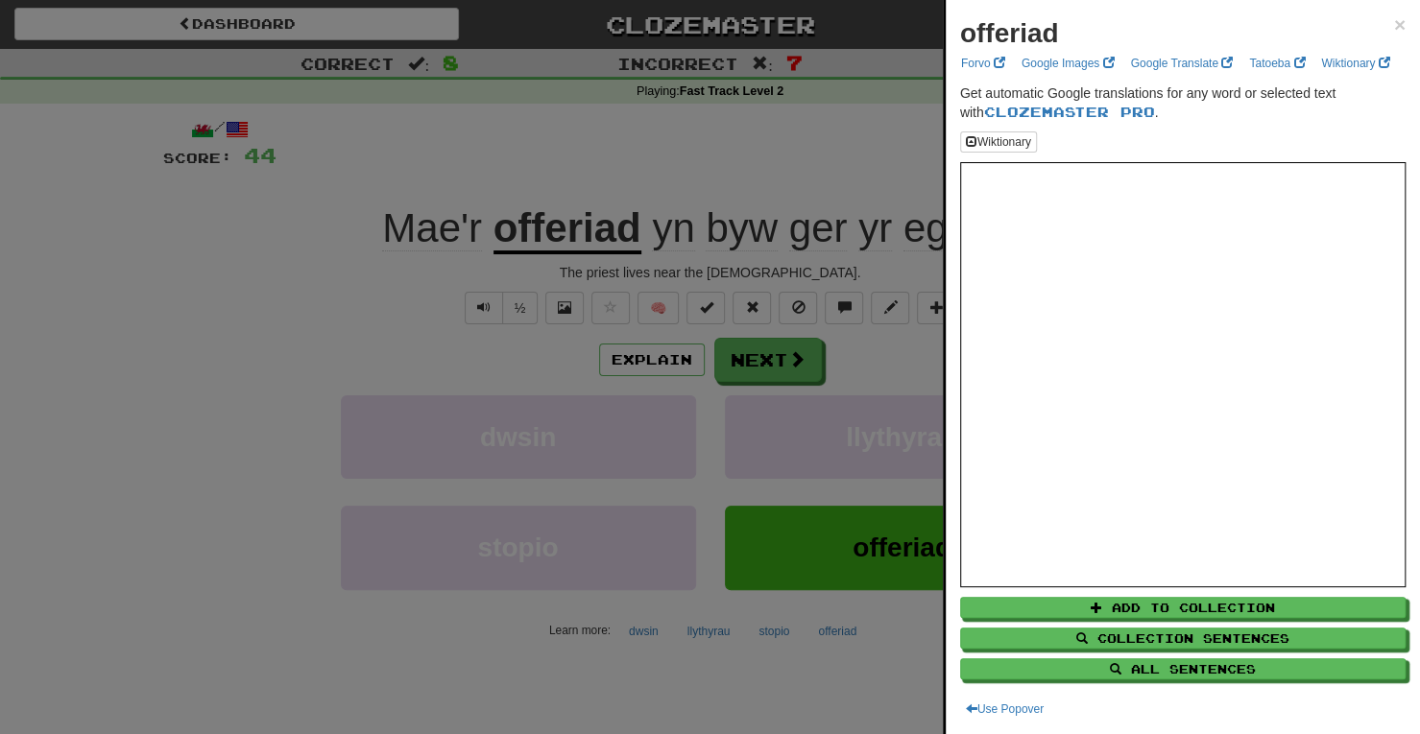
click at [749, 367] on div at bounding box center [710, 367] width 1420 height 734
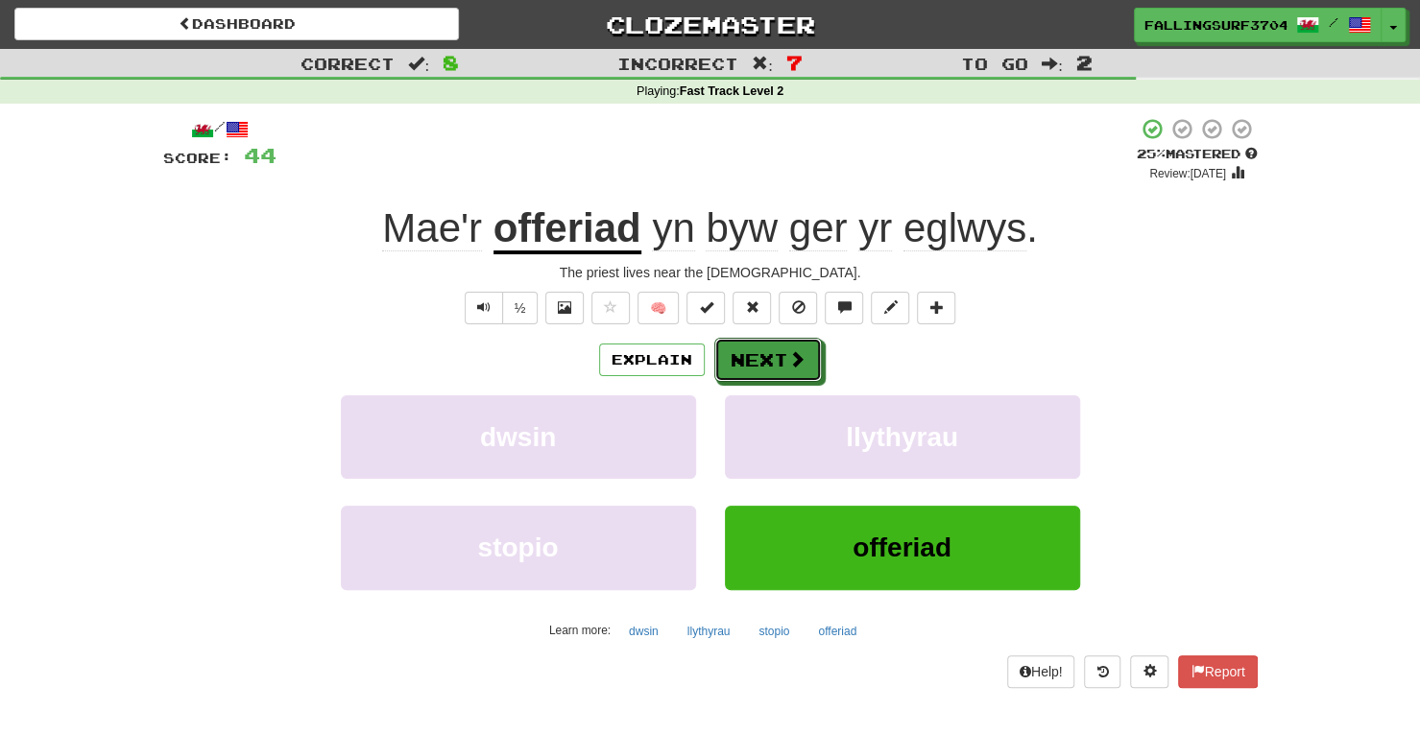
click at [749, 367] on button "Next" at bounding box center [768, 360] width 108 height 44
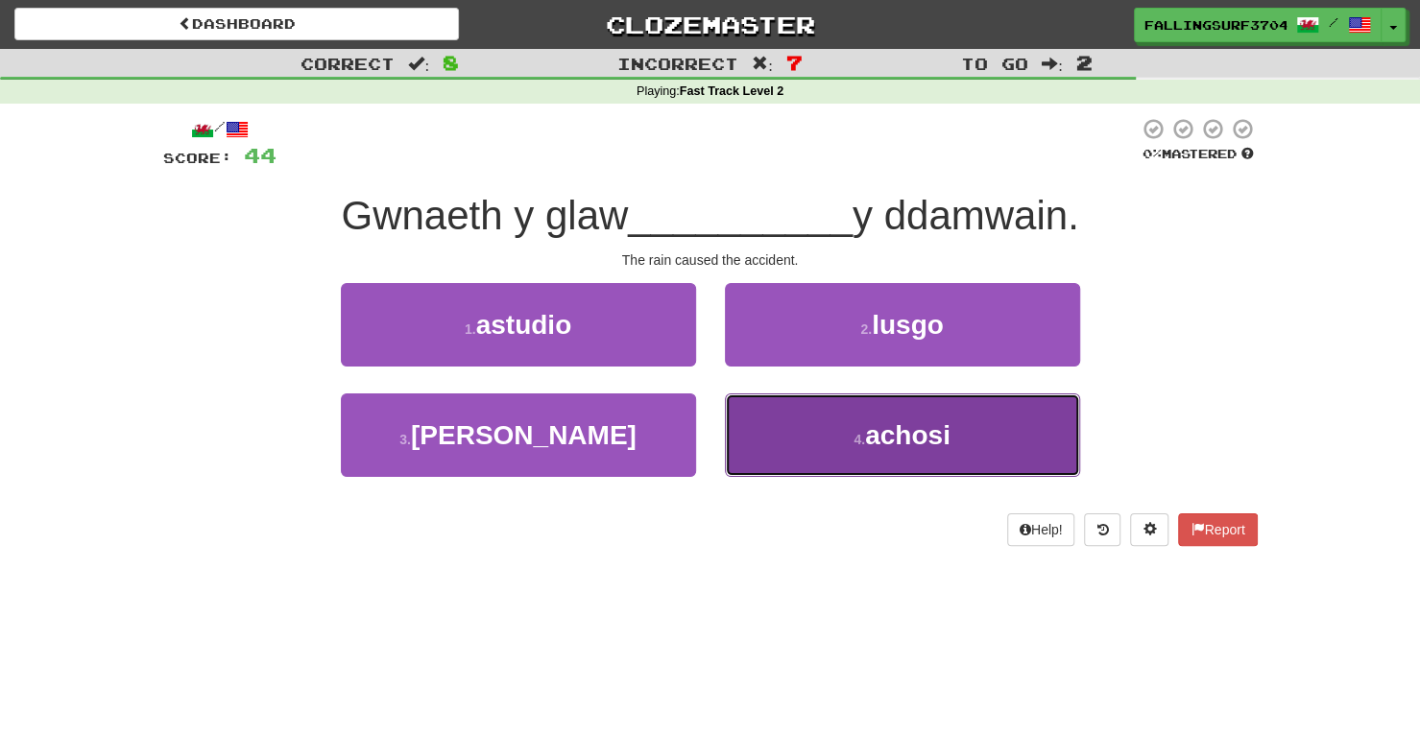
click at [889, 431] on span "achosi" at bounding box center [907, 435] width 85 height 30
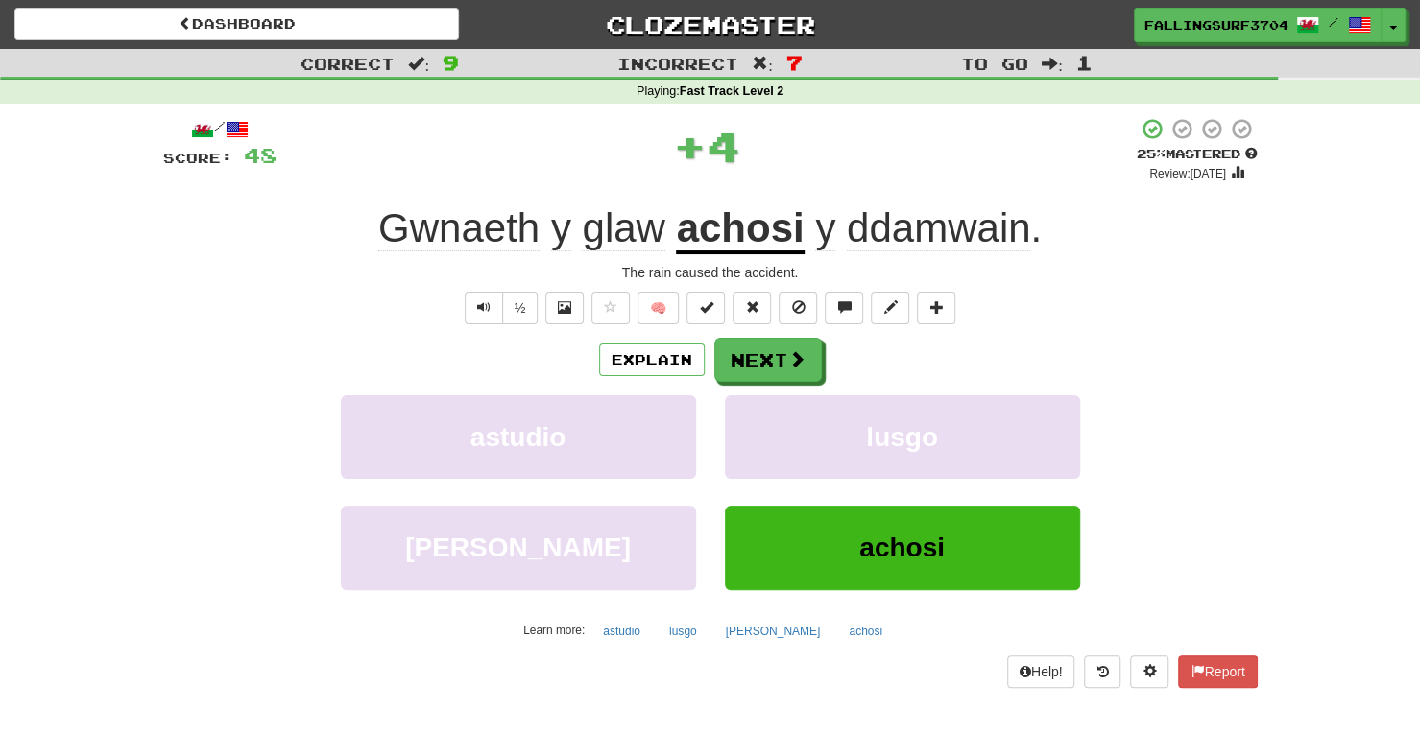
click at [756, 228] on u "achosi" at bounding box center [740, 229] width 128 height 49
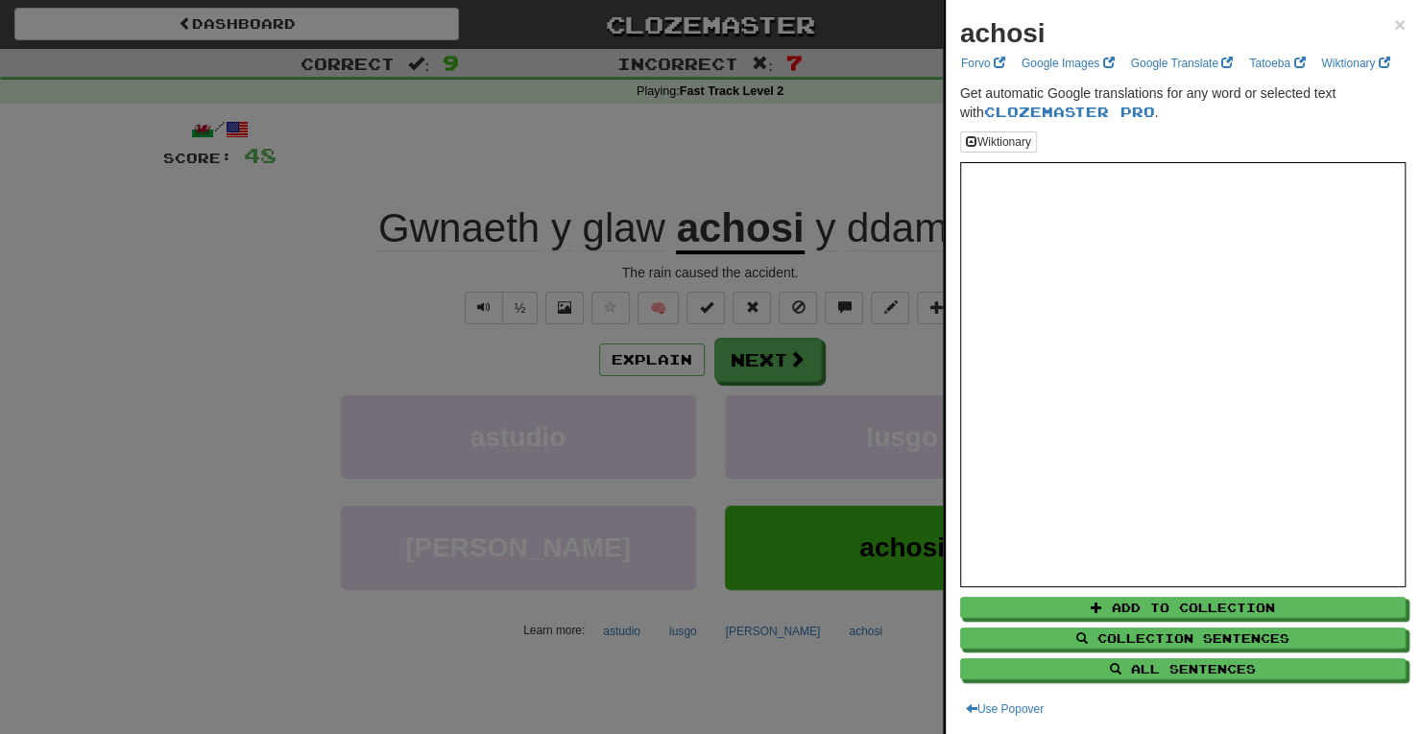
click at [797, 360] on div at bounding box center [710, 367] width 1420 height 734
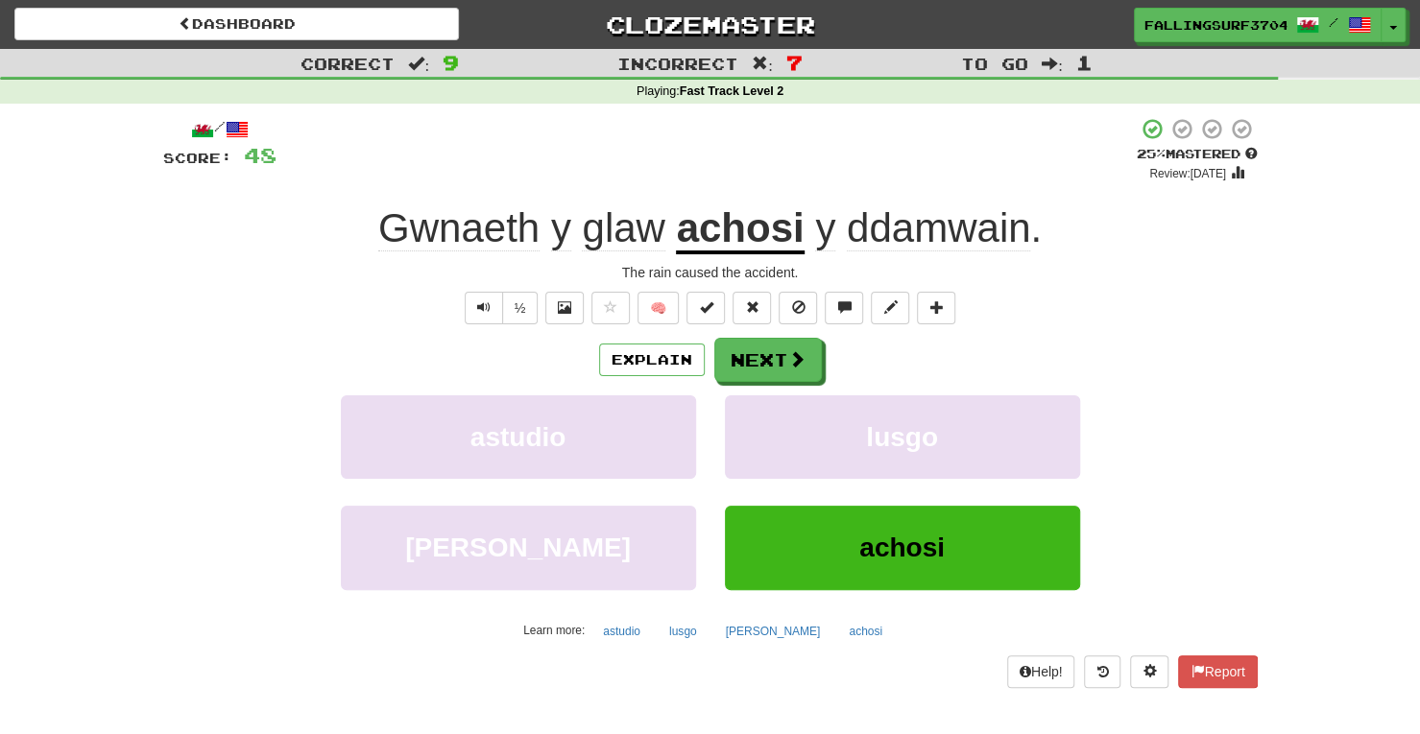
click at [797, 360] on div at bounding box center [710, 367] width 1420 height 734
click at [797, 360] on span at bounding box center [796, 358] width 17 height 17
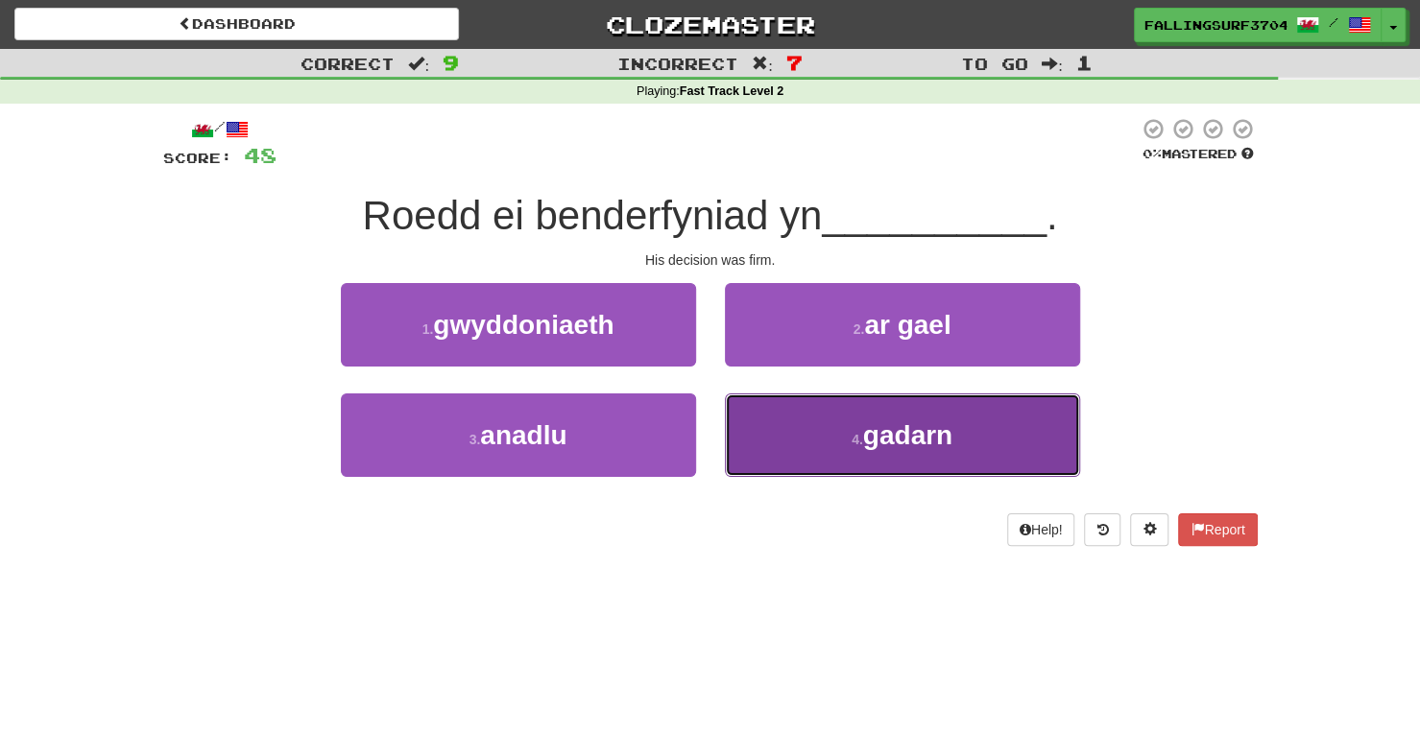
click at [889, 452] on button "4 . gadarn" at bounding box center [902, 436] width 355 height 84
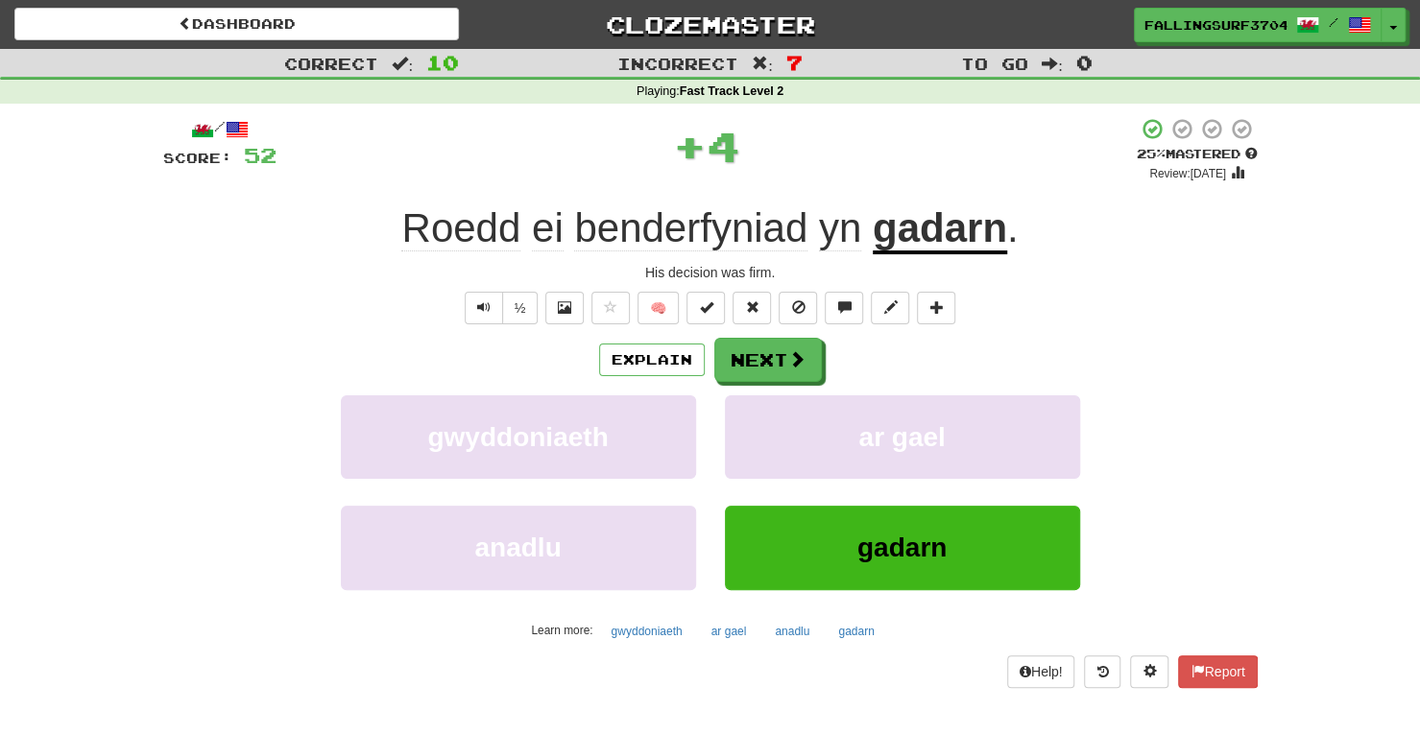
click at [944, 230] on u "gadarn" at bounding box center [939, 229] width 134 height 49
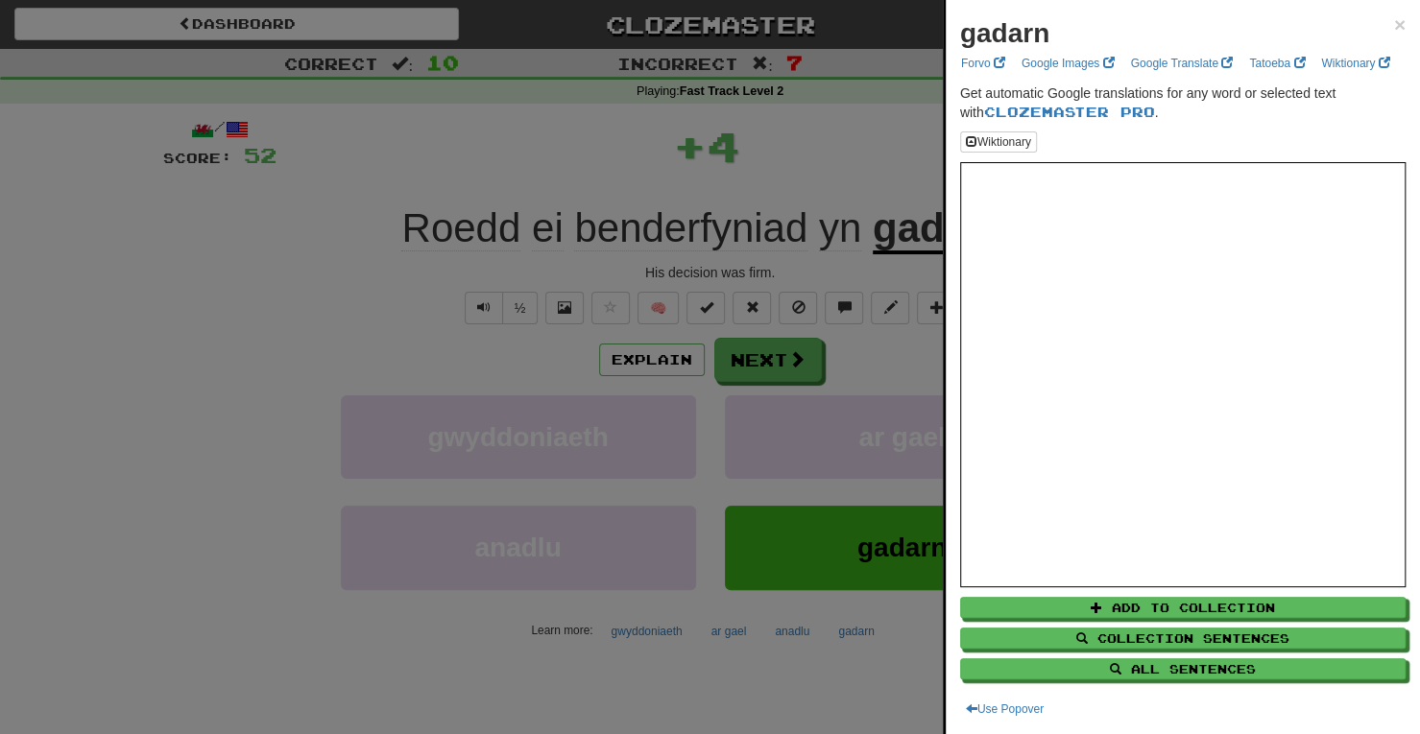
click at [693, 245] on div at bounding box center [710, 367] width 1420 height 734
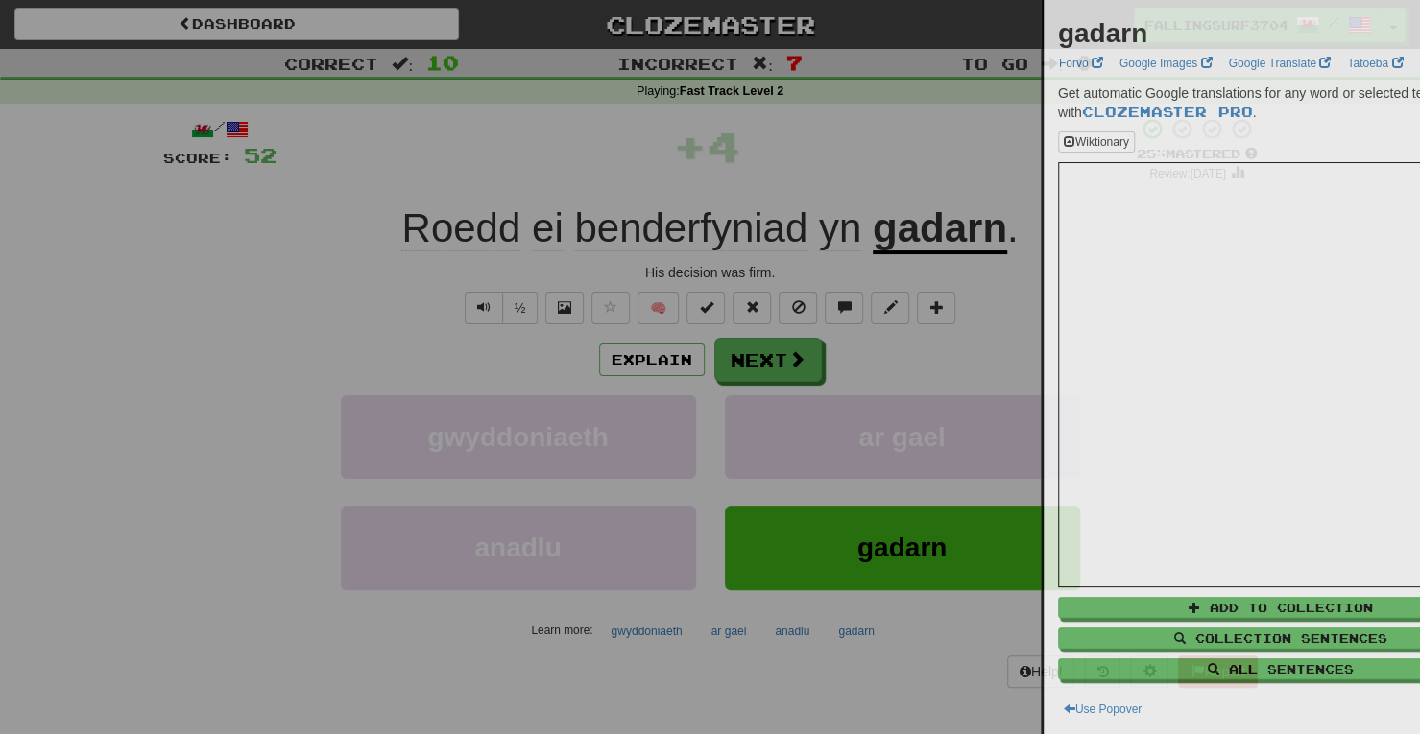
click at [693, 245] on div at bounding box center [710, 367] width 1420 height 734
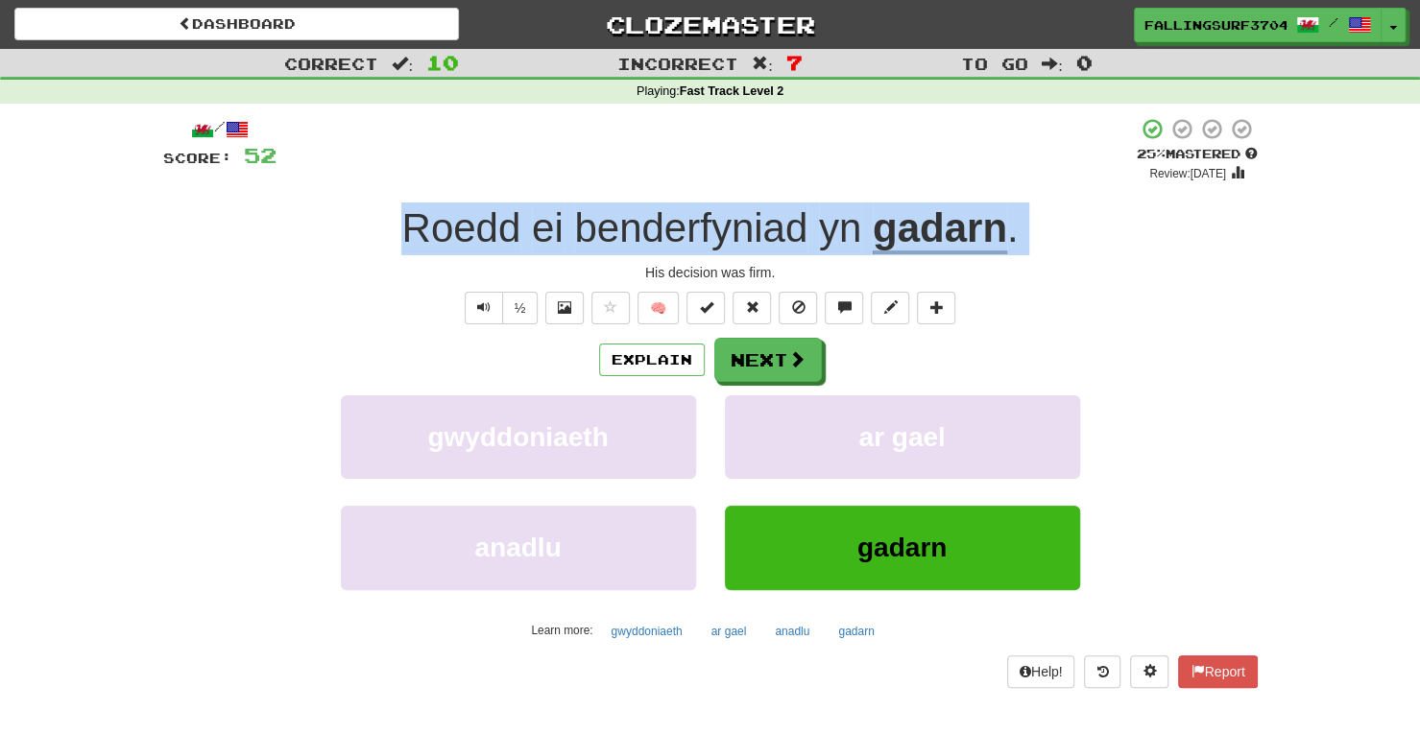
click at [819, 245] on span "benderfyniad" at bounding box center [840, 228] width 42 height 46
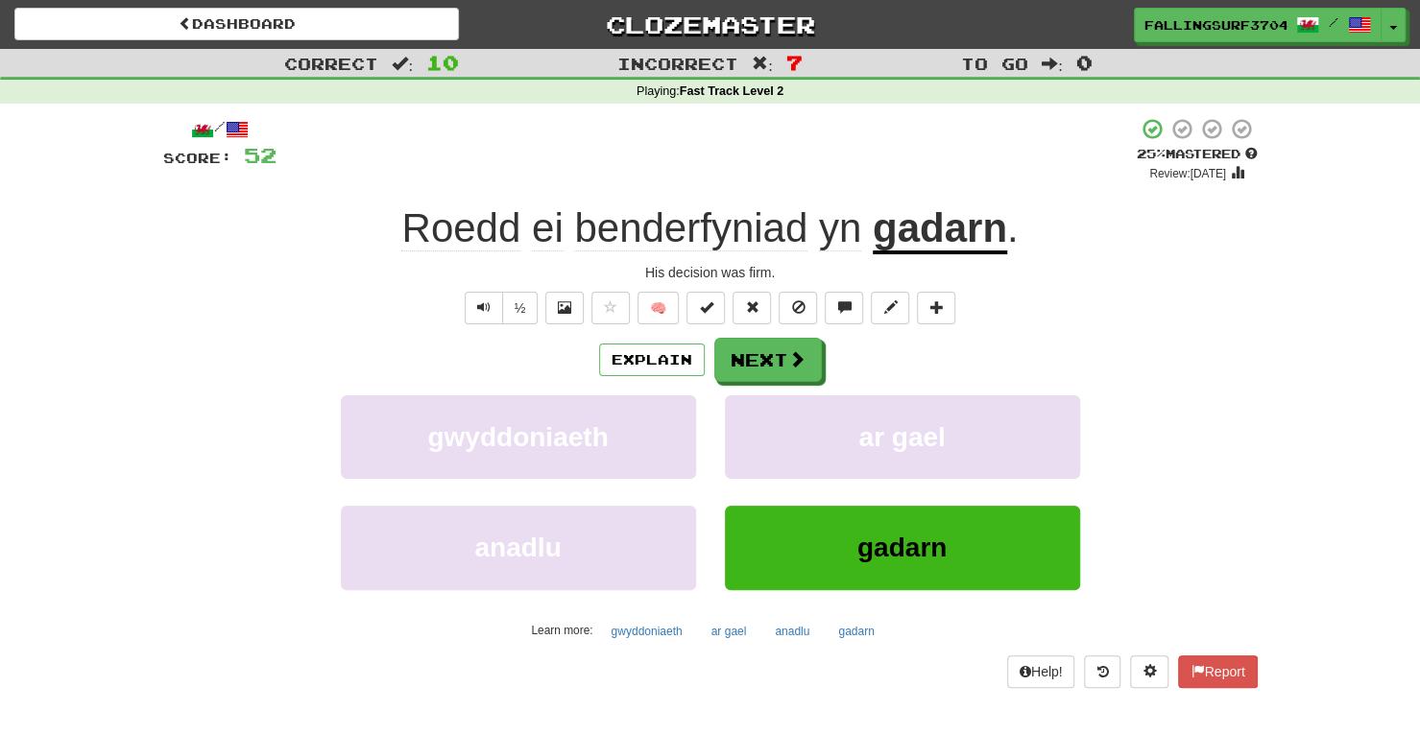
click at [819, 245] on span "benderfyniad" at bounding box center [840, 228] width 42 height 46
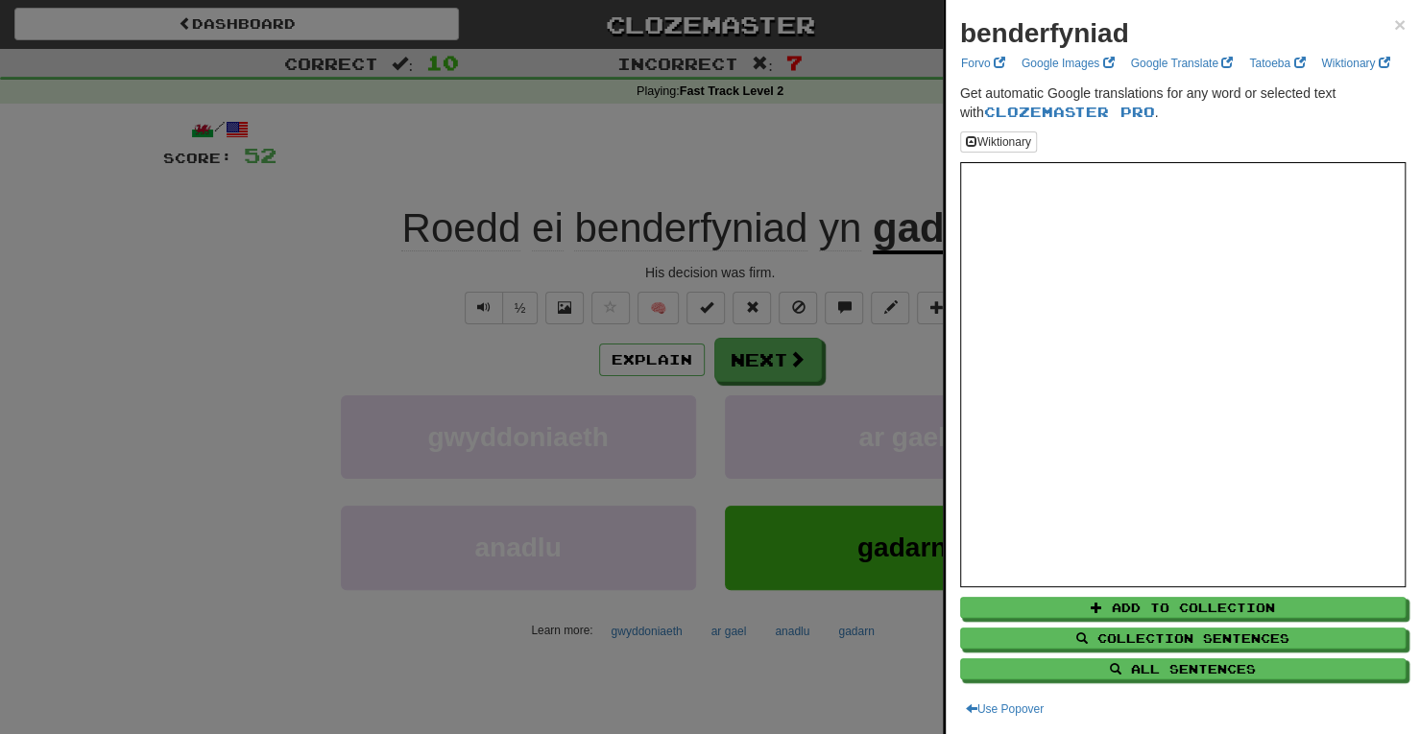
click at [762, 366] on div at bounding box center [710, 367] width 1420 height 734
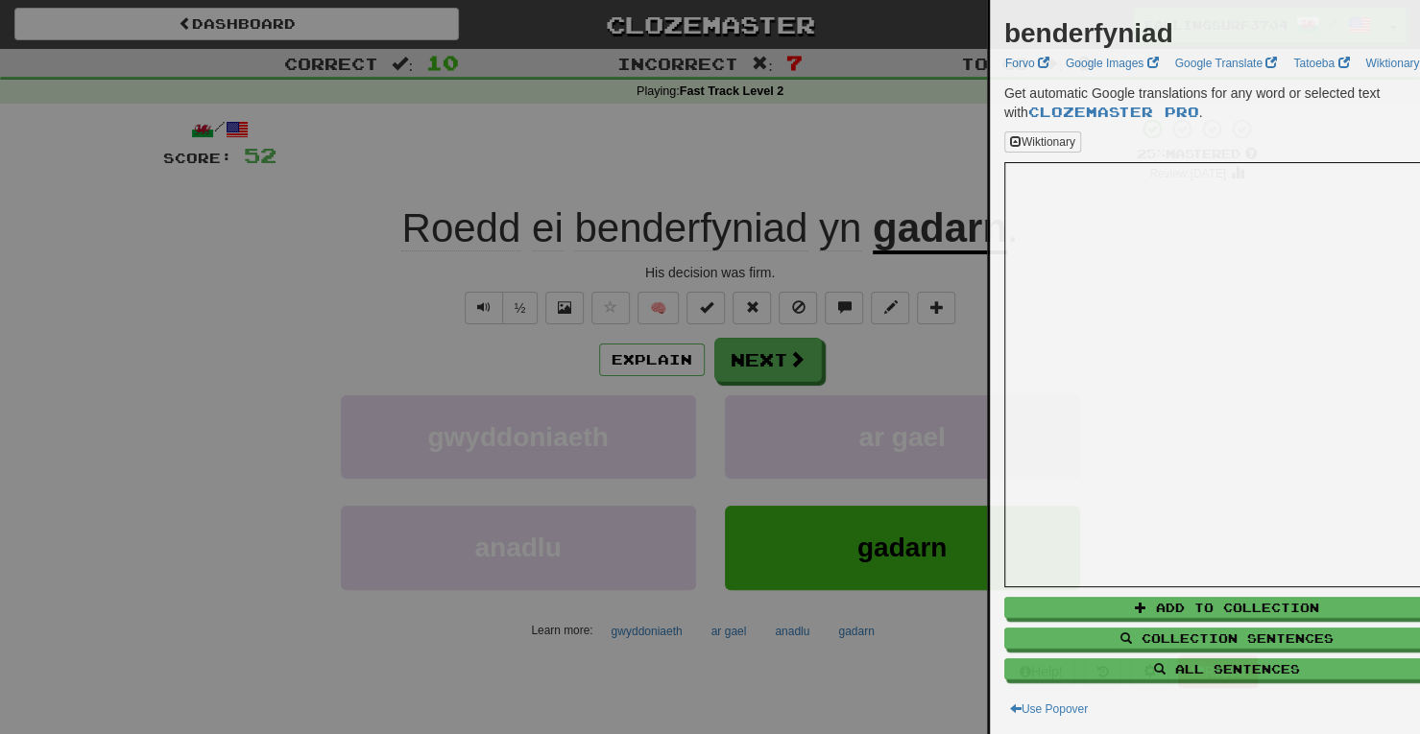
click at [762, 366] on div at bounding box center [710, 367] width 1420 height 734
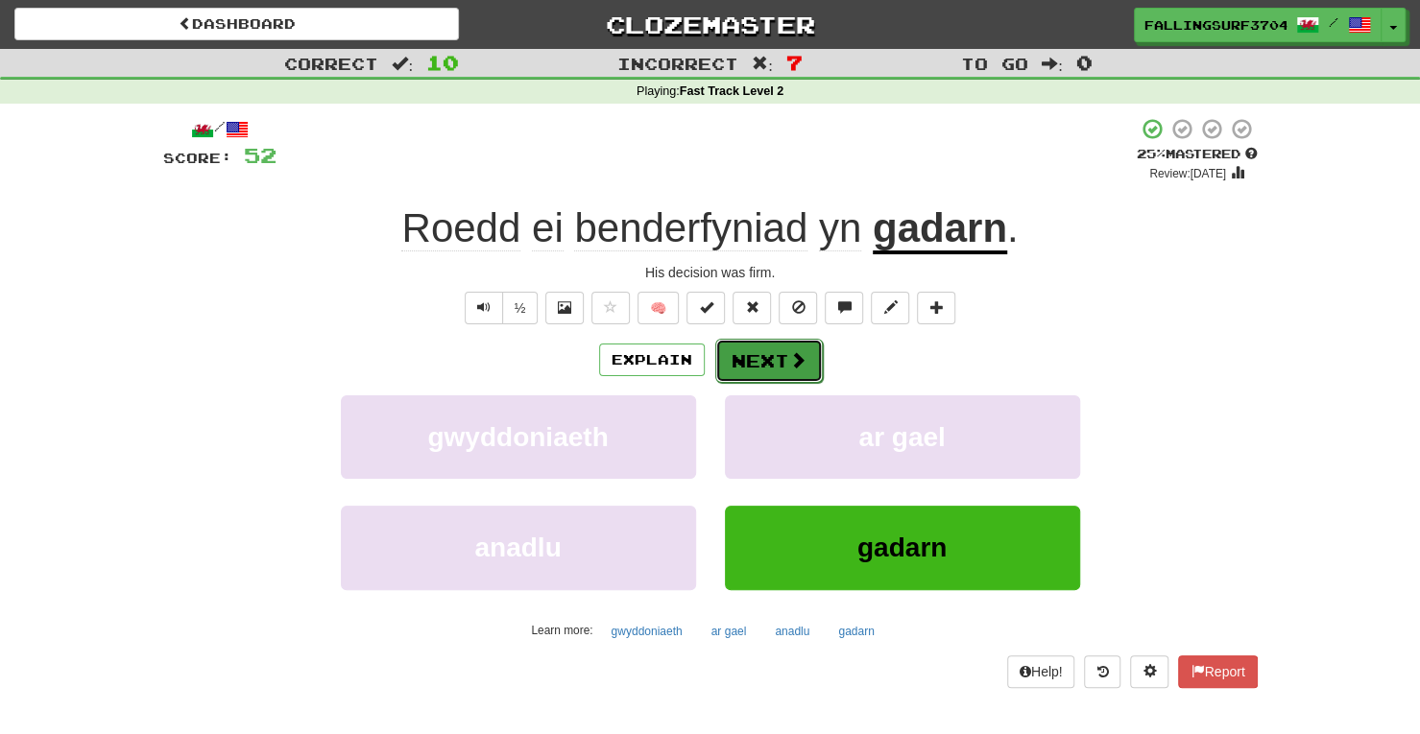
click at [775, 360] on button "Next" at bounding box center [769, 361] width 108 height 44
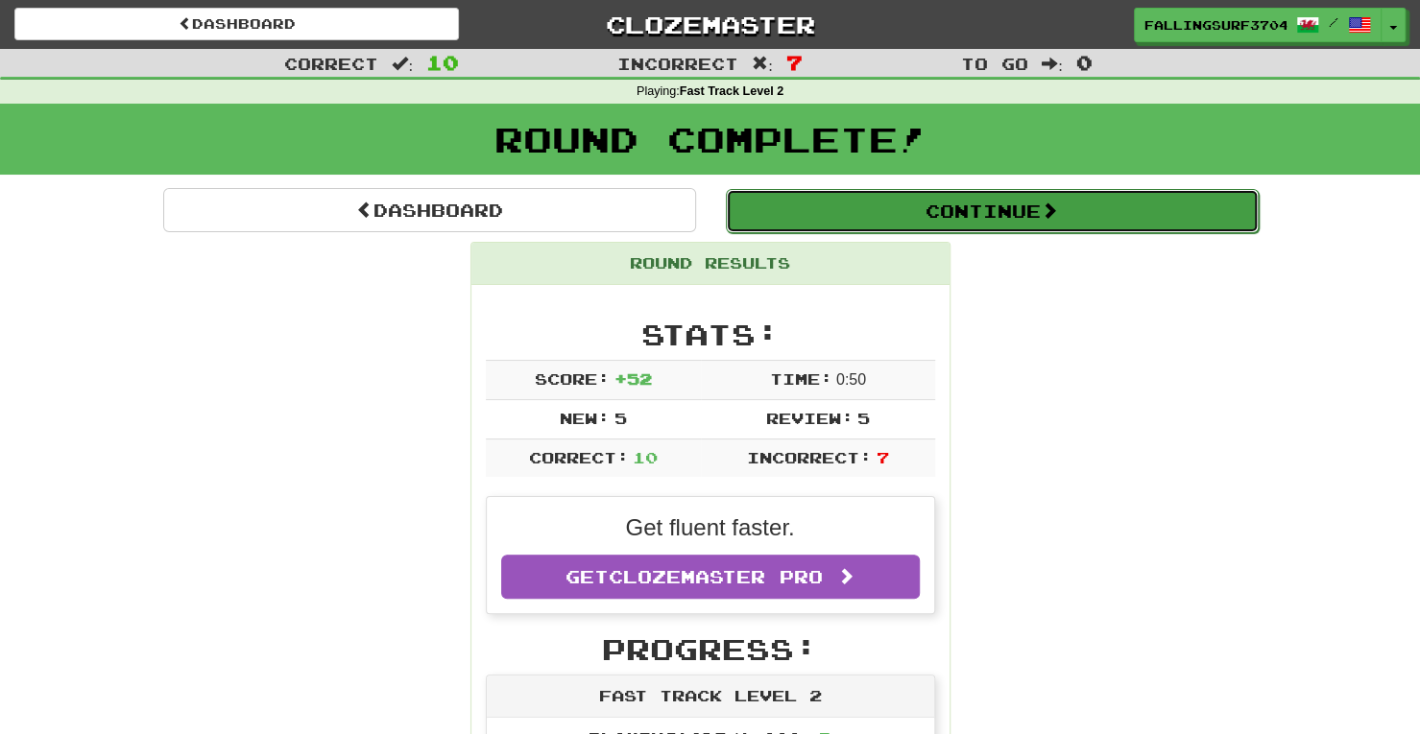
click at [985, 229] on button "Continue" at bounding box center [992, 211] width 533 height 44
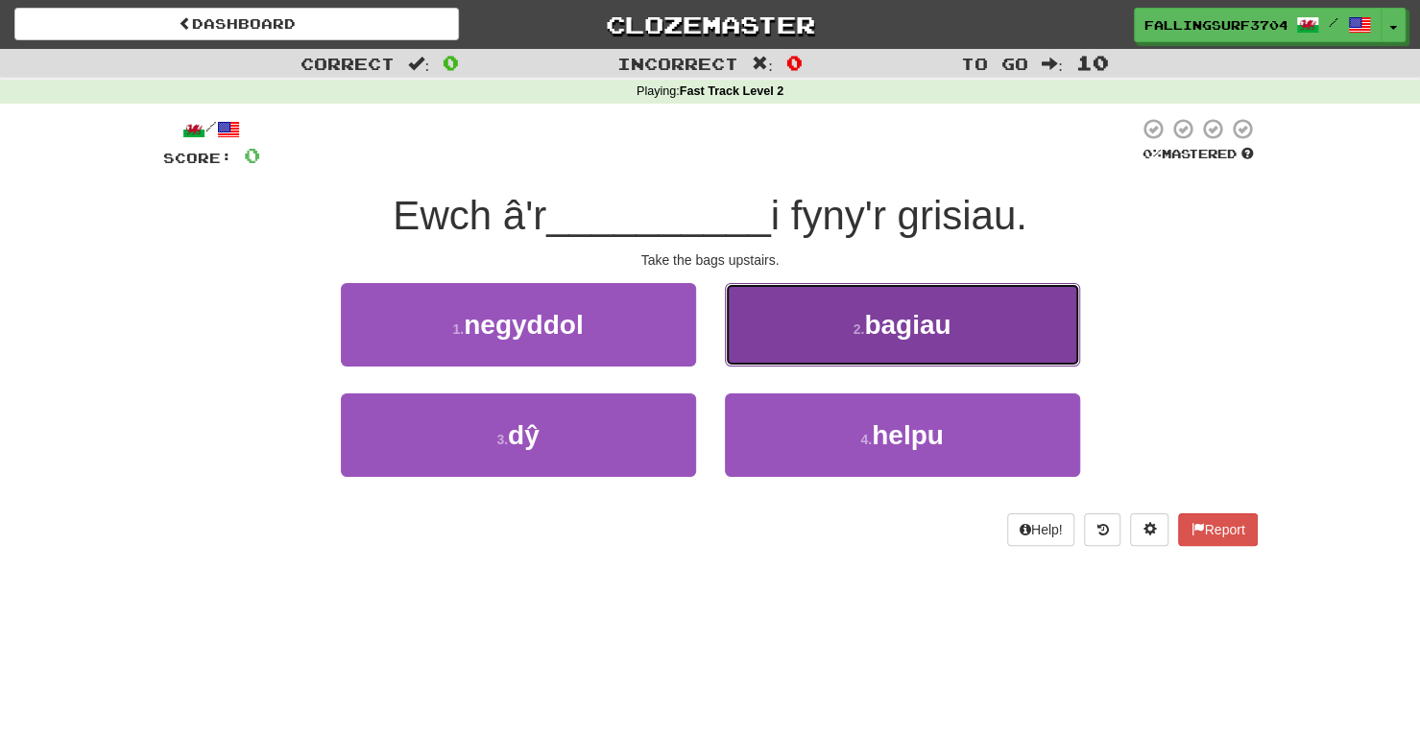
click at [887, 333] on span "bagiau" at bounding box center [907, 325] width 86 height 30
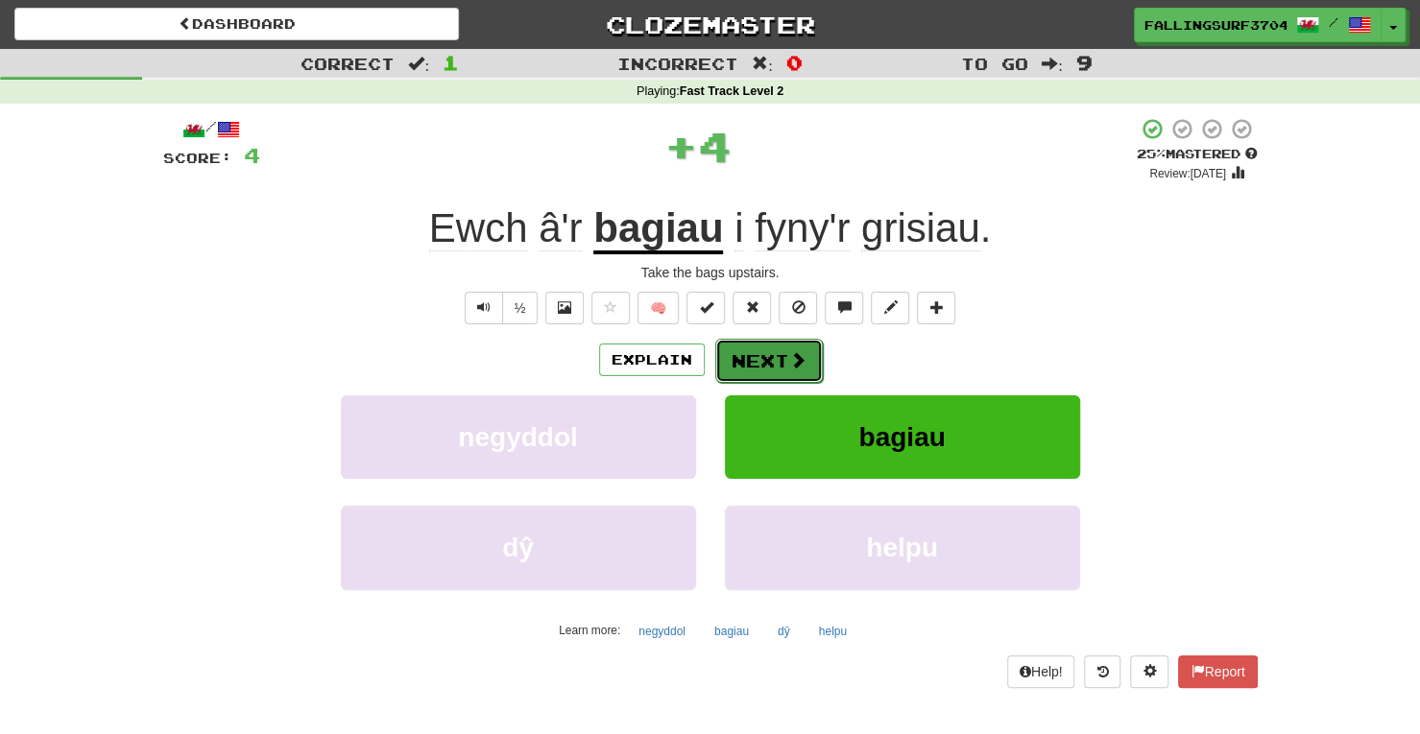
click at [789, 359] on span at bounding box center [797, 359] width 17 height 17
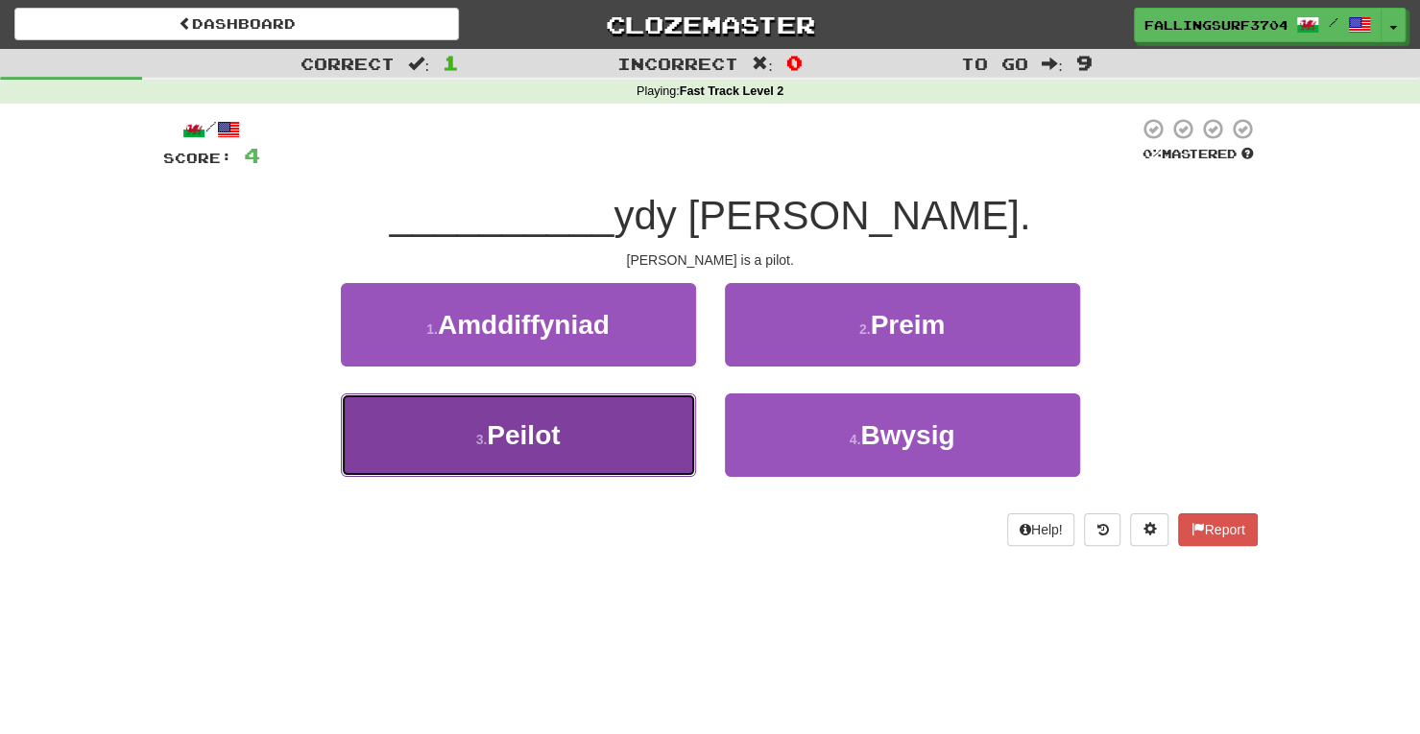
click at [605, 435] on button "3 . Peilot" at bounding box center [518, 436] width 355 height 84
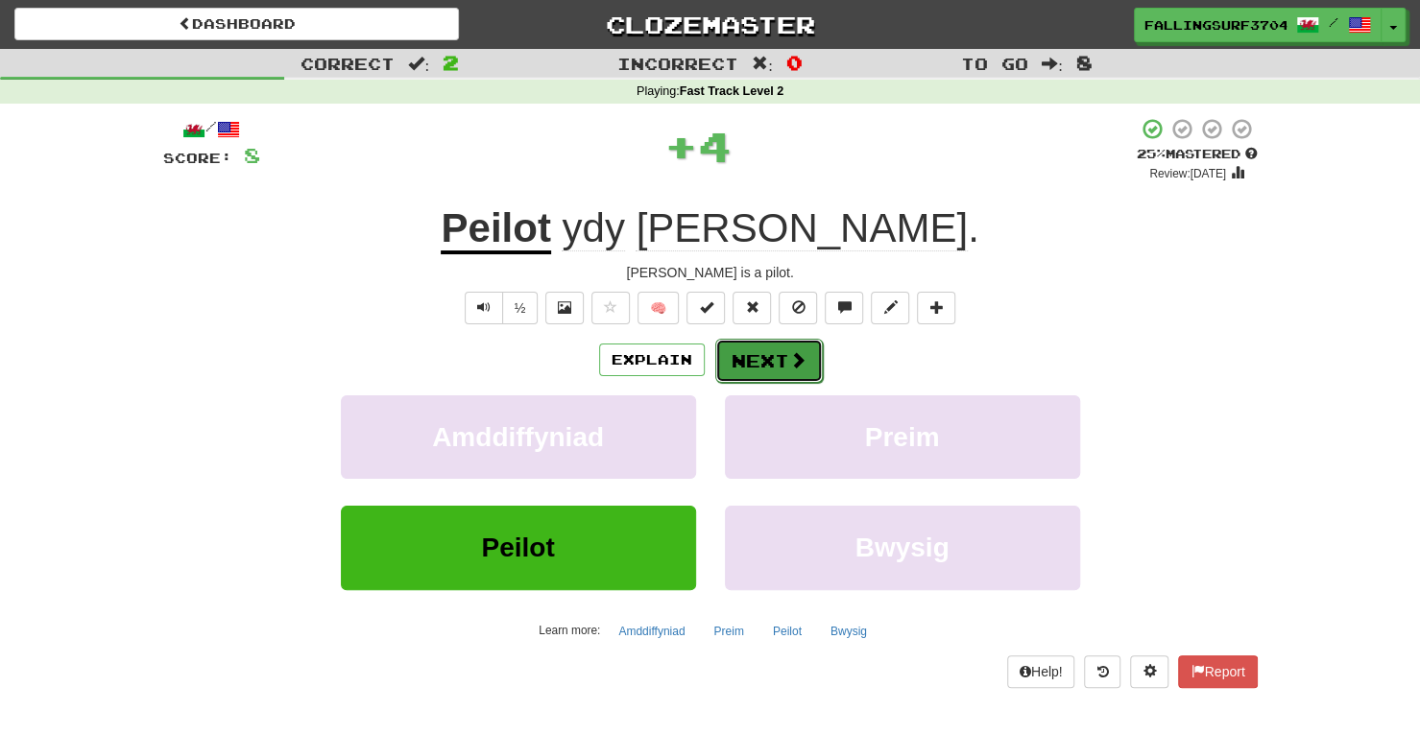
click at [804, 356] on button "Next" at bounding box center [769, 361] width 108 height 44
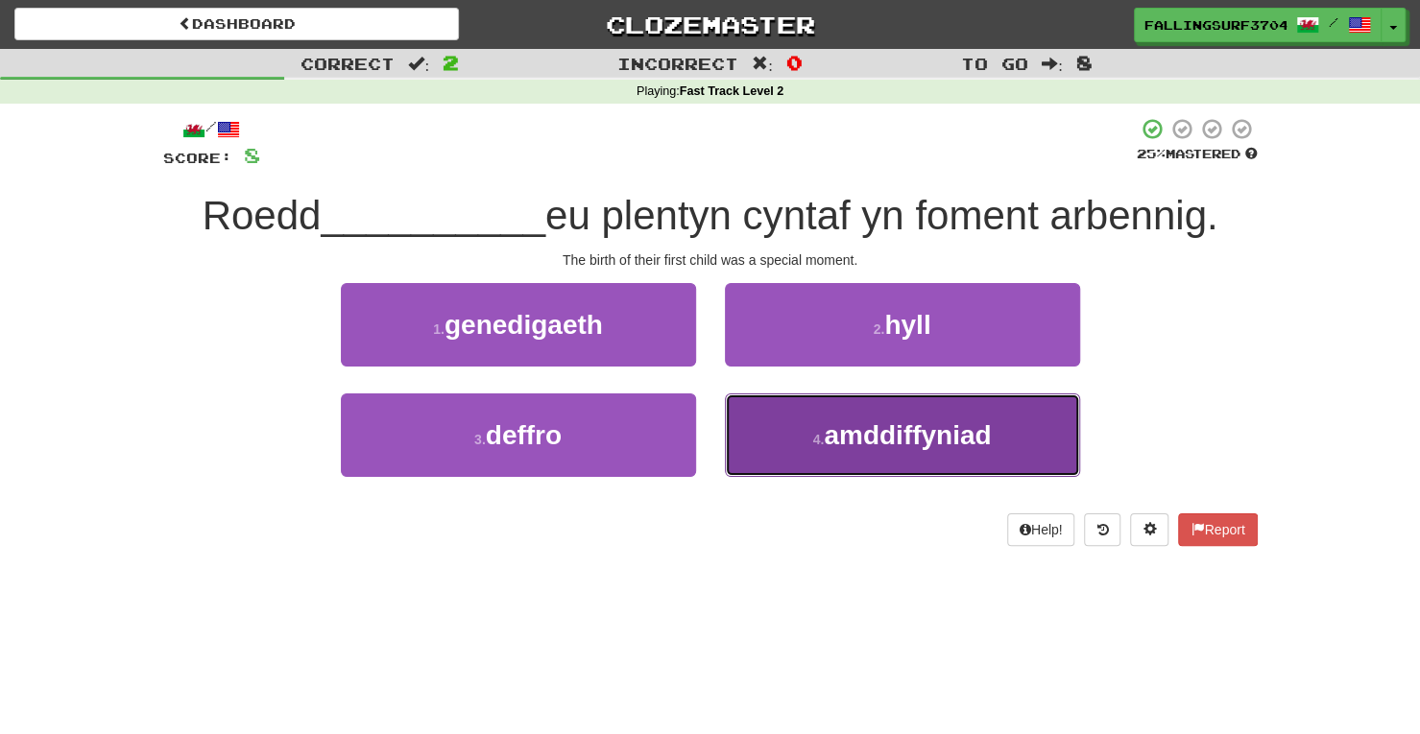
click at [863, 406] on button "4 . amddiffyniad" at bounding box center [902, 436] width 355 height 84
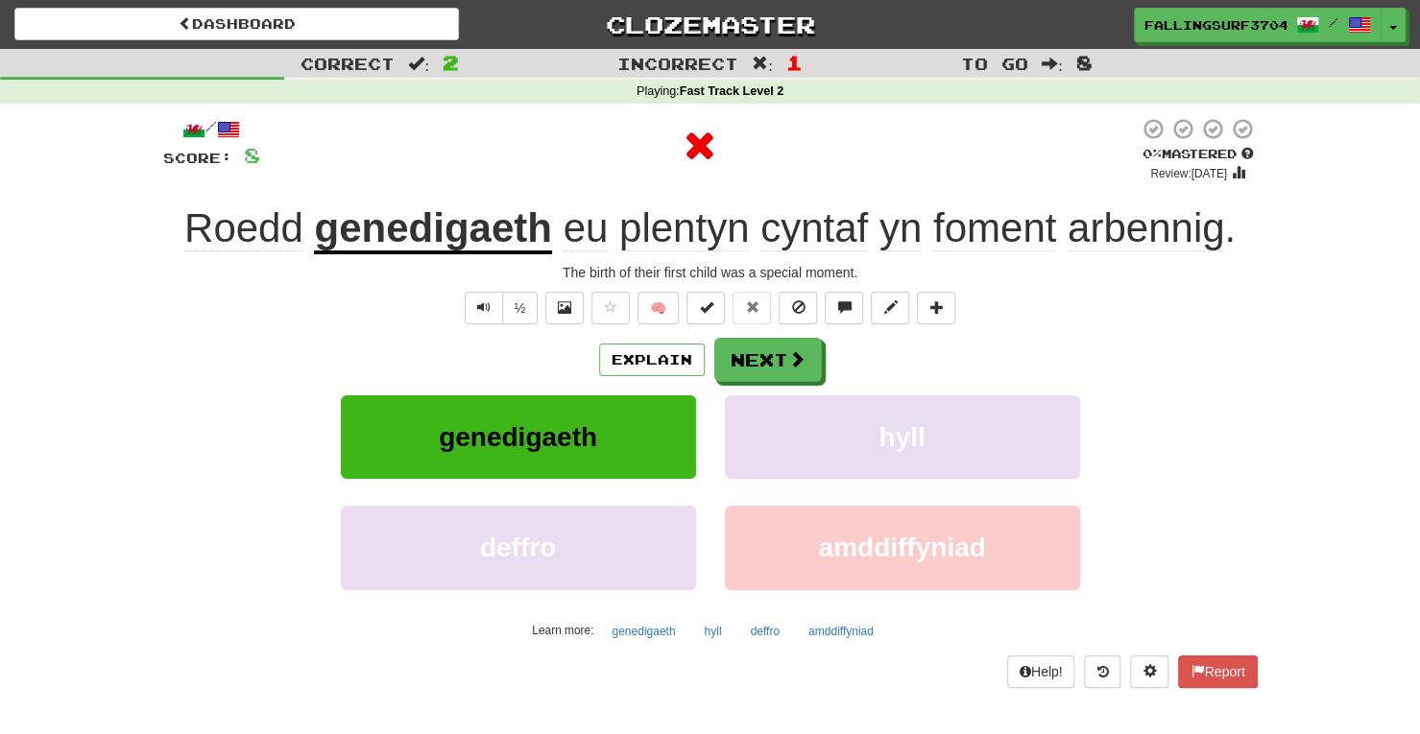
click at [393, 245] on u "genedigaeth" at bounding box center [432, 229] width 237 height 49
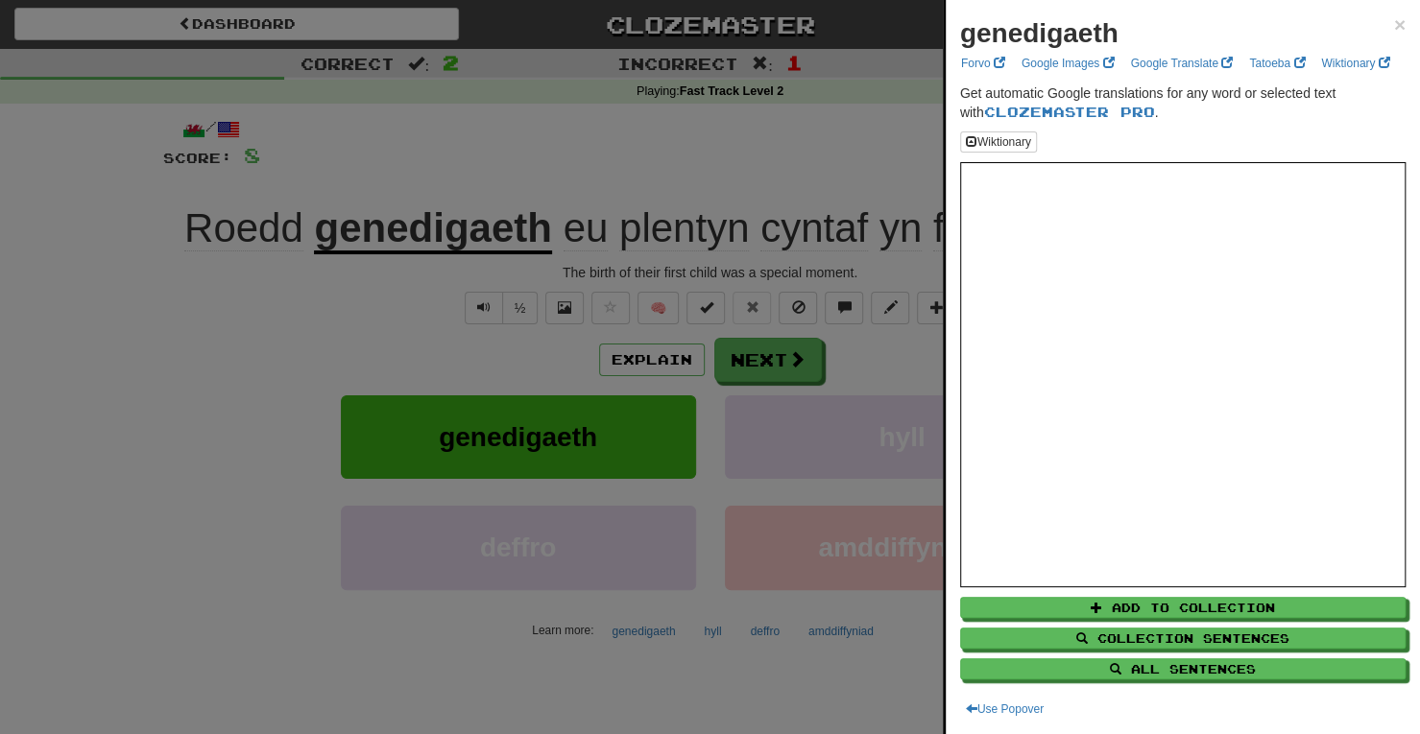
click at [761, 375] on div at bounding box center [710, 367] width 1420 height 734
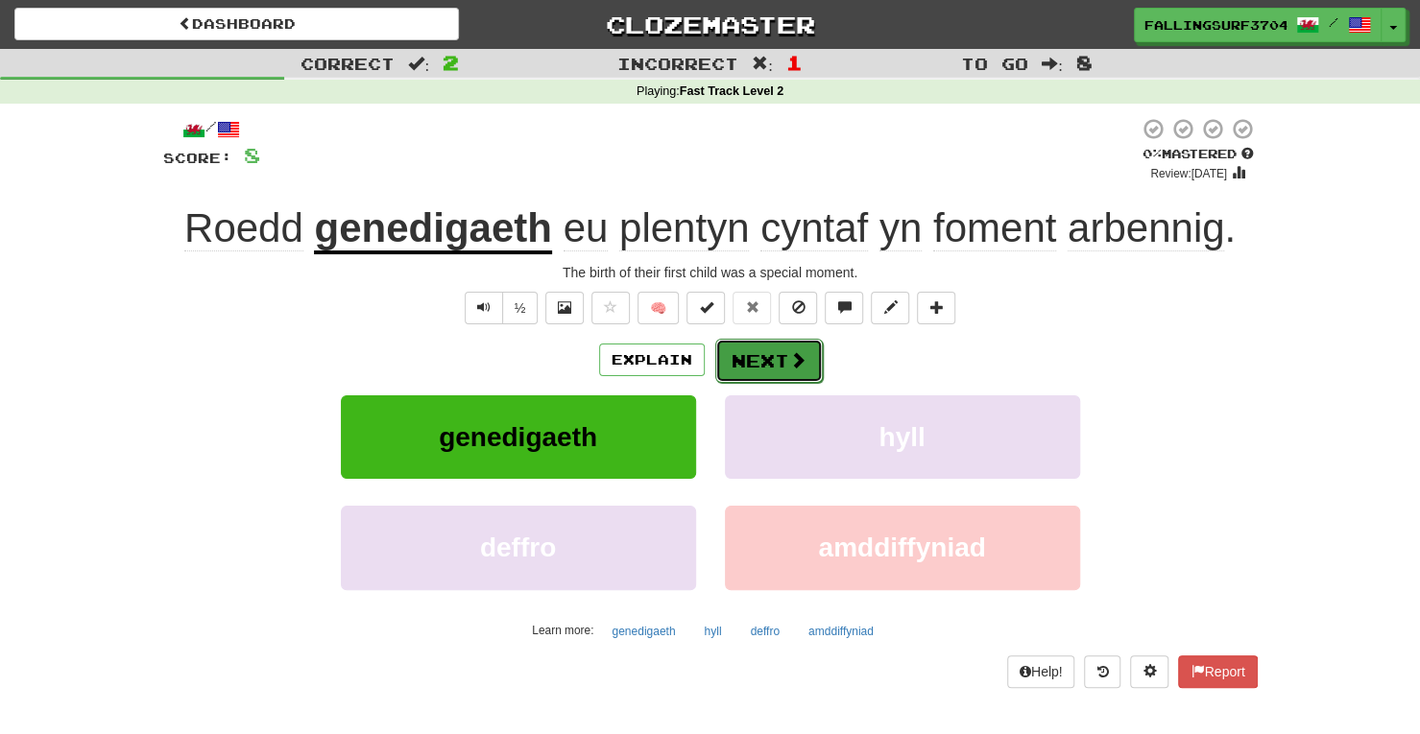
click at [751, 370] on button "Next" at bounding box center [769, 361] width 108 height 44
